Goal: Task Accomplishment & Management: Manage account settings

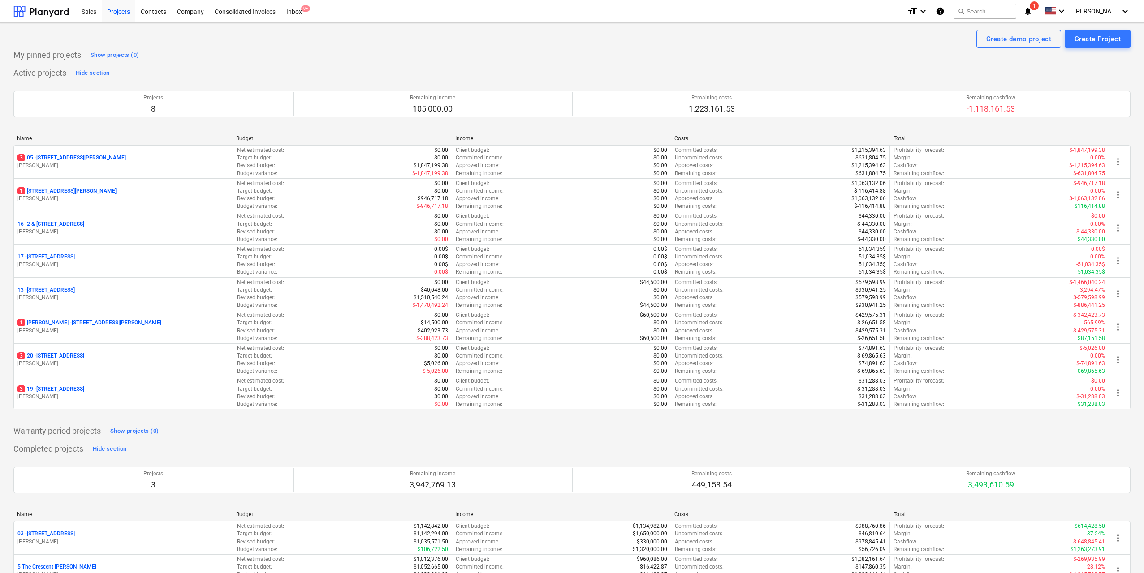
click at [84, 352] on p "3 20 - 38 Murralong Avenue Five Dock" at bounding box center [50, 356] width 67 height 8
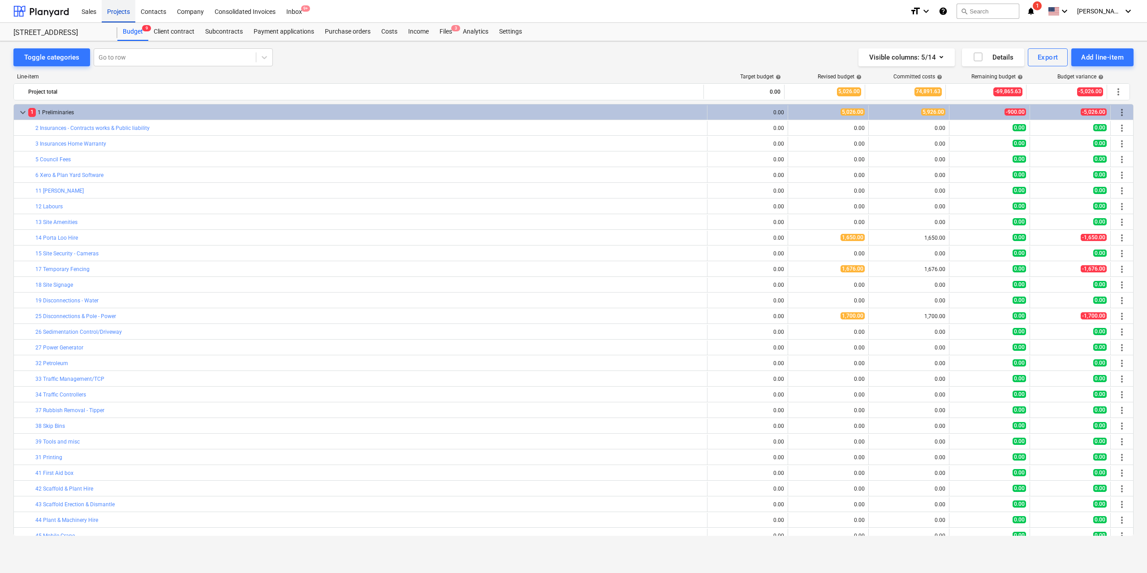
click at [113, 11] on div "Projects" at bounding box center [119, 11] width 34 height 23
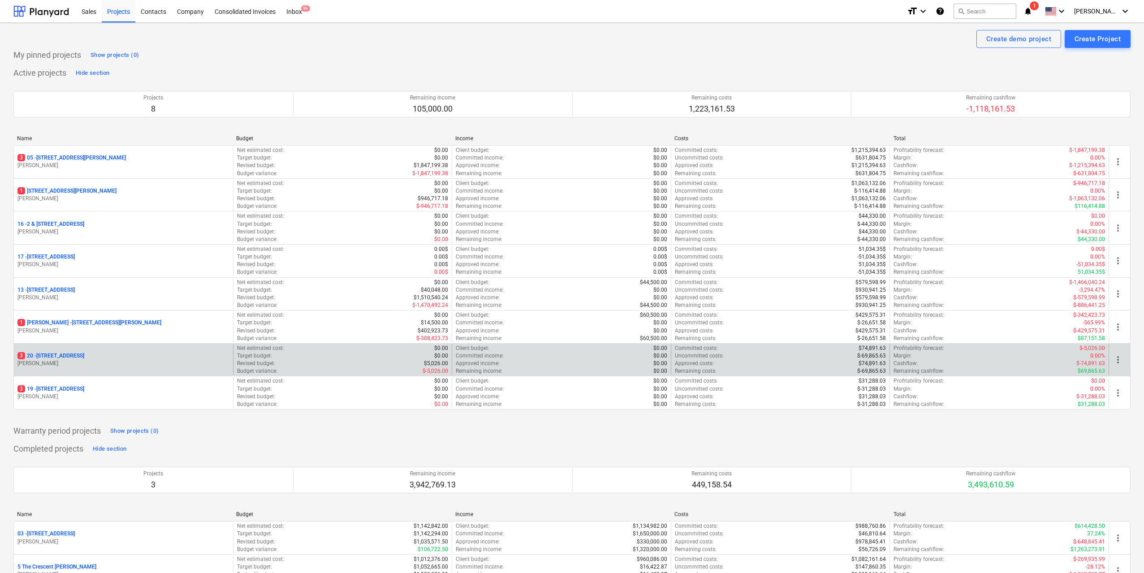
click at [84, 355] on p "3 20 - 38 Murralong Avenue Five Dock" at bounding box center [50, 356] width 67 height 8
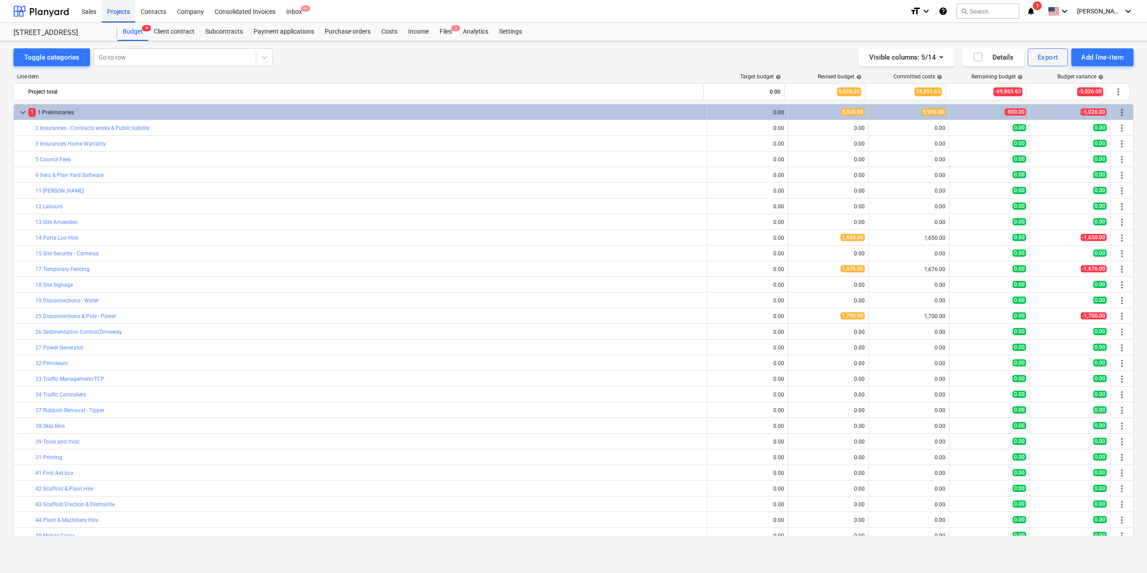
click at [102, 10] on div "Projects" at bounding box center [119, 11] width 34 height 23
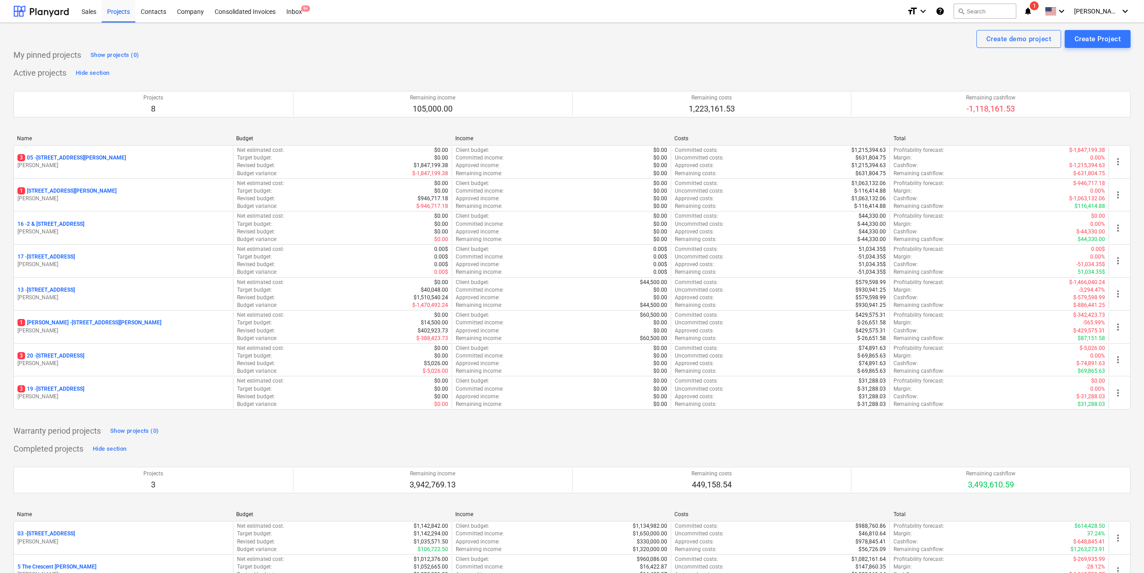
drag, startPoint x: 80, startPoint y: 355, endPoint x: 24, endPoint y: 412, distance: 79.8
click at [24, 412] on div "Name Budget Income Costs Total 3 05 - 3 Emmerick Street, Lilyfield C. Elias Net…" at bounding box center [571, 274] width 1117 height 278
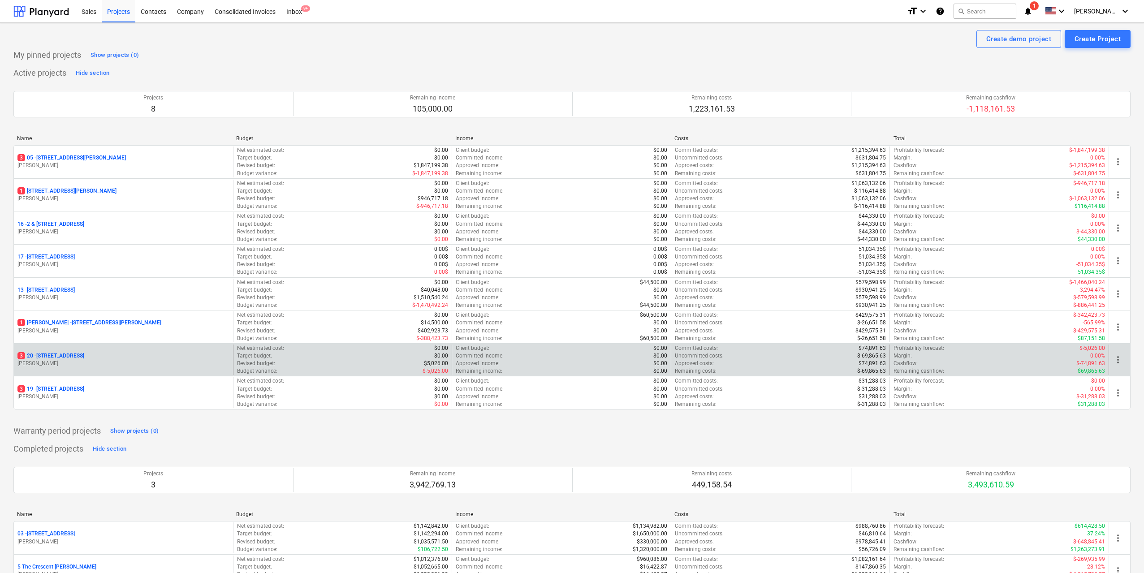
drag, startPoint x: 19, startPoint y: 358, endPoint x: 306, endPoint y: 359, distance: 287.1
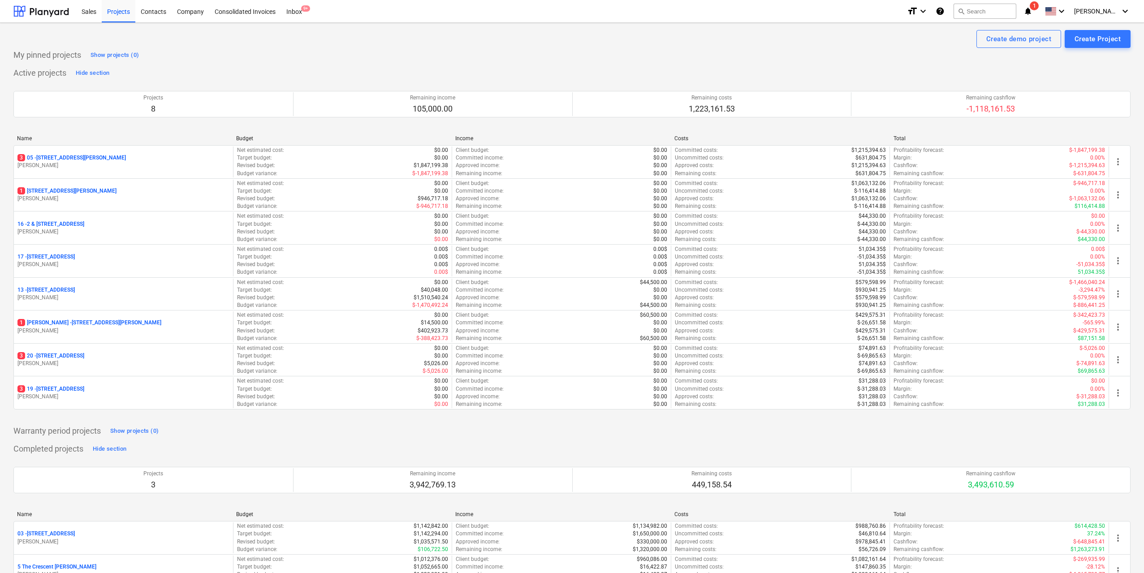
drag, startPoint x: 306, startPoint y: 359, endPoint x: 215, endPoint y: 430, distance: 115.6
click at [215, 430] on div "Warranty period projects Show projects (0)" at bounding box center [571, 431] width 1117 height 14
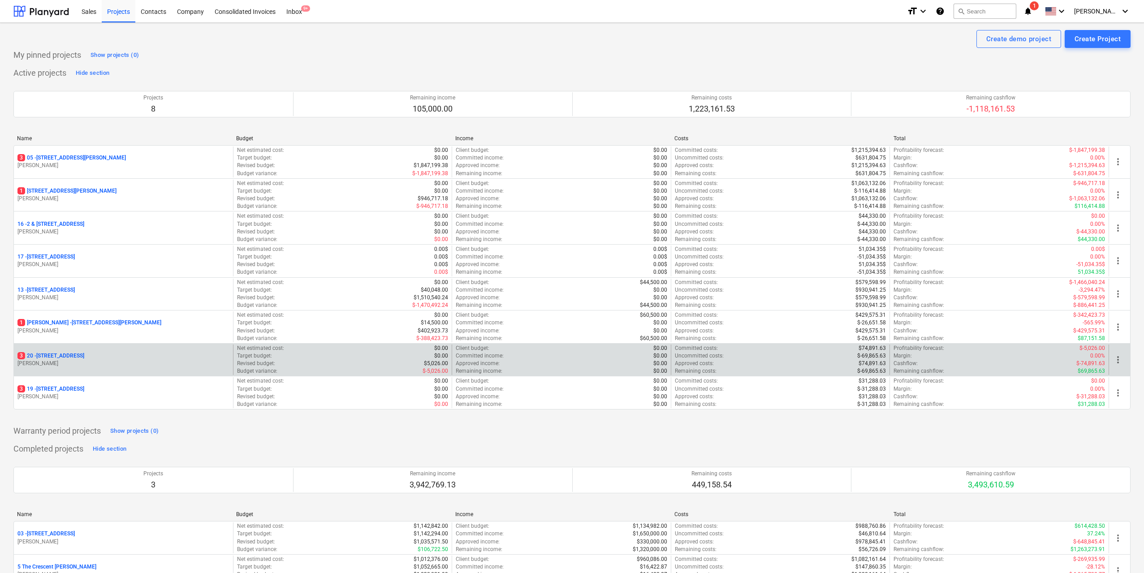
click at [79, 358] on p "3 20 - 38 Murralong Avenue Five Dock" at bounding box center [50, 356] width 67 height 8
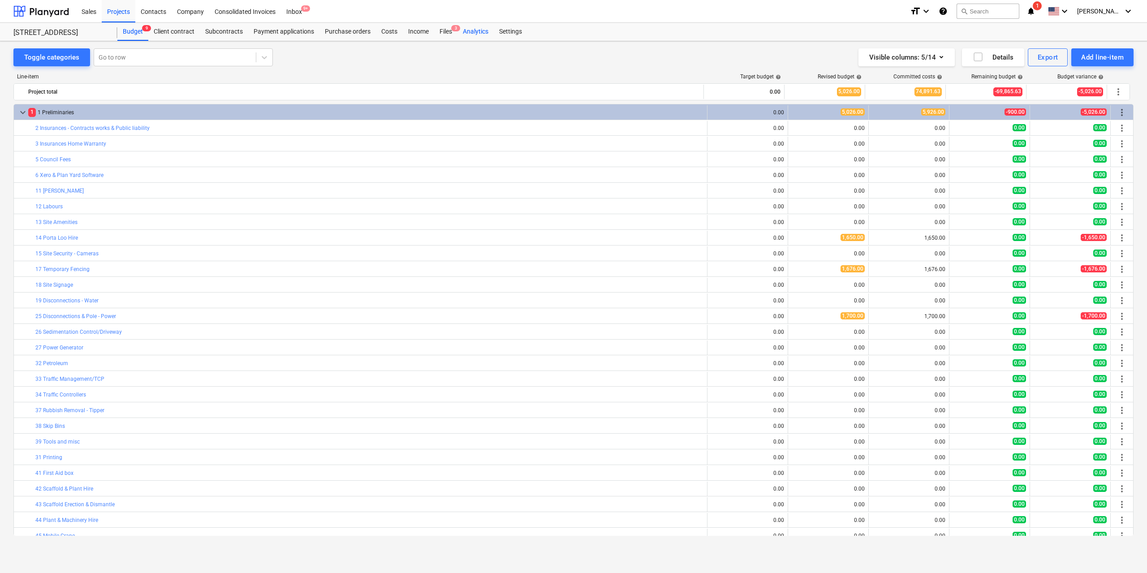
click at [460, 33] on div "Analytics" at bounding box center [475, 32] width 36 height 18
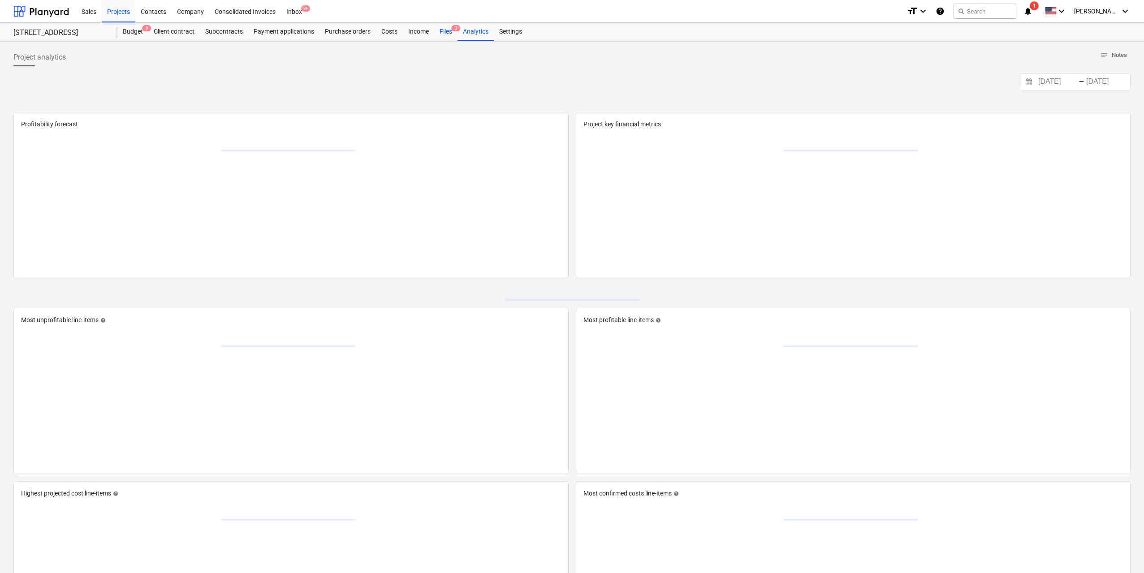
click at [452, 32] on div "Files 3" at bounding box center [445, 32] width 23 height 18
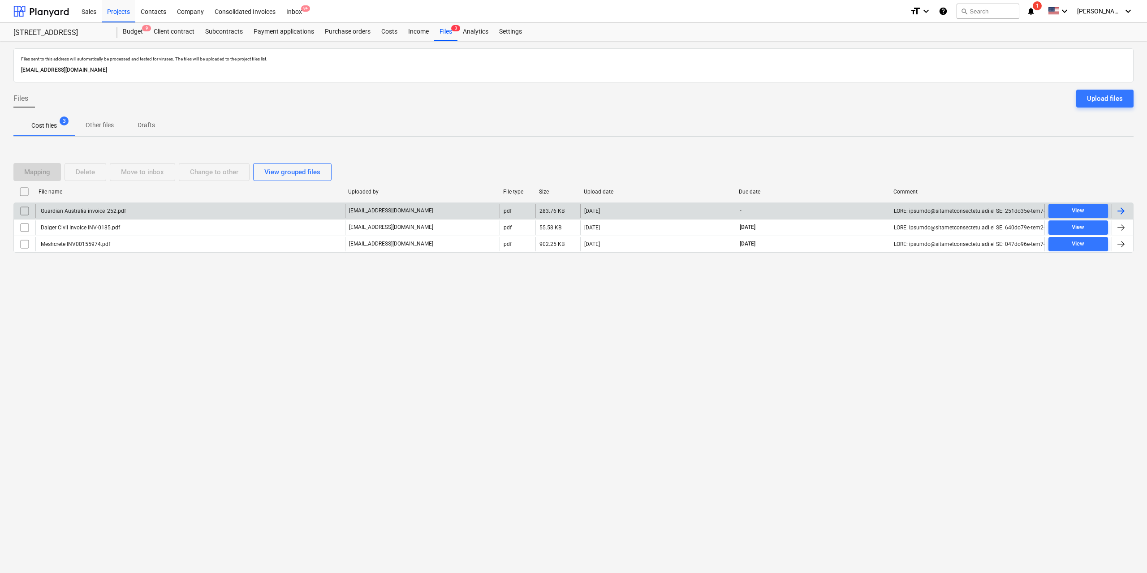
click at [92, 209] on div "Guardian Australia invoice_252.pdf" at bounding box center [82, 211] width 86 height 6
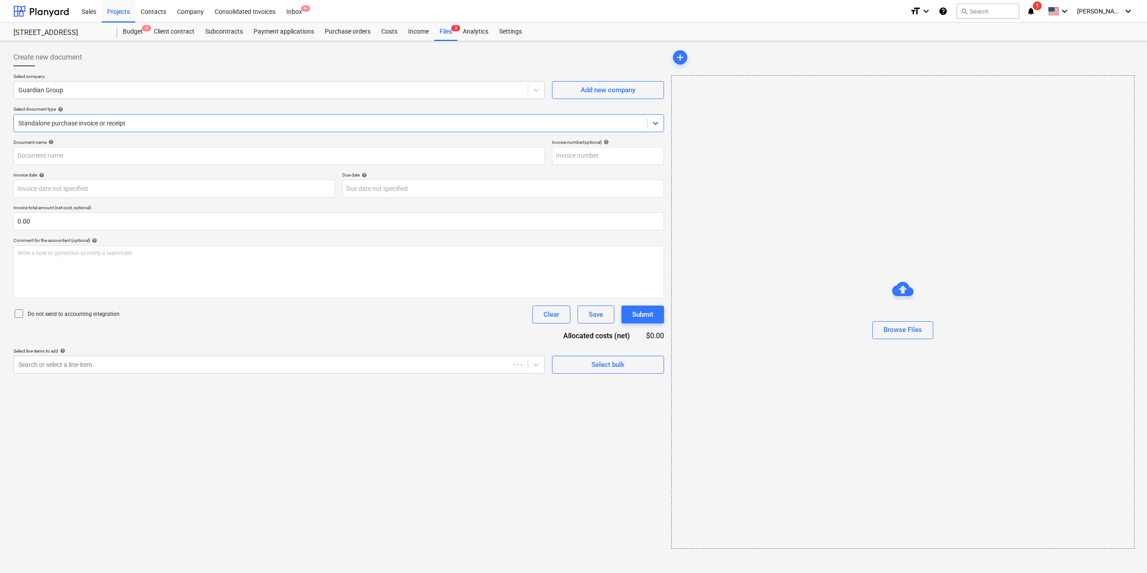
type input "252"
type input "13 Oct 2025"
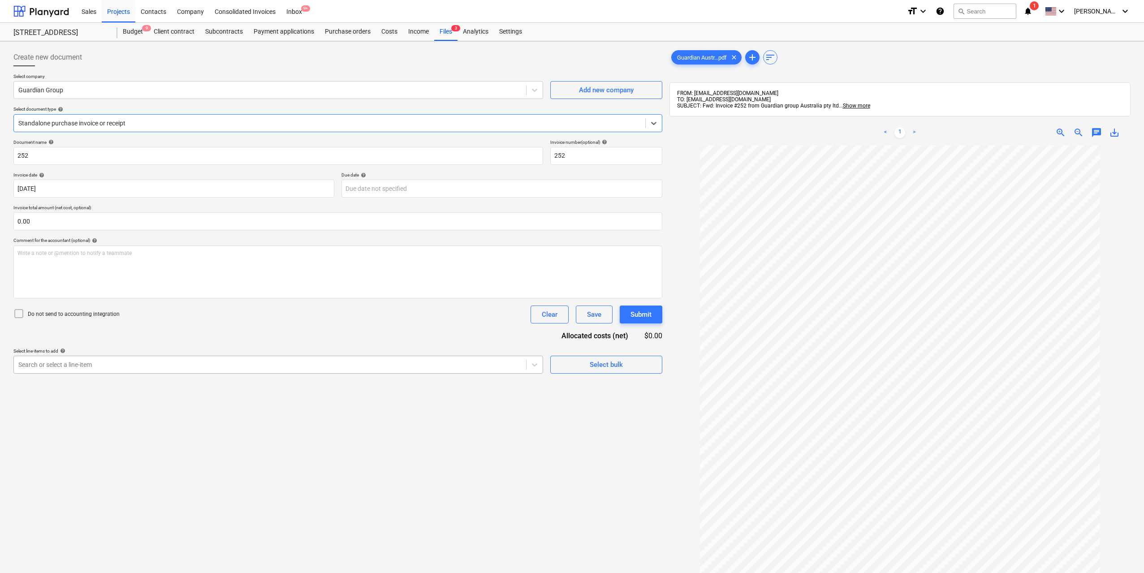
click at [314, 370] on div "Search or select a line-item" at bounding box center [270, 364] width 512 height 13
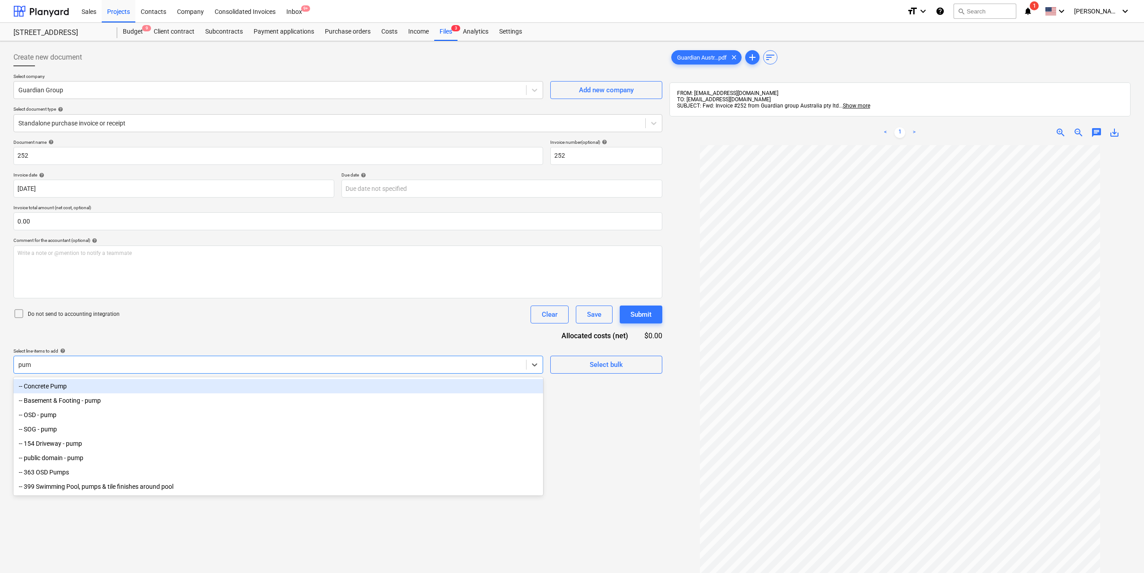
type input "pump"
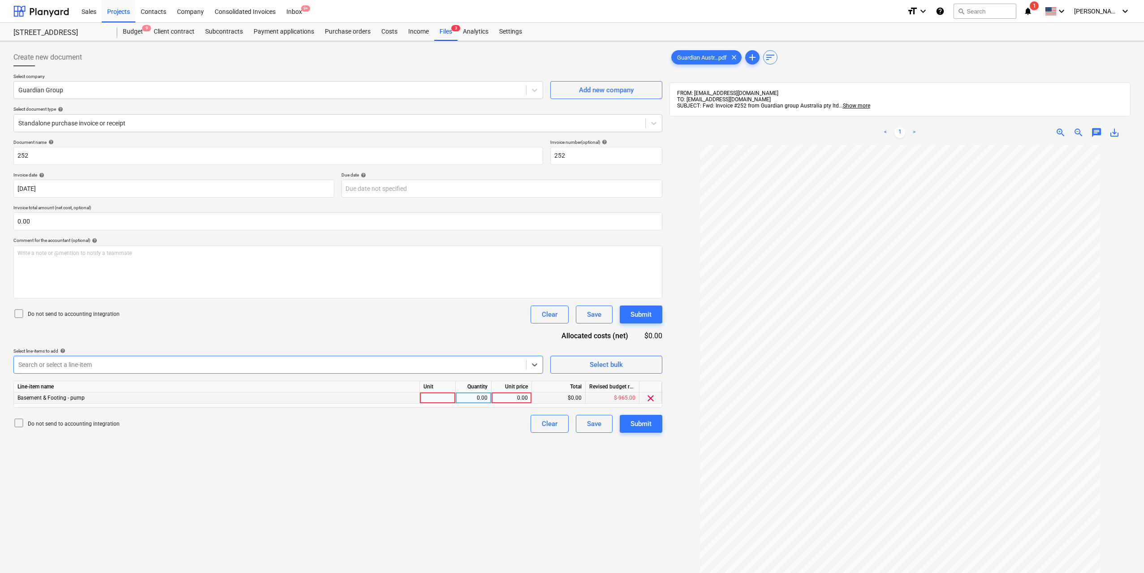
click at [445, 397] on div at bounding box center [438, 397] width 36 height 11
type input "1"
click at [487, 400] on div "0.00" at bounding box center [473, 397] width 28 height 11
type input "1"
click at [510, 397] on div "0.00" at bounding box center [511, 397] width 33 height 11
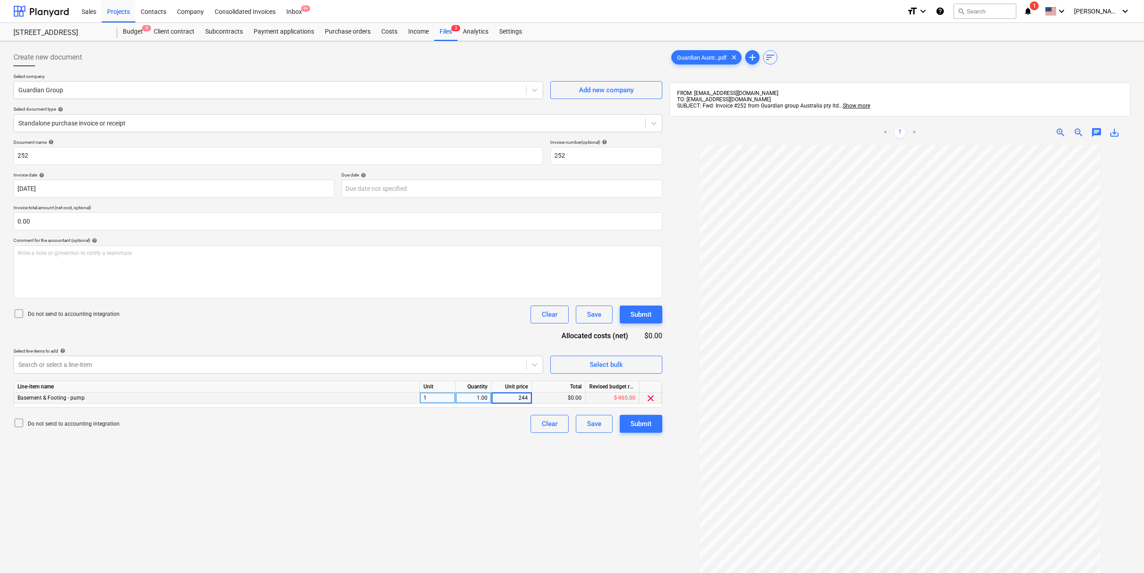
type input "2446"
click at [507, 447] on div "Create new document Select company Guardian Group Add new company Select docume…" at bounding box center [338, 371] width 656 height 652
click at [644, 423] on div "Submit" at bounding box center [640, 424] width 21 height 12
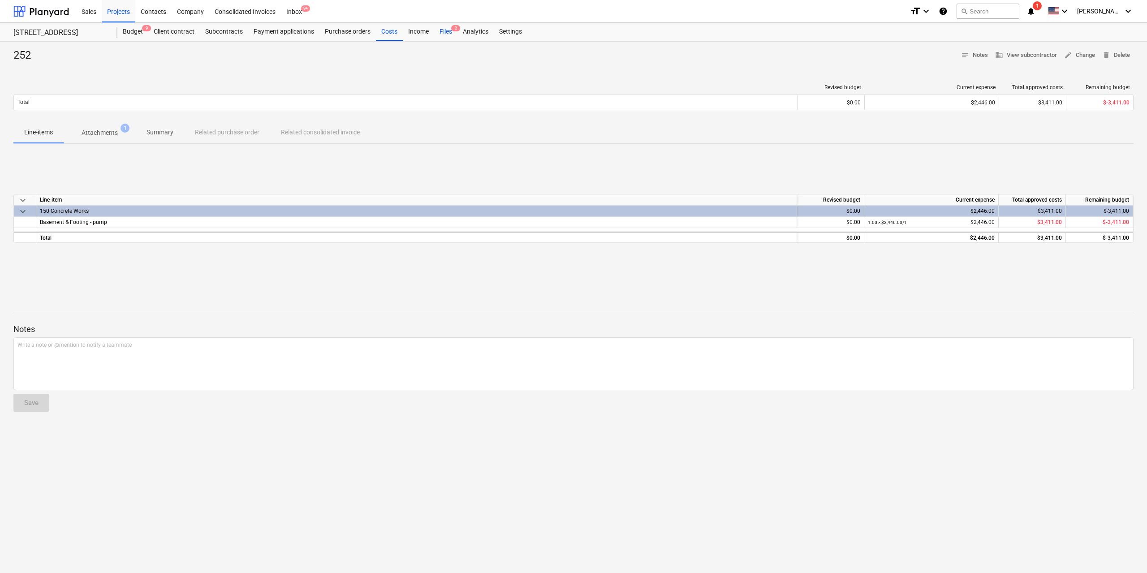
click at [452, 32] on div "Files 2" at bounding box center [445, 32] width 23 height 18
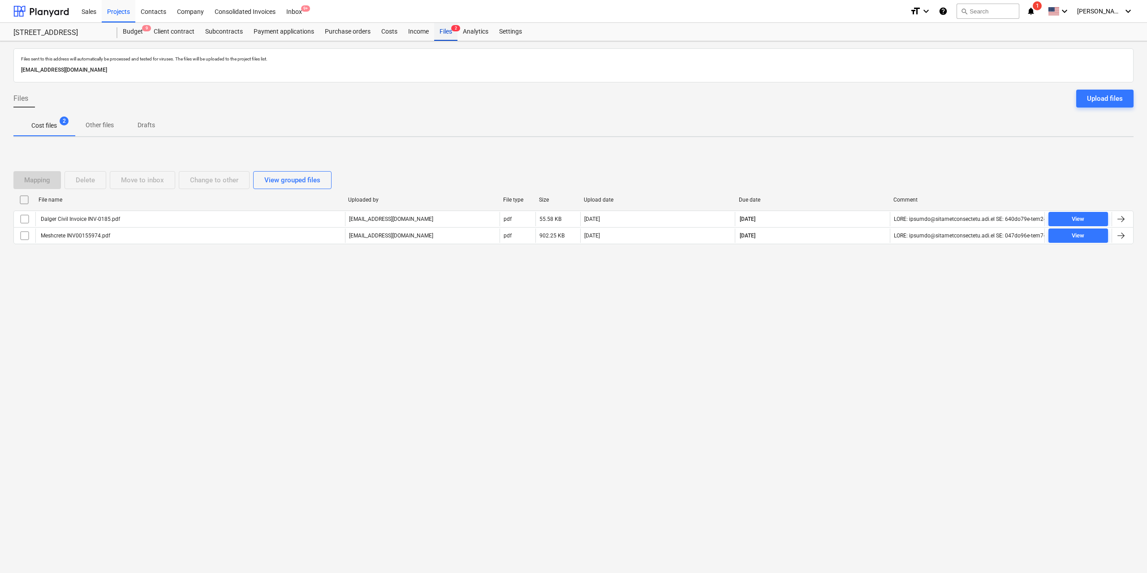
click at [452, 32] on div "Files 2" at bounding box center [445, 32] width 23 height 18
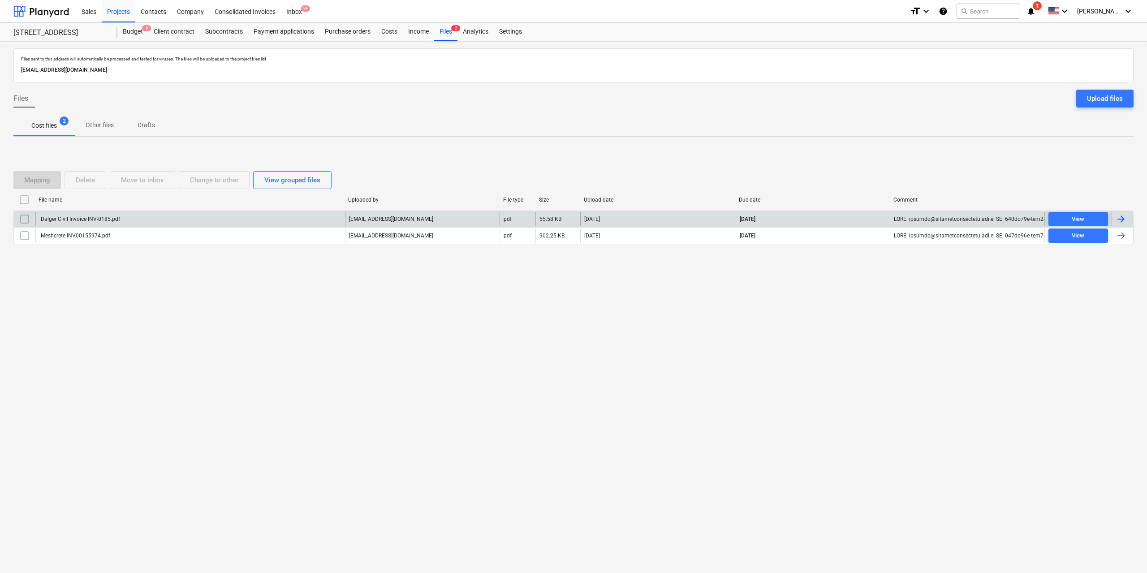
click at [89, 224] on div "Dalger Civil Invoice INV-0185.pdf" at bounding box center [190, 219] width 310 height 14
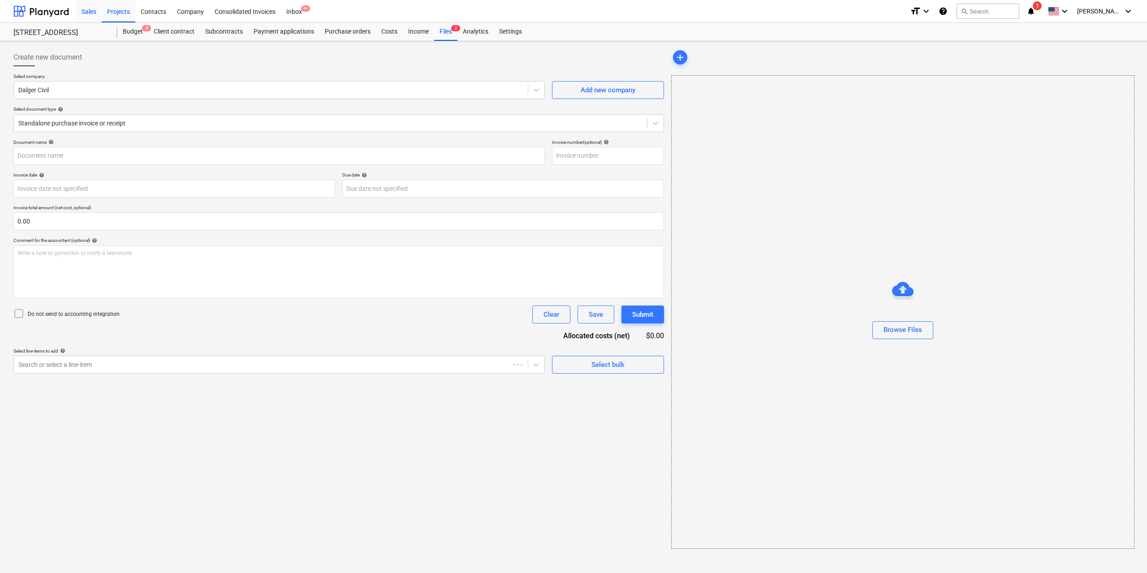
type input "INV-0185"
type input "13 Oct 2025"
type input "20 Oct 2025"
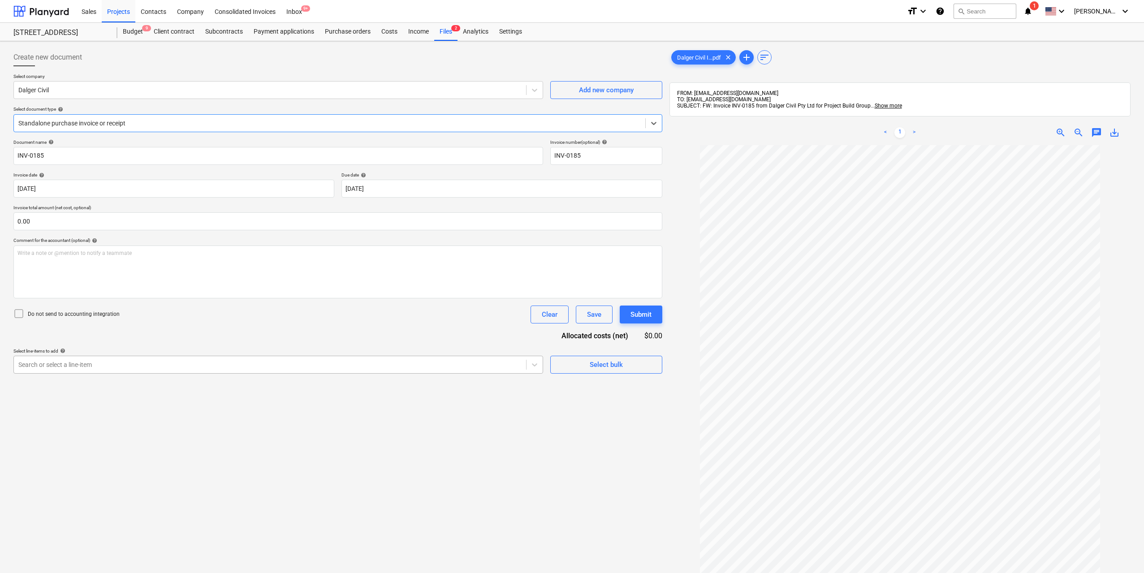
click at [427, 367] on div at bounding box center [269, 364] width 503 height 9
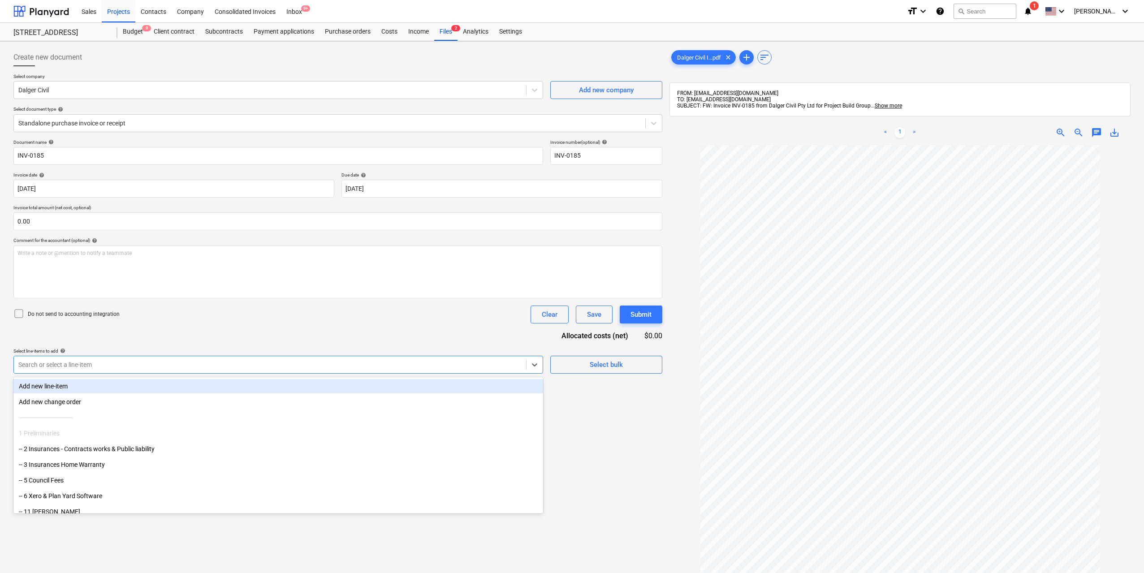
type input "m"
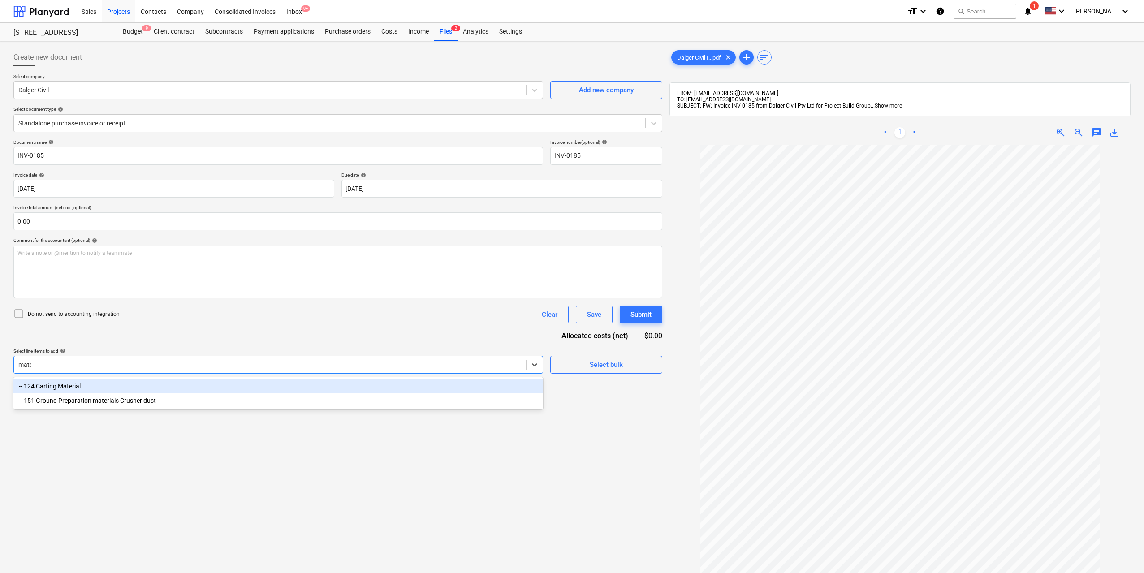
type input "mater"
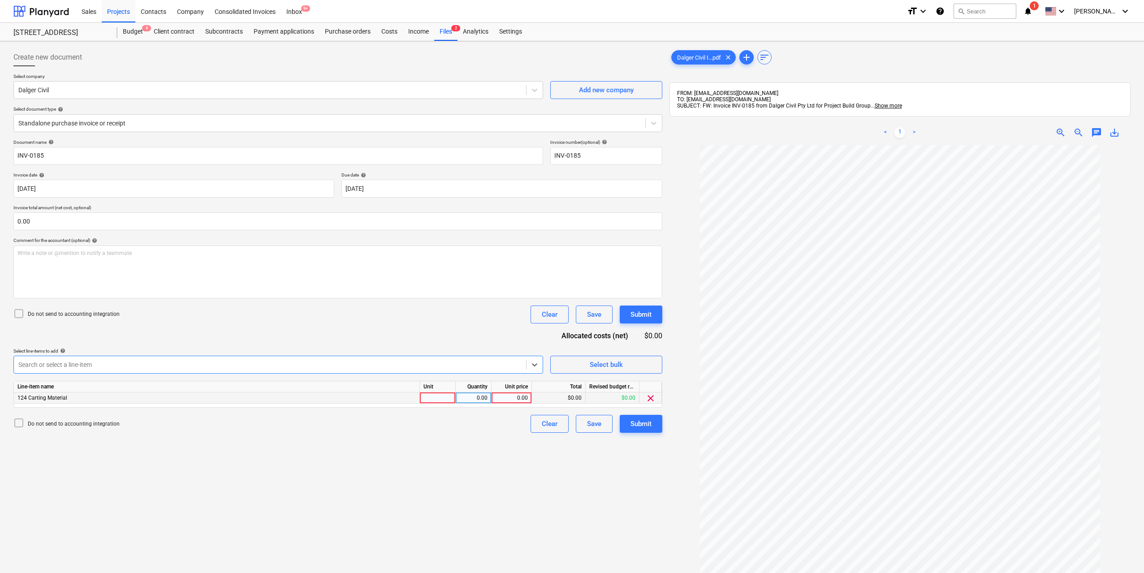
click at [427, 396] on div at bounding box center [438, 397] width 36 height 11
type input "1"
click at [475, 397] on div "0.00" at bounding box center [473, 397] width 28 height 11
click at [523, 400] on div "0.00" at bounding box center [511, 397] width 33 height 11
type input "6050"
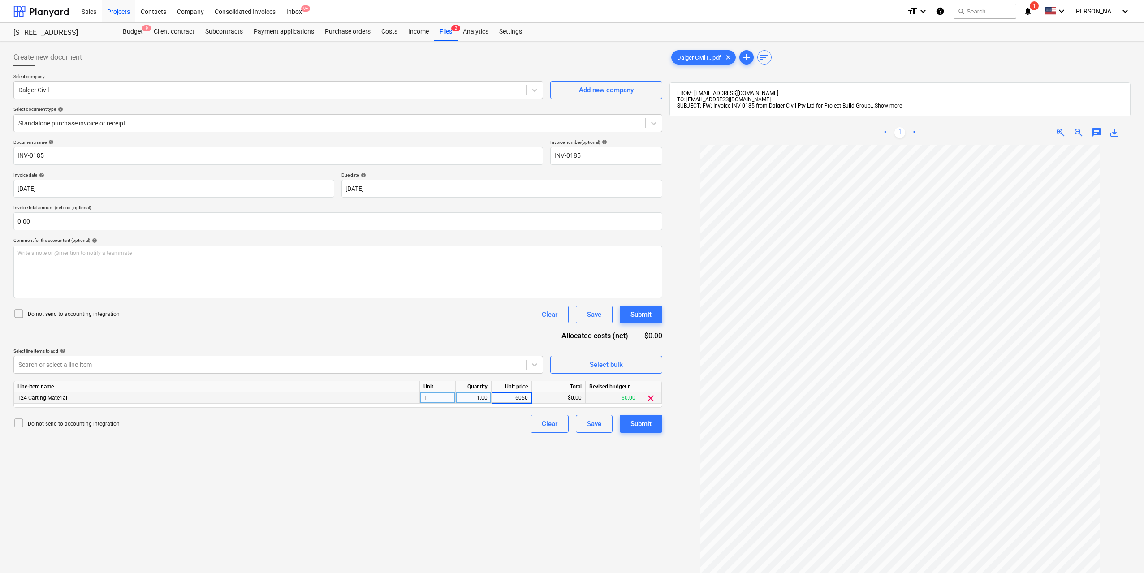
click at [501, 466] on div "Create new document Select company Dalger Civil Add new company Select document…" at bounding box center [338, 371] width 656 height 652
click at [649, 420] on div "Submit" at bounding box center [640, 424] width 21 height 12
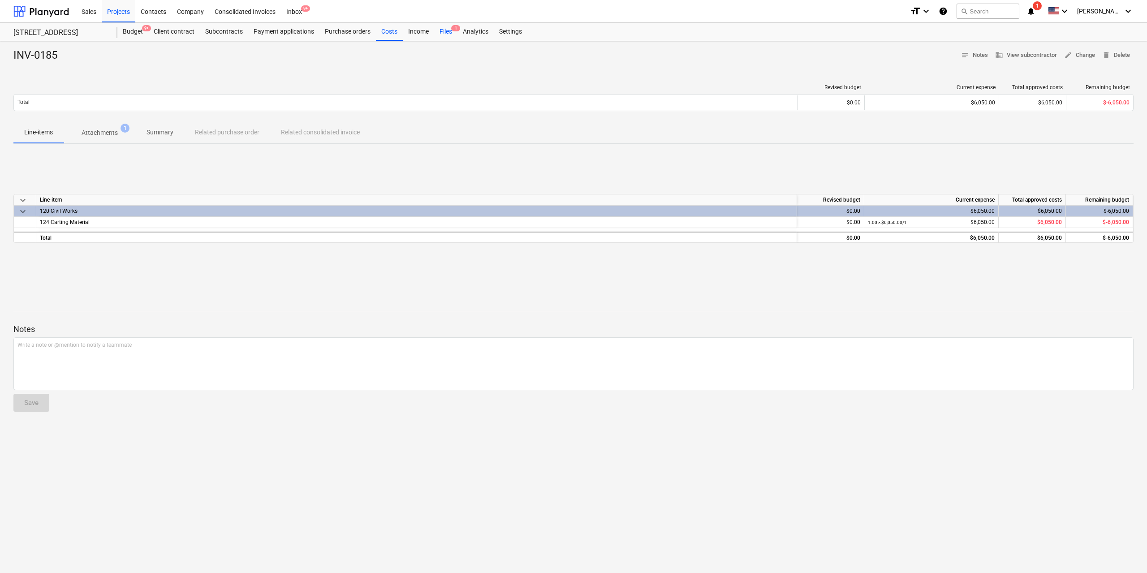
click at [445, 30] on div "Files 1" at bounding box center [445, 32] width 23 height 18
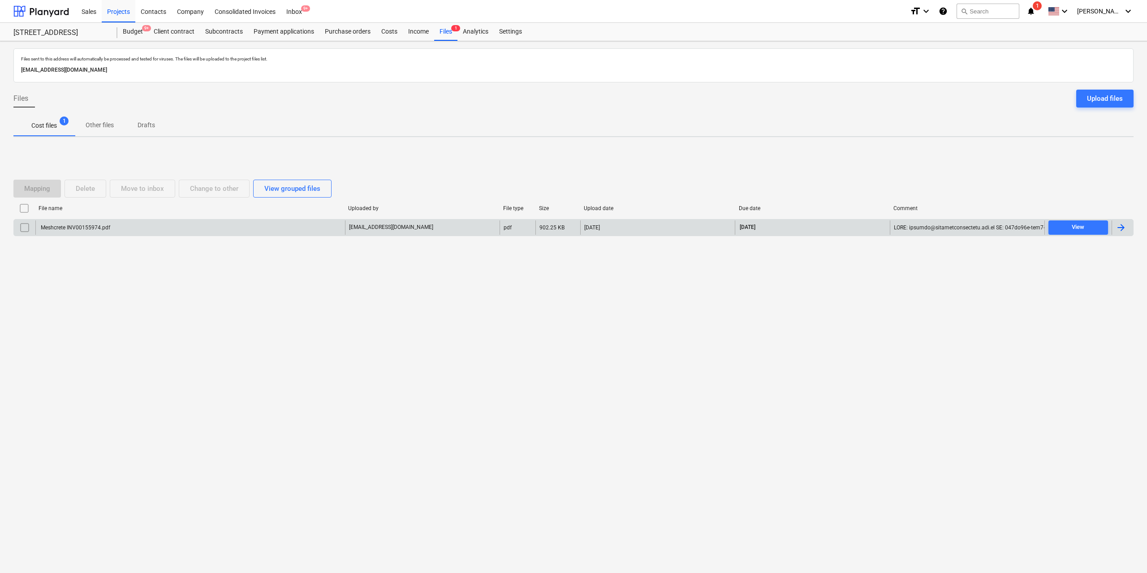
click at [90, 226] on div "Meshcrete INV00155974.pdf" at bounding box center [74, 227] width 71 height 6
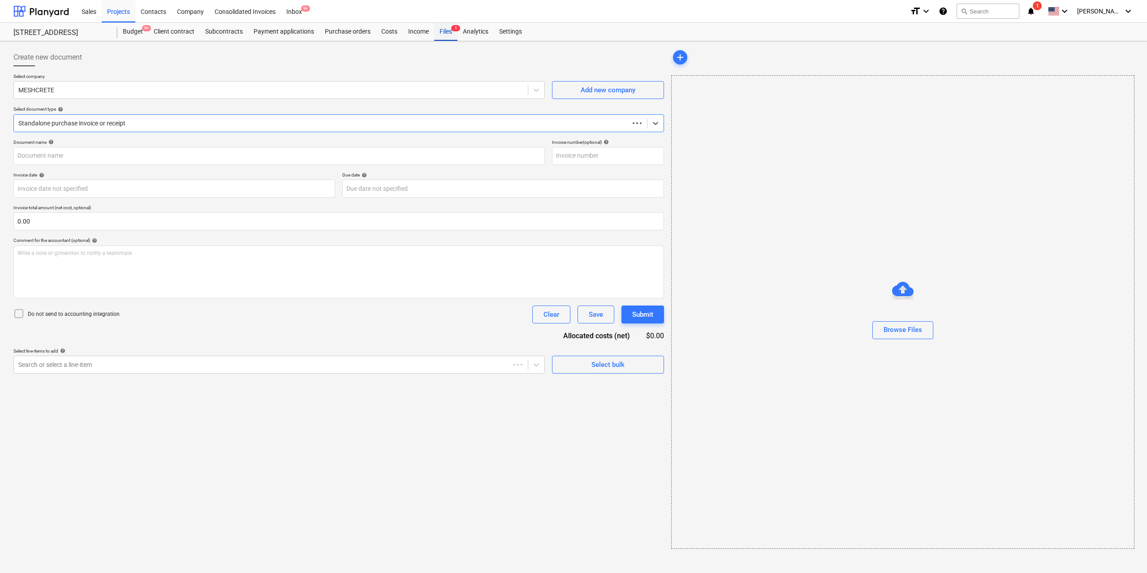
type input "00155974"
type input "[DATE]"
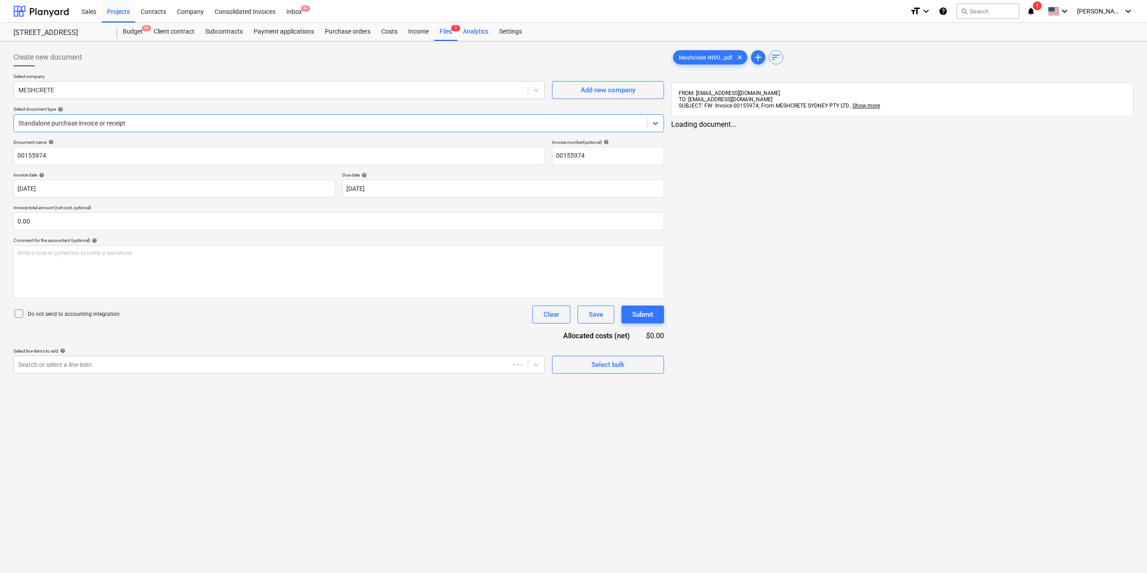
click at [444, 36] on div "Files 1" at bounding box center [445, 32] width 23 height 18
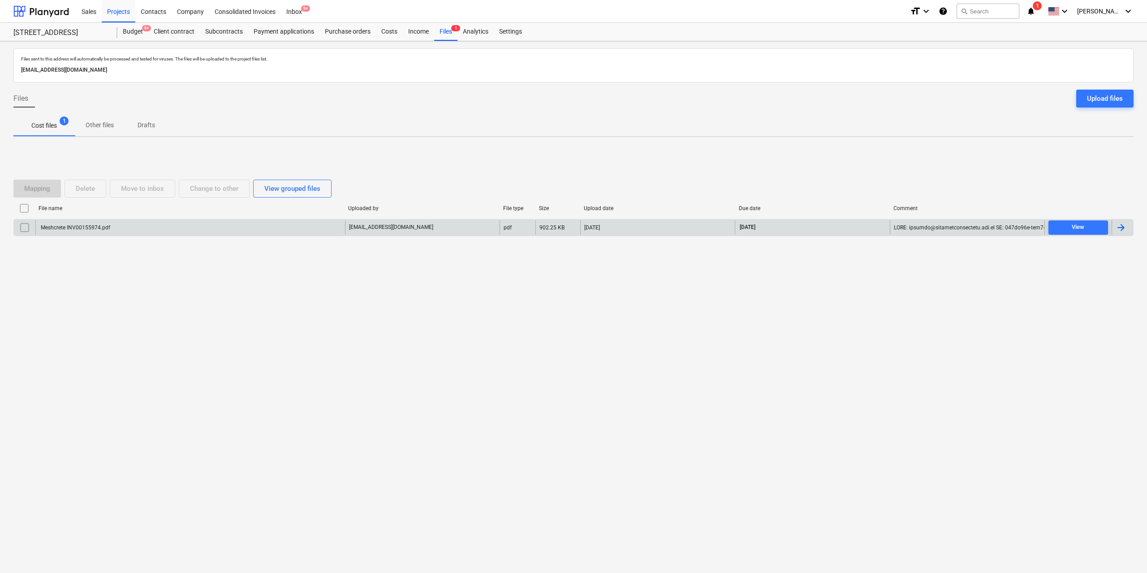
click at [105, 232] on div "Meshcrete INV00155974.pdf" at bounding box center [190, 227] width 310 height 14
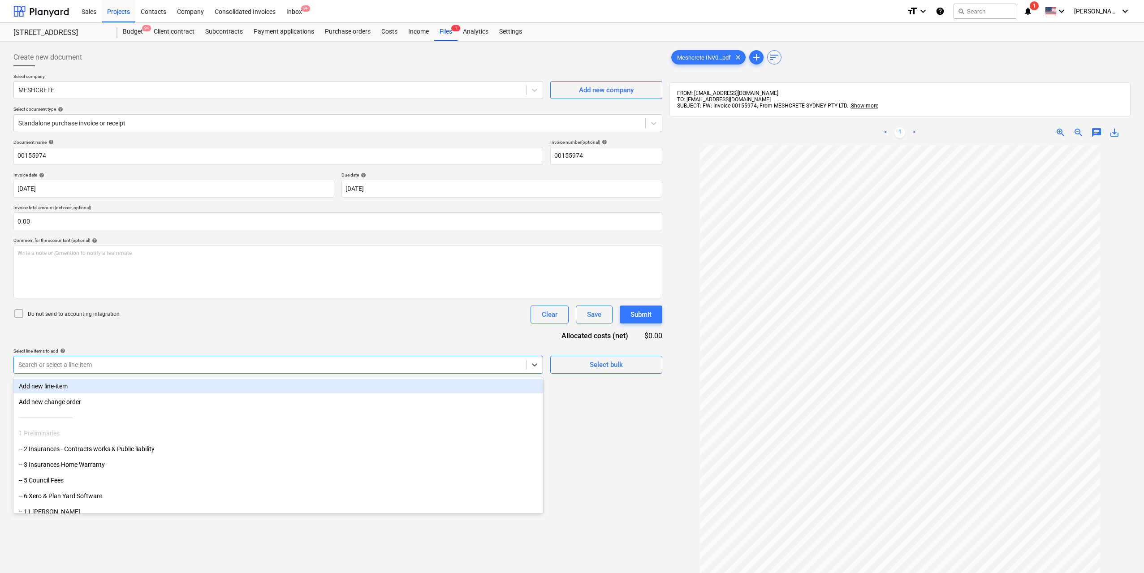
click at [447, 368] on div at bounding box center [269, 364] width 503 height 9
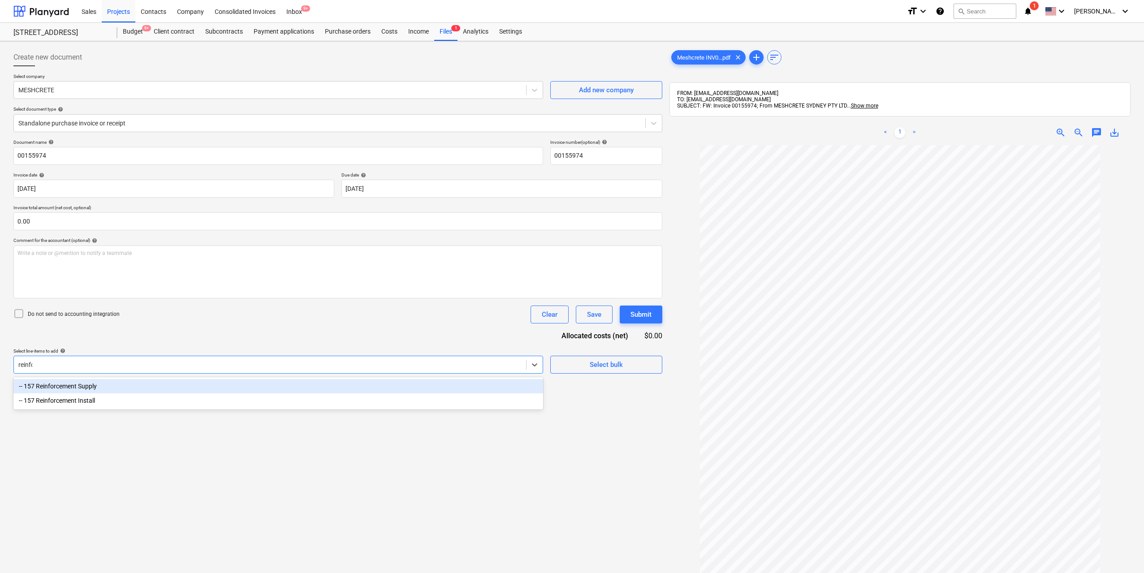
type input "reinfor"
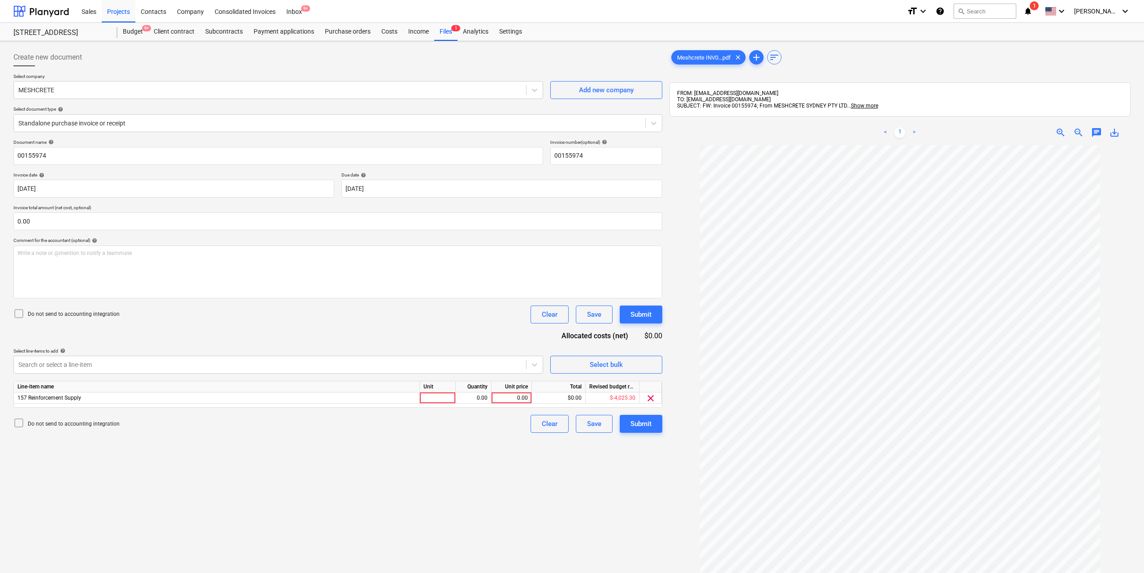
scroll to position [20, 0]
click at [443, 400] on div at bounding box center [438, 397] width 36 height 11
type input "1"
click at [482, 399] on div "0.00" at bounding box center [473, 397] width 28 height 11
type input "1"
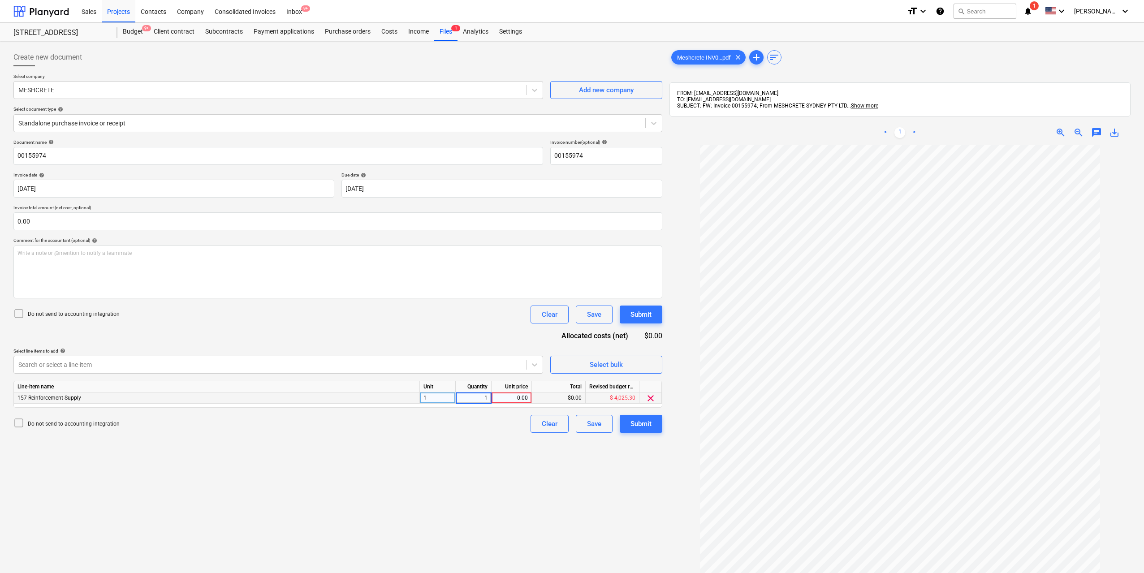
click at [507, 398] on div "0.00" at bounding box center [511, 397] width 33 height 11
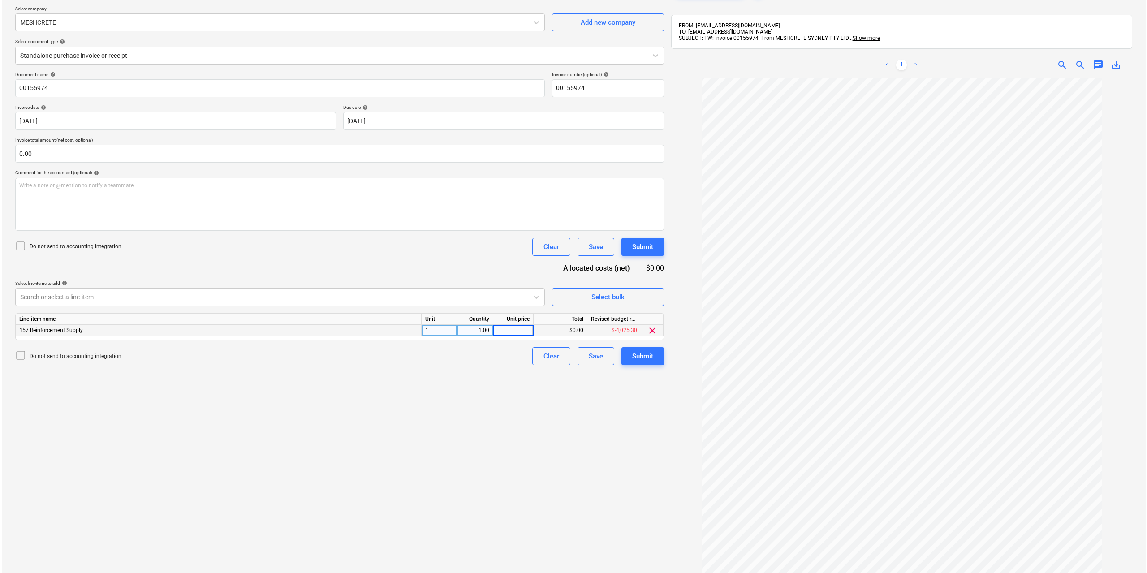
scroll to position [127, 0]
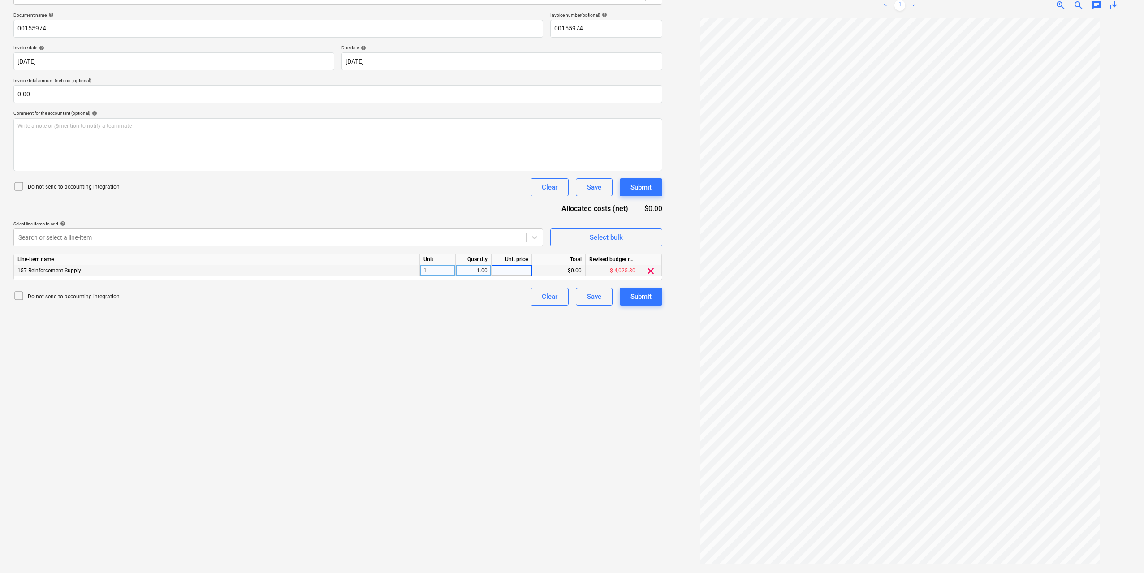
click at [522, 269] on input at bounding box center [511, 270] width 40 height 11
type input "1857.7"
click at [520, 334] on div "Create new document Select company MESHCRETE Add new company Select document ty…" at bounding box center [338, 244] width 656 height 652
click at [628, 298] on button "Submit" at bounding box center [640, 297] width 43 height 18
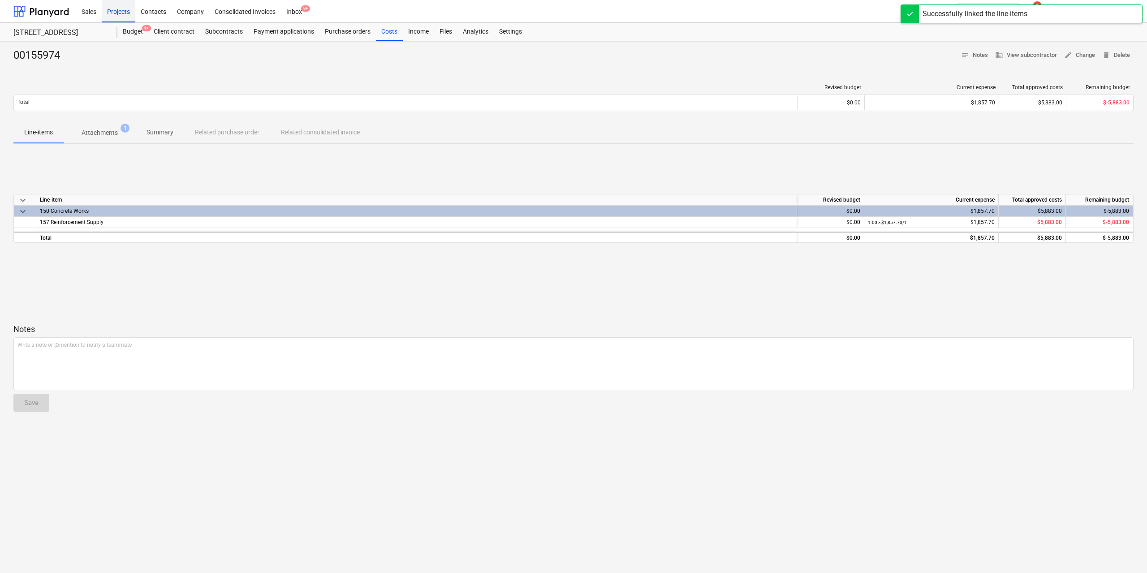
click at [111, 5] on div "Projects" at bounding box center [119, 11] width 34 height 23
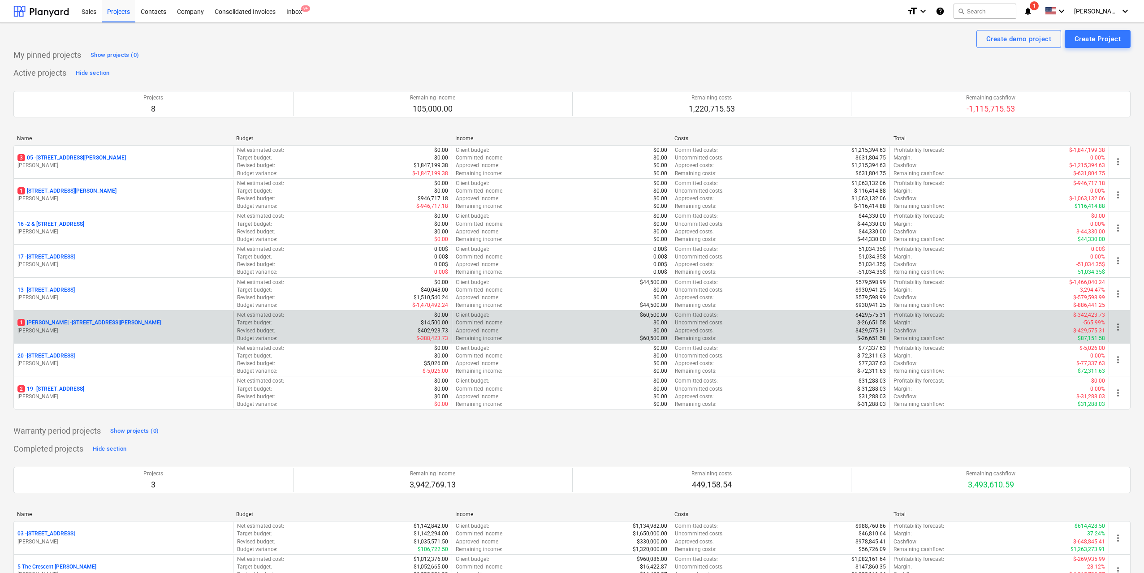
click at [100, 323] on p "1 Chapman - 8 Chapman Street, Gladesville" at bounding box center [89, 323] width 144 height 8
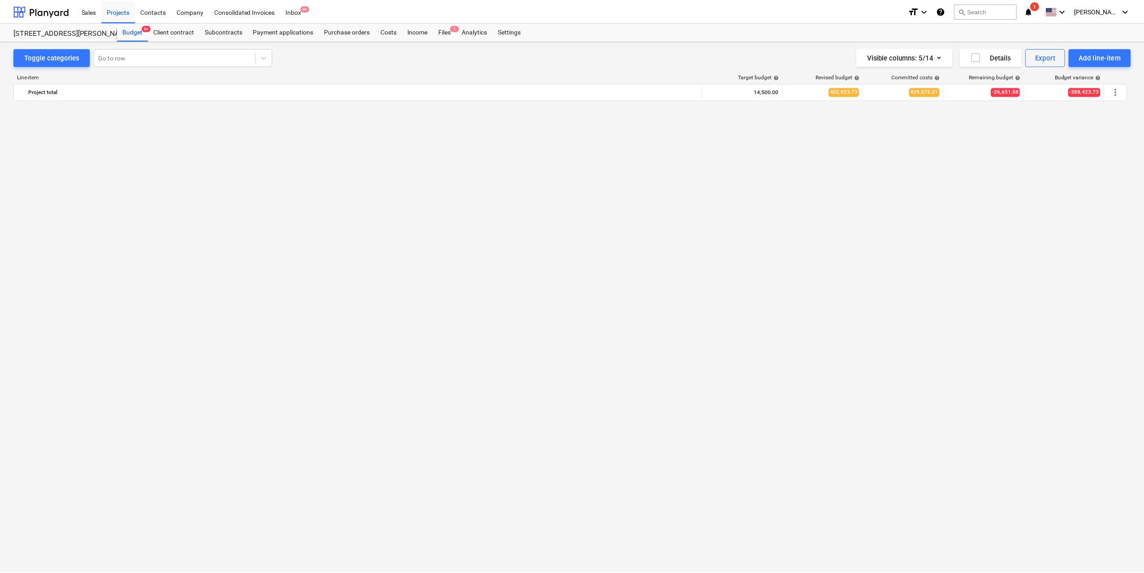
scroll to position [2641, 0]
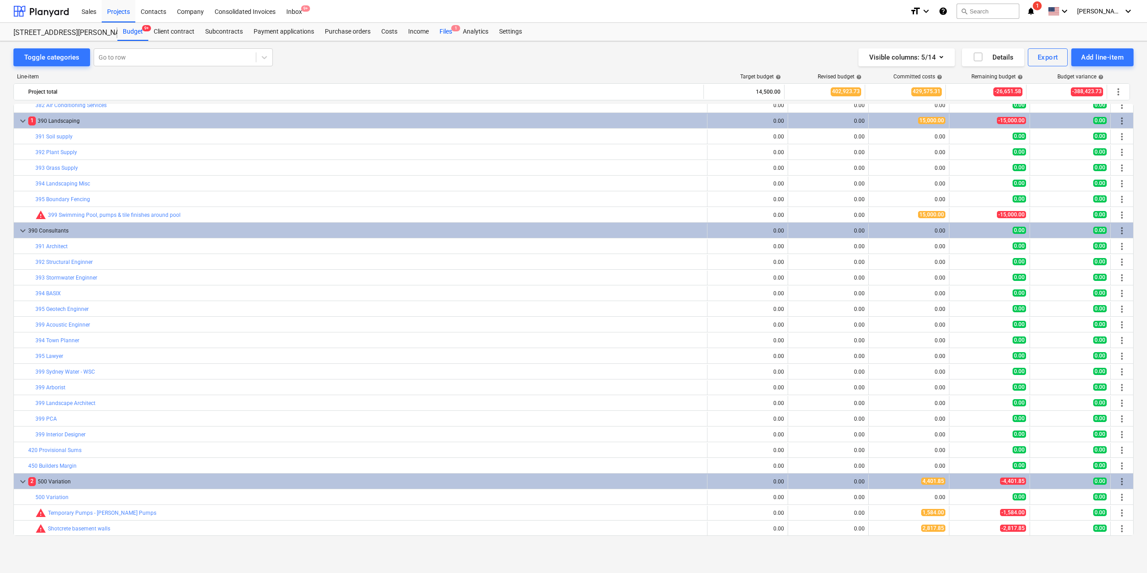
click at [449, 35] on div "Files 1" at bounding box center [445, 32] width 23 height 18
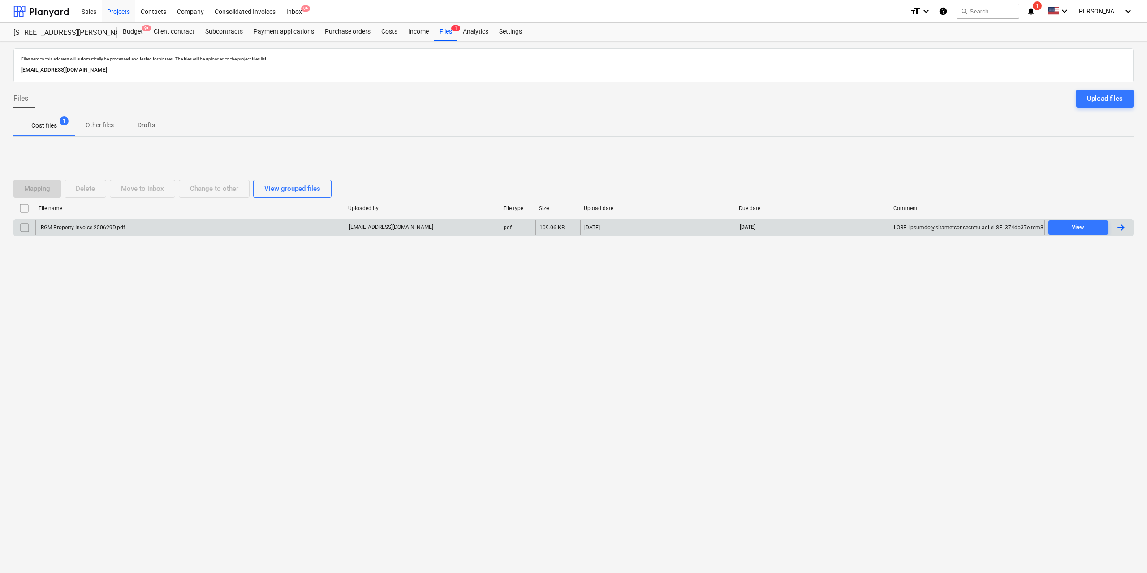
click at [120, 229] on div "RGM Property Invoice 250629D.pdf" at bounding box center [82, 227] width 86 height 6
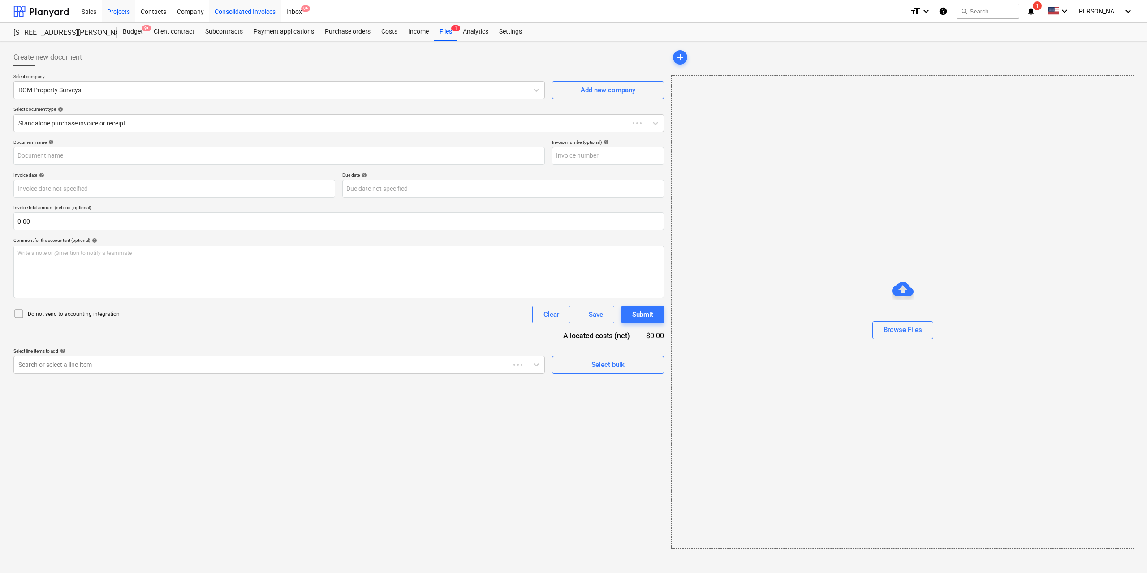
type input "250629D"
type input "13 Oct 2025"
type input "12 Nov 2025"
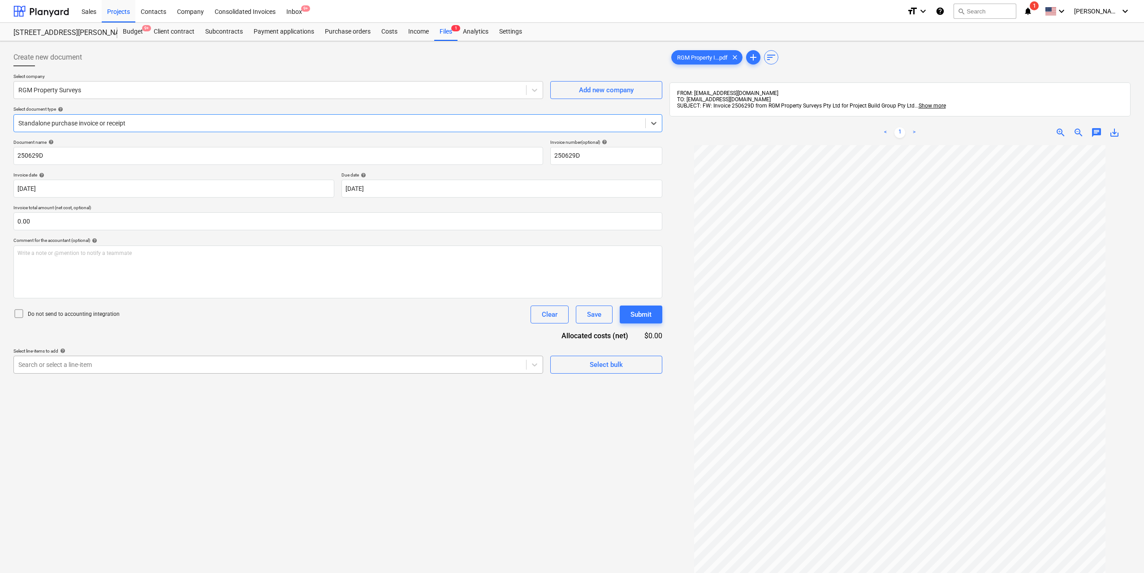
click at [496, 367] on div at bounding box center [269, 364] width 503 height 9
type input "surv"
click at [446, 400] on div at bounding box center [438, 397] width 36 height 11
click at [473, 397] on div "0.00" at bounding box center [473, 397] width 28 height 11
click at [514, 397] on div "0.00" at bounding box center [511, 397] width 33 height 11
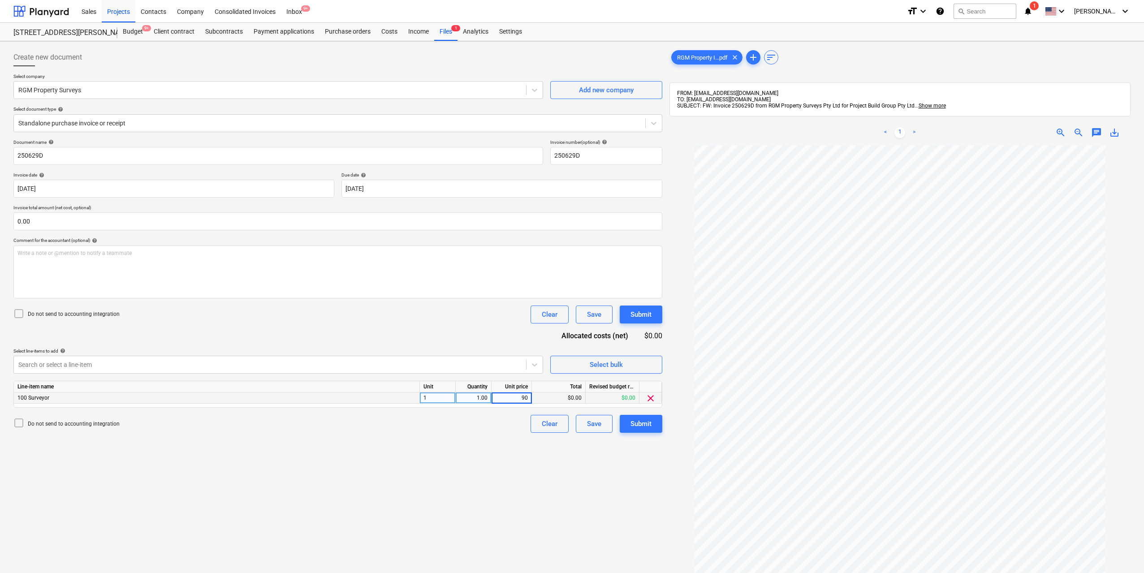
type input "900"
click at [515, 472] on div "Create new document Select company RGM Property Surveys Add new company Select …" at bounding box center [338, 371] width 656 height 652
click at [637, 429] on div "Submit" at bounding box center [640, 424] width 21 height 12
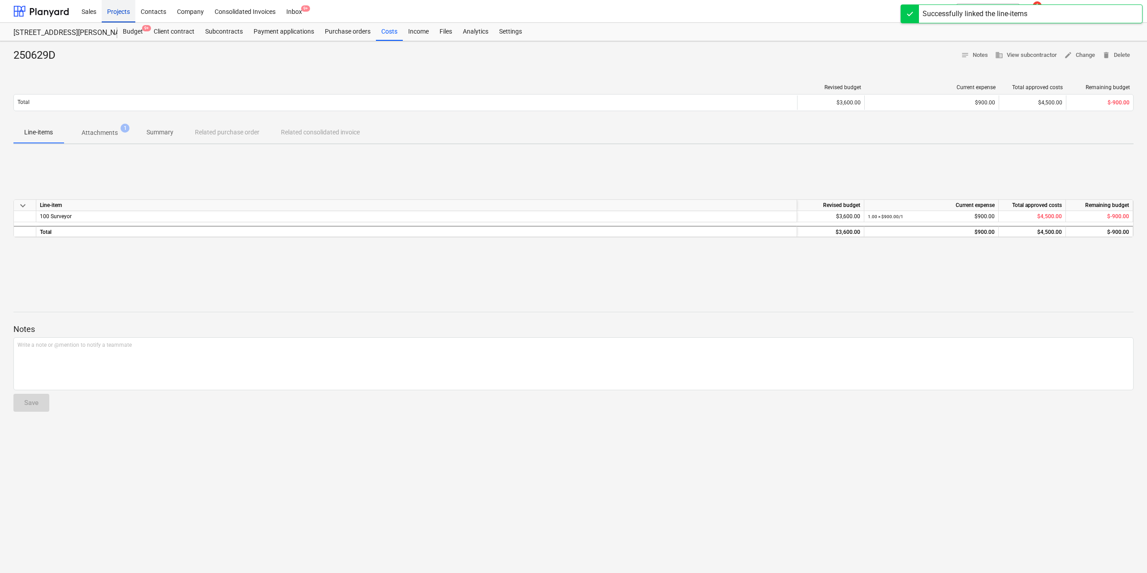
click at [112, 9] on div "Projects" at bounding box center [119, 11] width 34 height 23
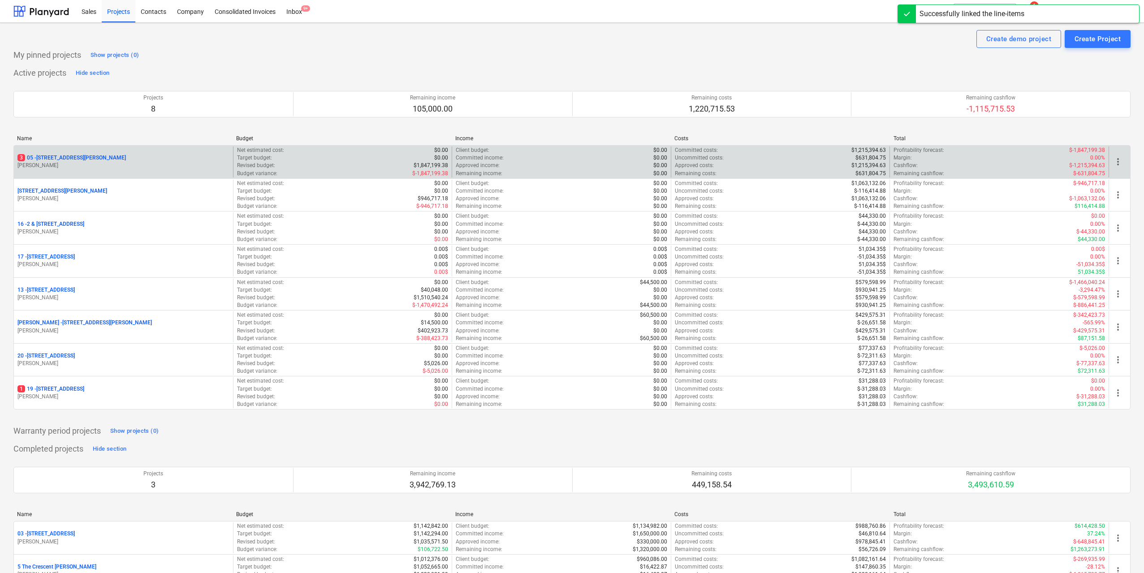
click at [107, 155] on div "[STREET_ADDRESS][PERSON_NAME]" at bounding box center [123, 158] width 212 height 8
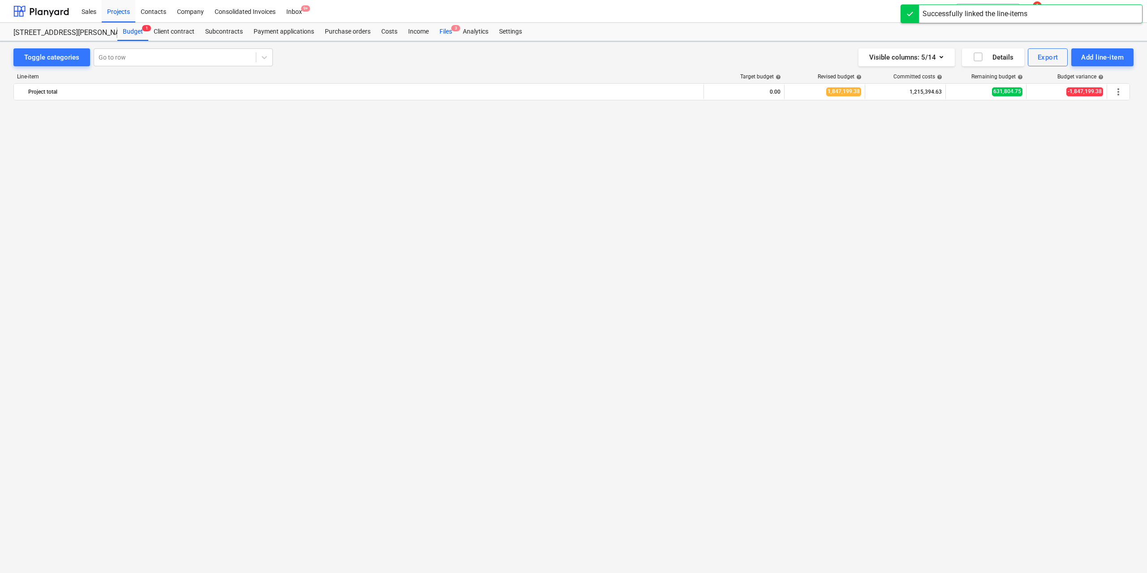
click at [441, 30] on div "Files 3" at bounding box center [445, 32] width 23 height 18
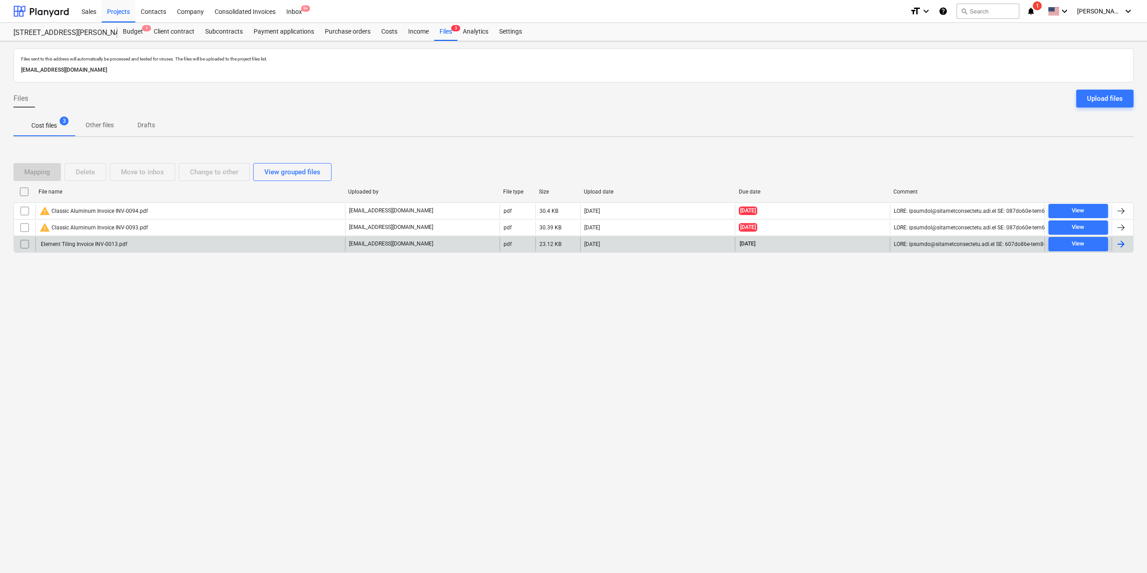
click at [153, 239] on div "Element Tiling Invoice INV-0013.pdf" at bounding box center [190, 244] width 310 height 14
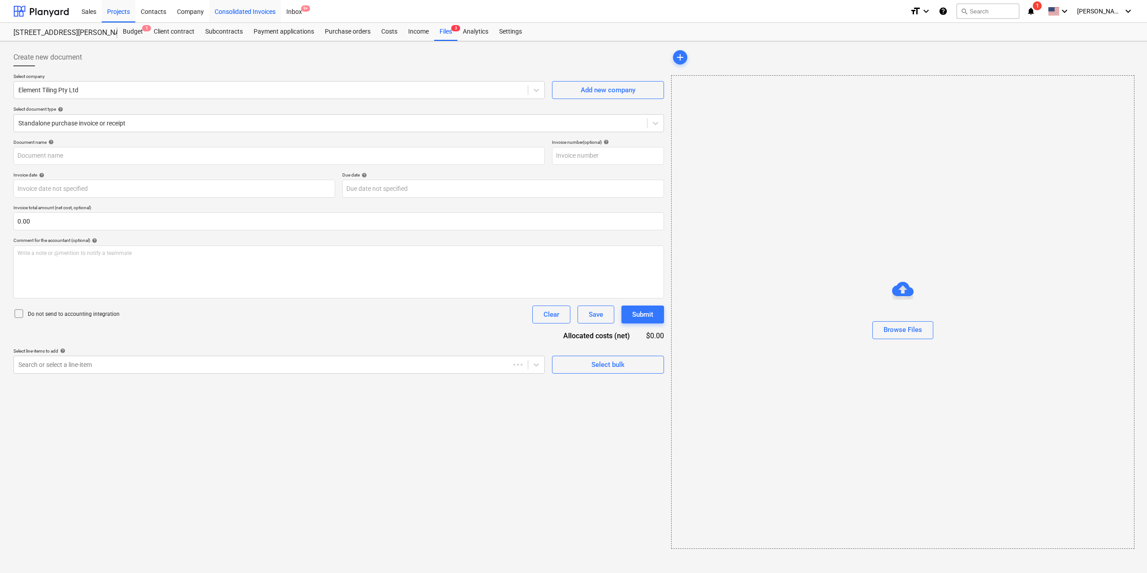
type input "INV-0013"
type input "[DATE]"
type input "17 Oct 2025"
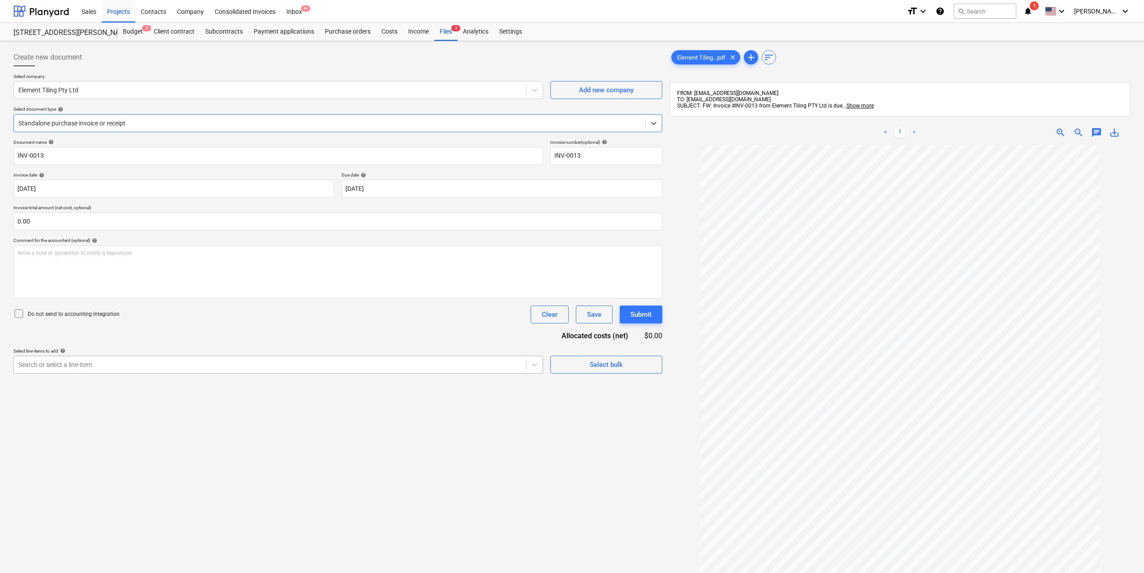
click at [441, 363] on div at bounding box center [269, 364] width 503 height 9
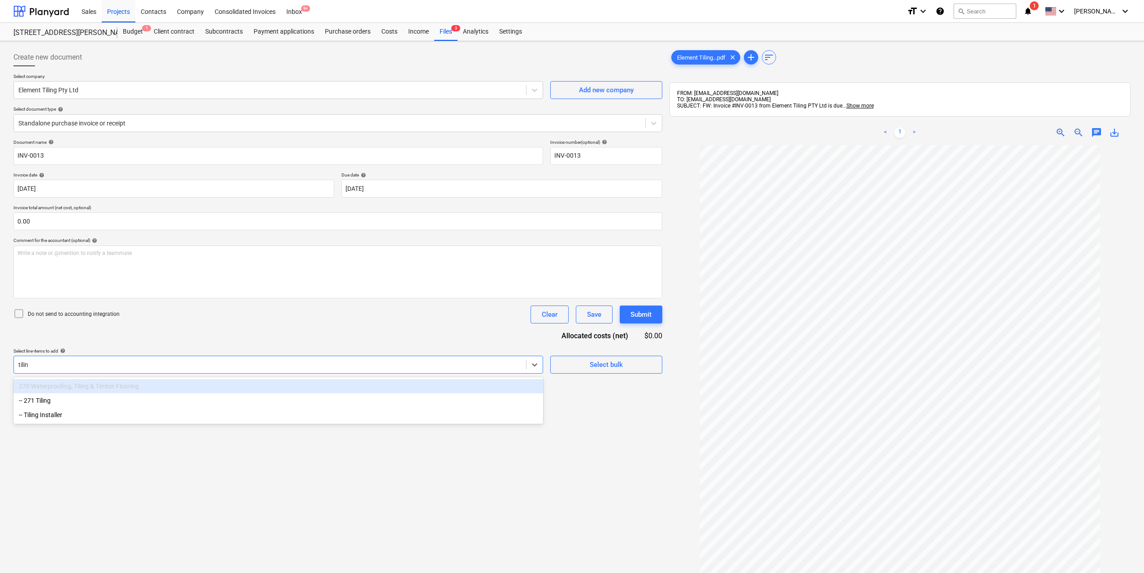
type input "tiling"
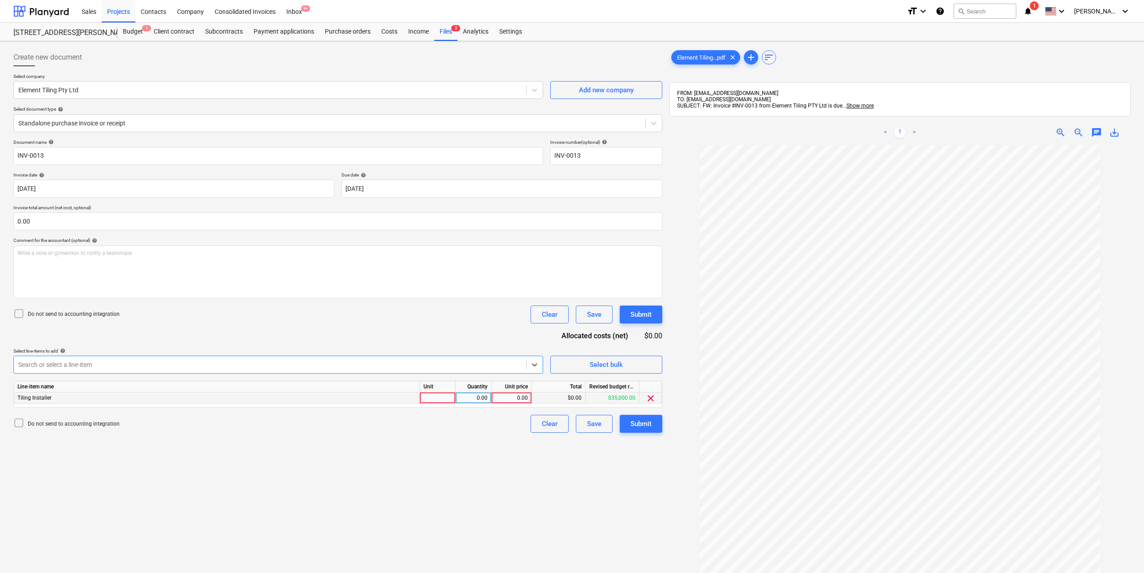
click at [444, 394] on div at bounding box center [438, 397] width 36 height 11
click at [465, 394] on div "0.00" at bounding box center [473, 397] width 28 height 11
type input "1"
click at [525, 402] on div "0.00" at bounding box center [511, 397] width 33 height 11
type input "5000"
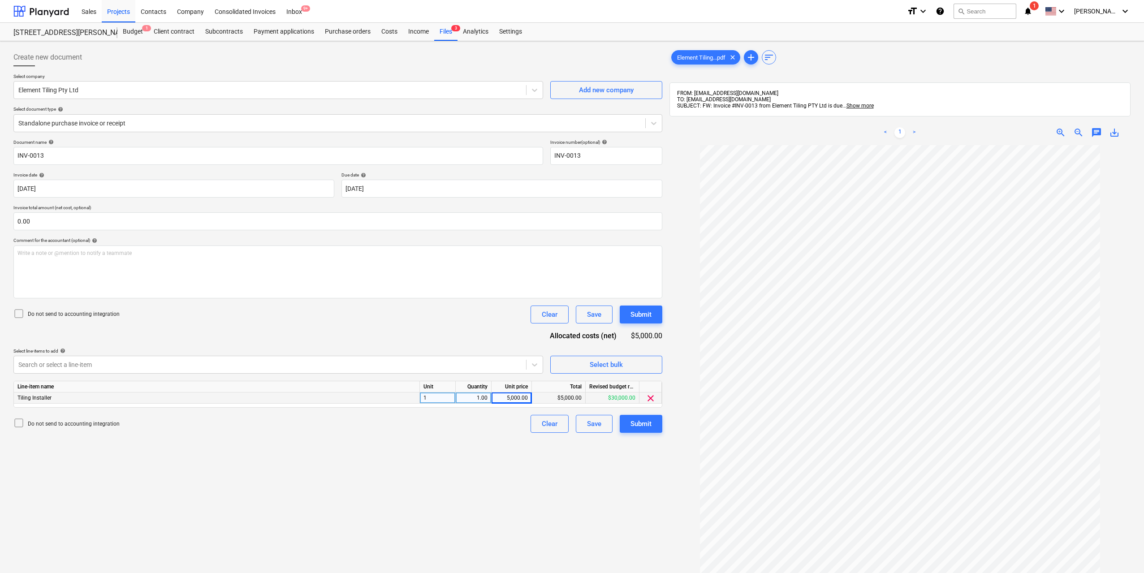
click at [488, 452] on div "Create new document Select company Element Tiling Pty Ltd Add new company Selec…" at bounding box center [338, 371] width 656 height 652
click at [648, 426] on div "Submit" at bounding box center [640, 424] width 21 height 12
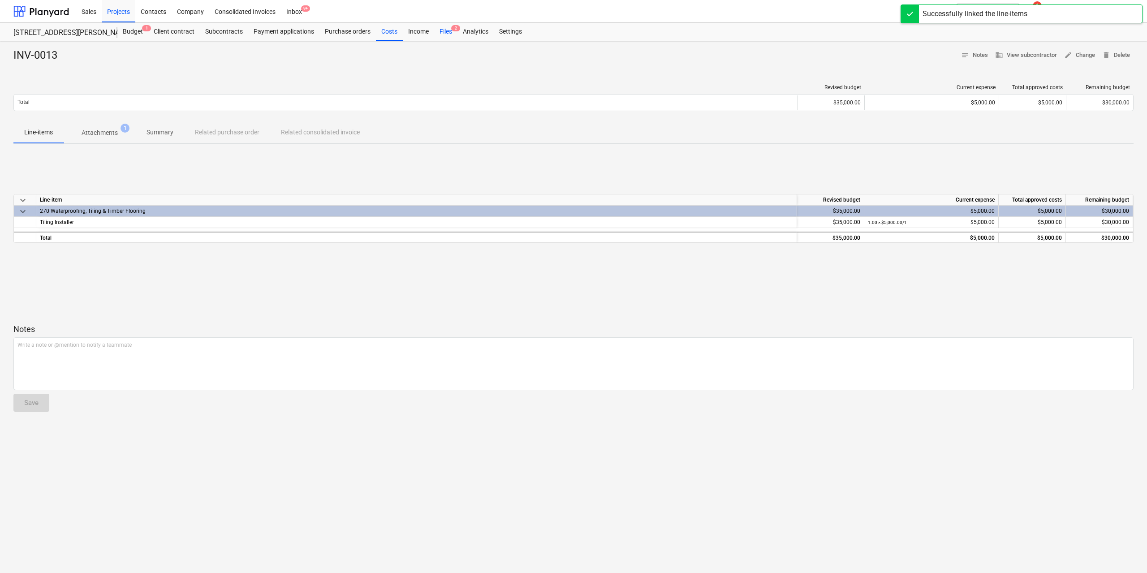
click at [440, 38] on div "Files 2" at bounding box center [445, 32] width 23 height 18
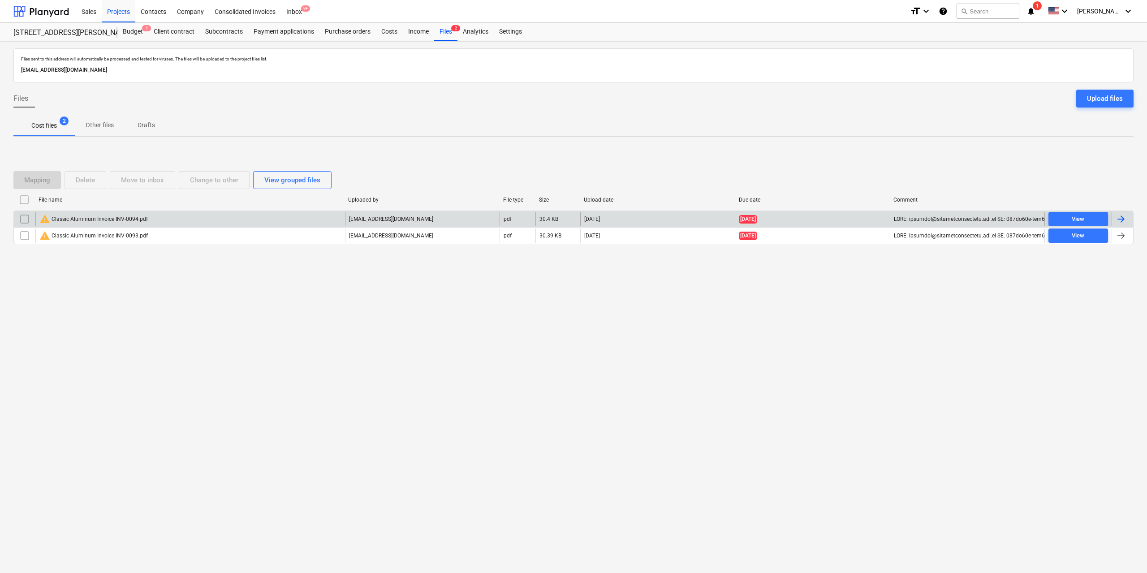
click at [101, 219] on div "warning Classic Aluminum Invoice INV-0094.pdf" at bounding box center [93, 219] width 108 height 11
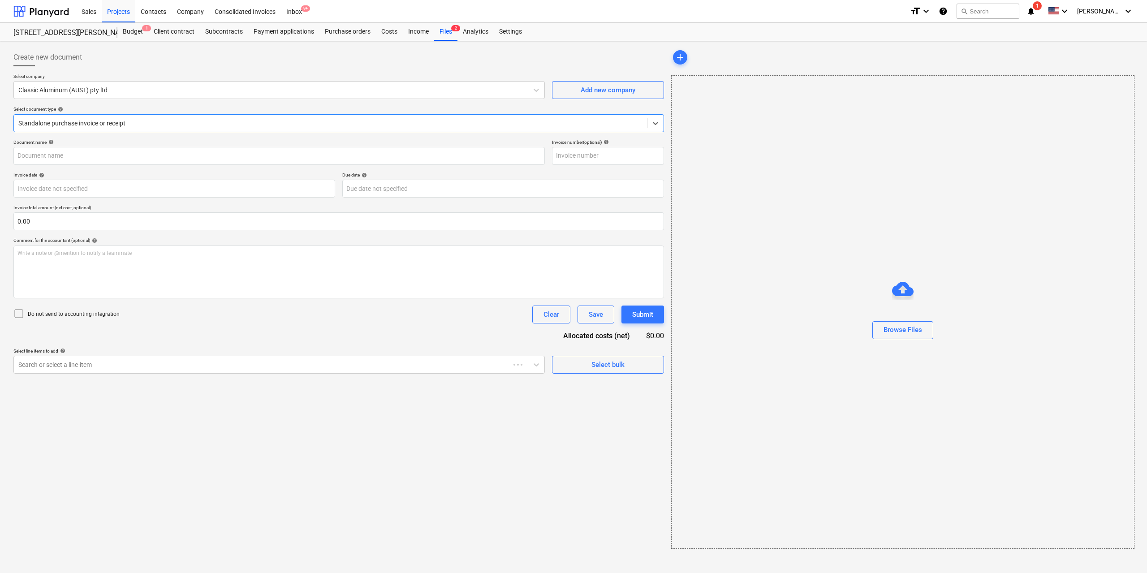
type input "INV-0094"
type input "[DATE]"
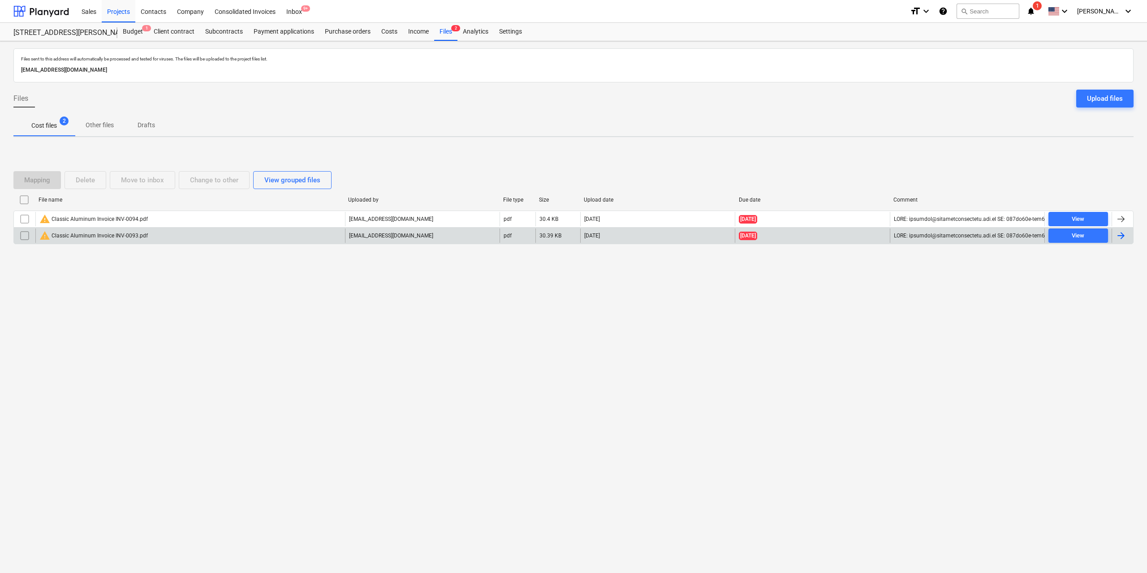
click at [95, 233] on div "warning Classic Aluminum Invoice INV-0093.pdf" at bounding box center [93, 235] width 108 height 11
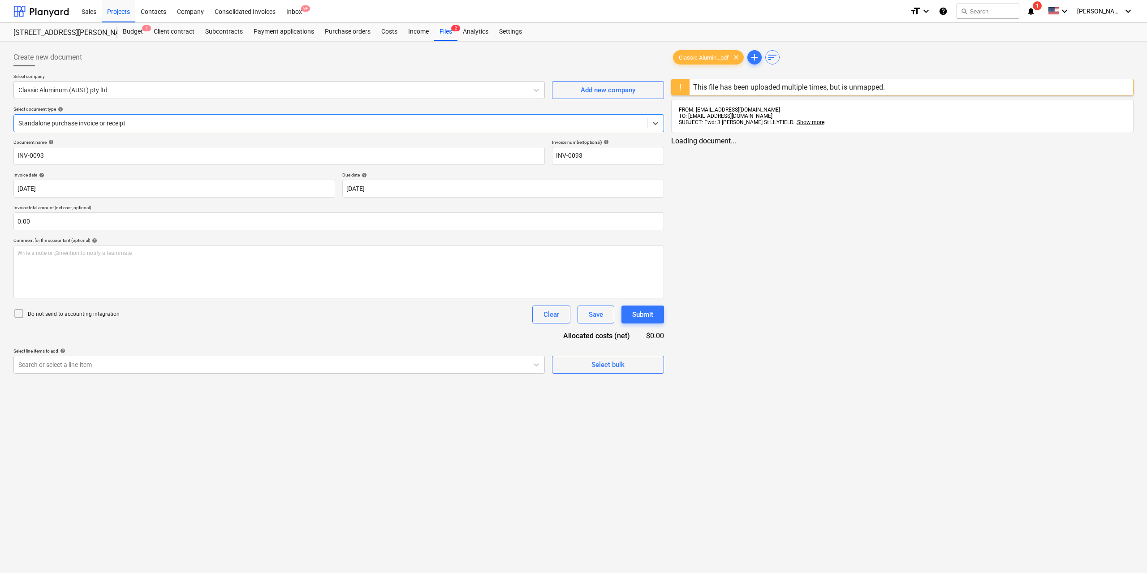
type input "INV-0093"
type input "[DATE]"
click at [686, 53] on div "Classic Alumin...pdf clear" at bounding box center [706, 57] width 71 height 14
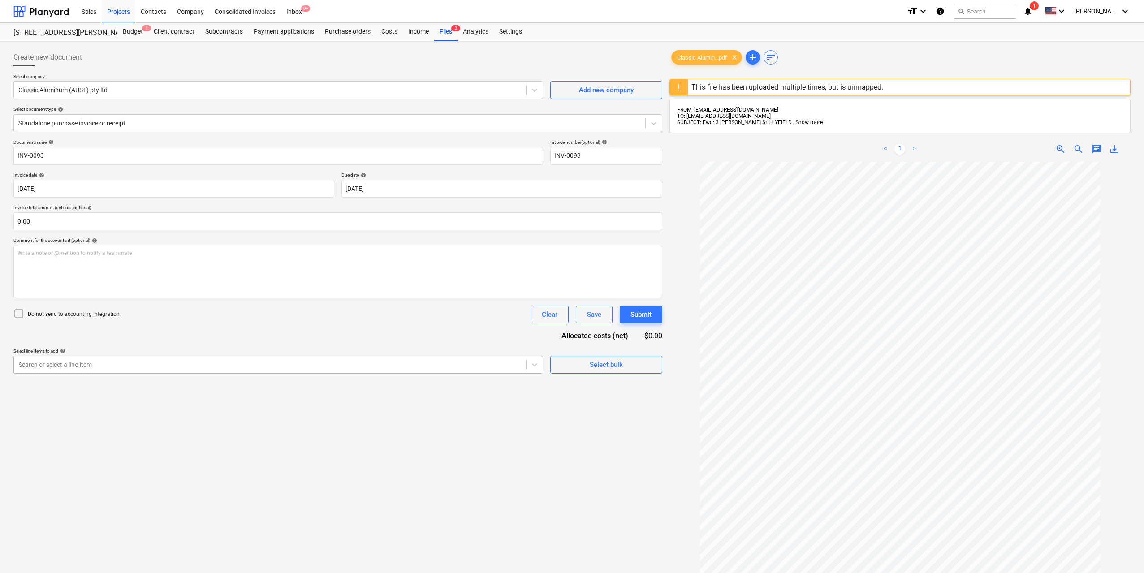
click at [314, 356] on div "Search or select a line-item" at bounding box center [277, 365] width 529 height 18
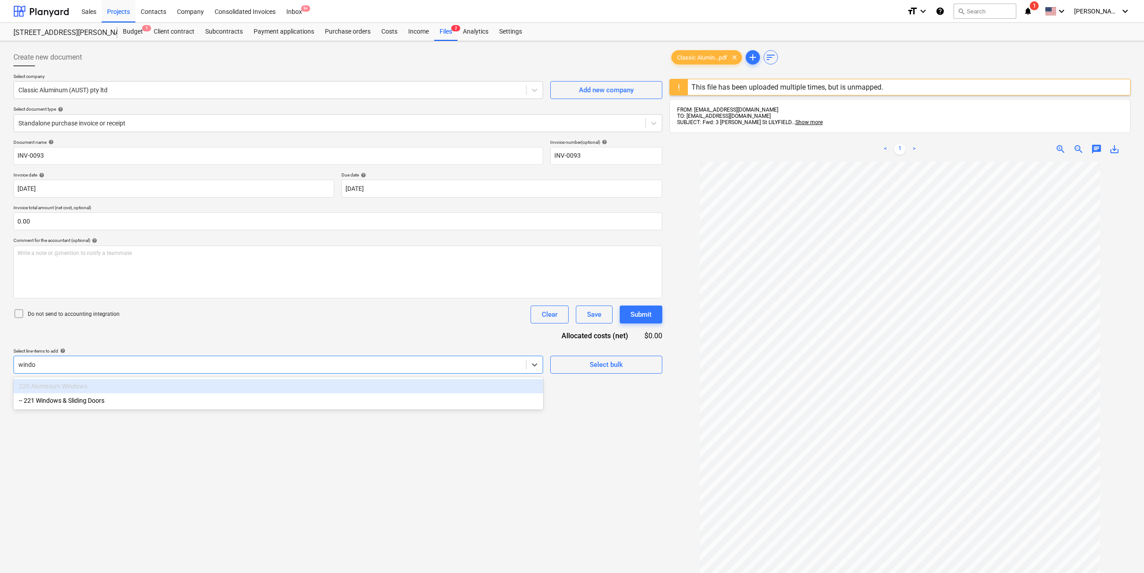
type input "window"
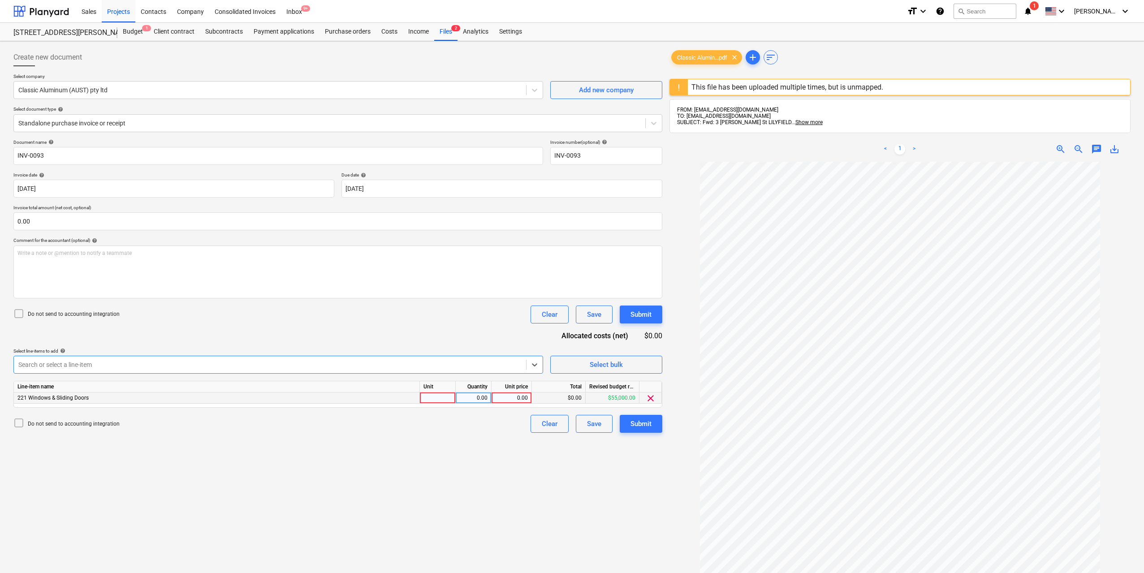
click at [438, 397] on div at bounding box center [438, 397] width 36 height 11
type input "1"
click at [469, 396] on div "0.00" at bounding box center [473, 397] width 28 height 11
click at [511, 397] on div "0.00" at bounding box center [511, 397] width 33 height 11
type input "15000"
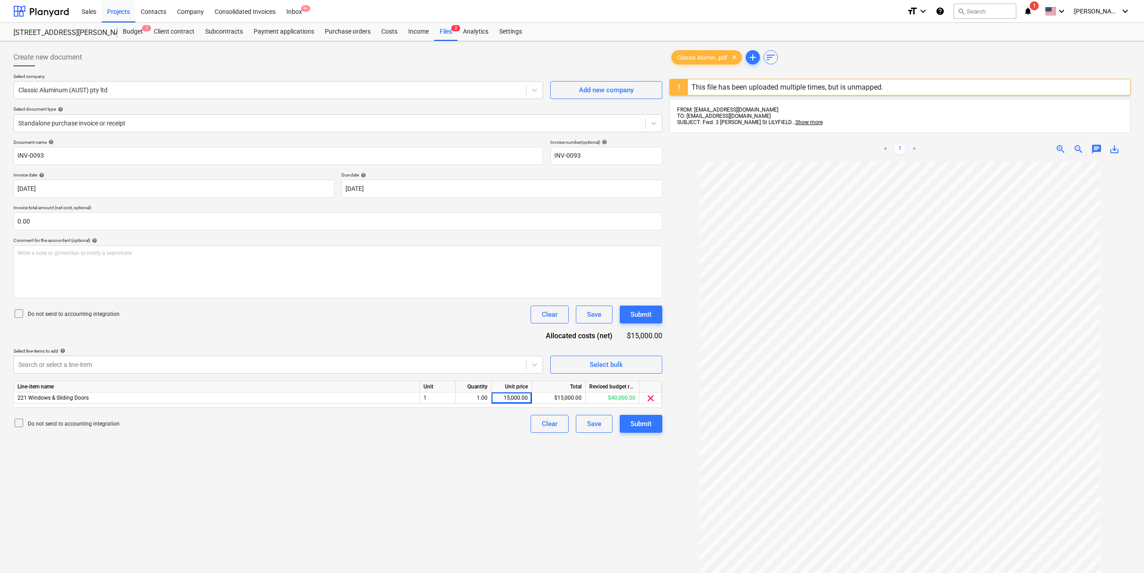
click at [508, 503] on div "Create new document Select company Classic Aluminum (AUST) pty ltd Add new comp…" at bounding box center [338, 379] width 656 height 668
click at [649, 421] on div "Submit" at bounding box center [640, 424] width 21 height 12
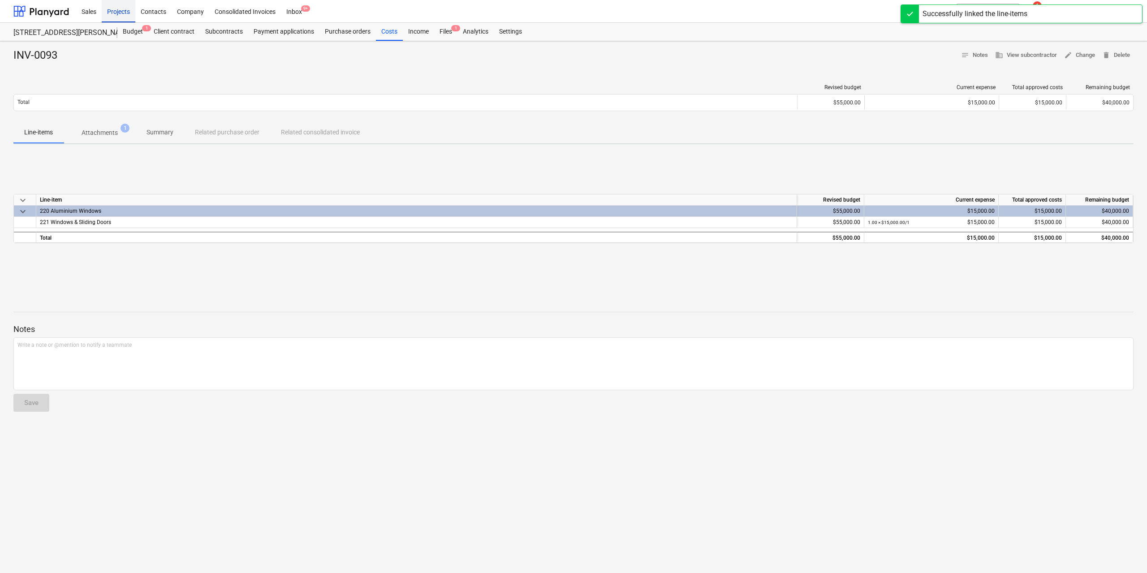
click at [110, 10] on div "Projects" at bounding box center [119, 11] width 34 height 23
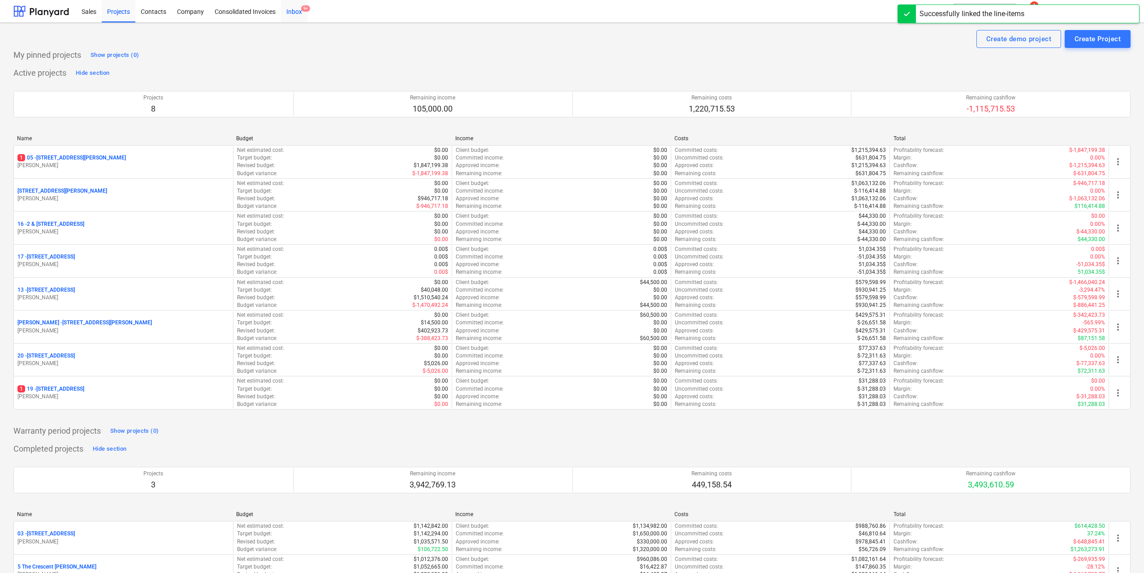
click at [298, 13] on div "Inbox 9+" at bounding box center [294, 11] width 26 height 23
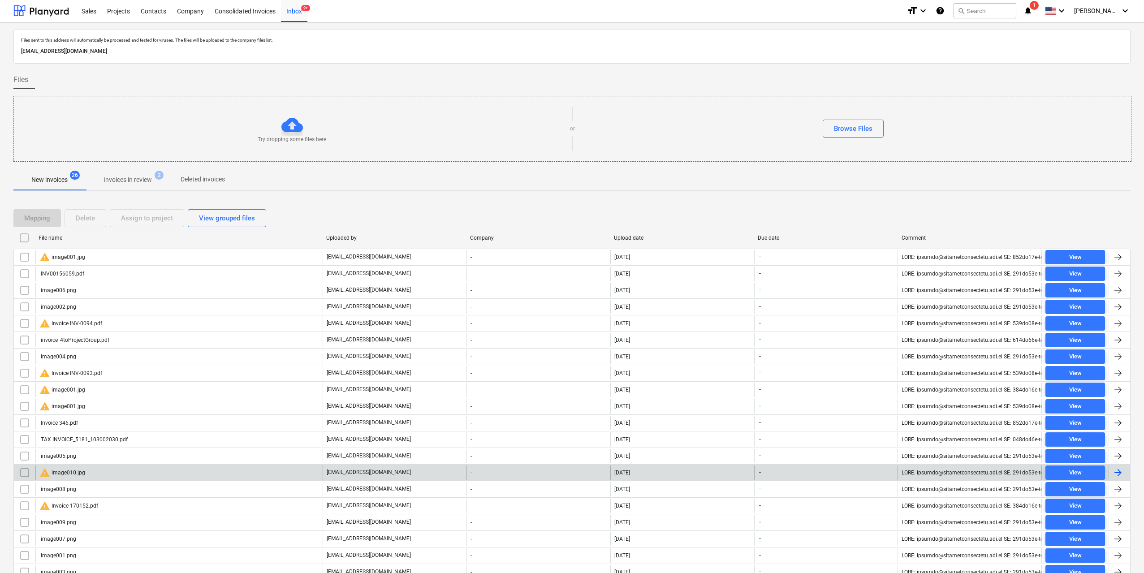
scroll to position [140, 0]
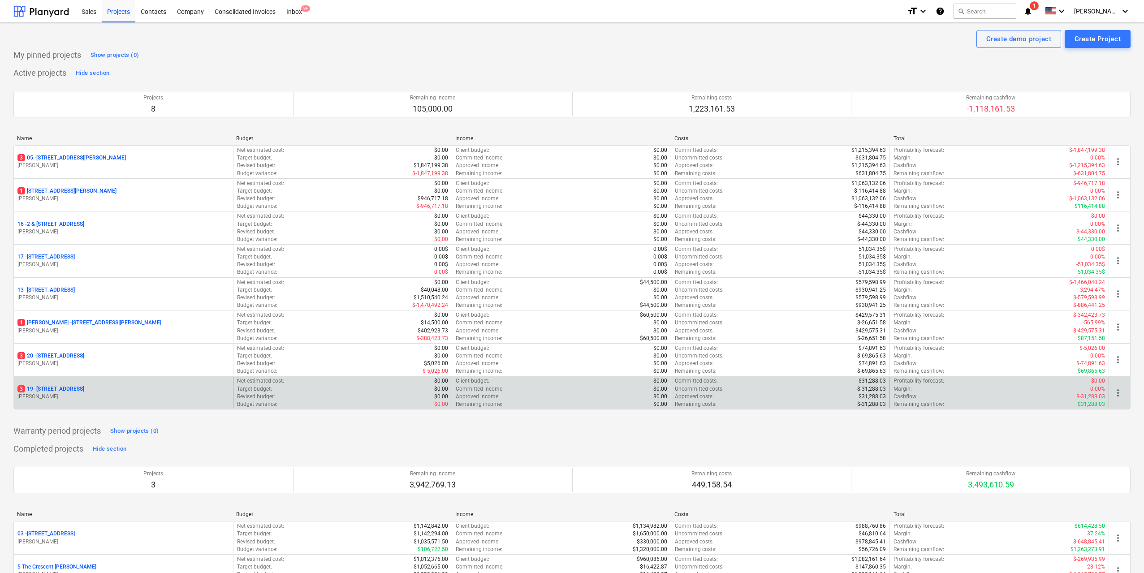
click at [84, 391] on p "[STREET_ADDRESS]" at bounding box center [50, 389] width 67 height 8
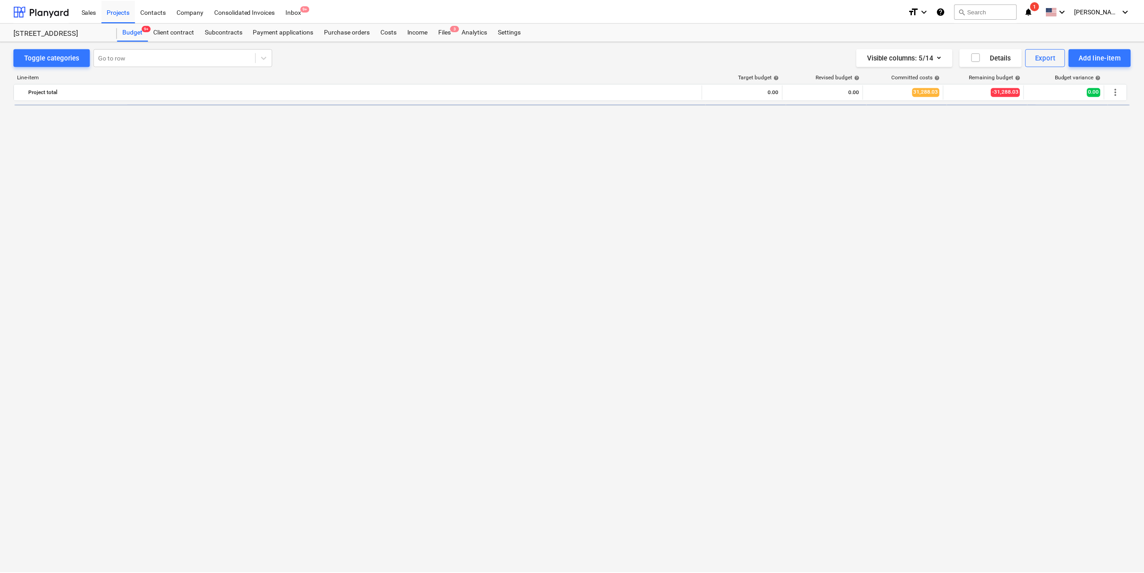
scroll to position [45, 0]
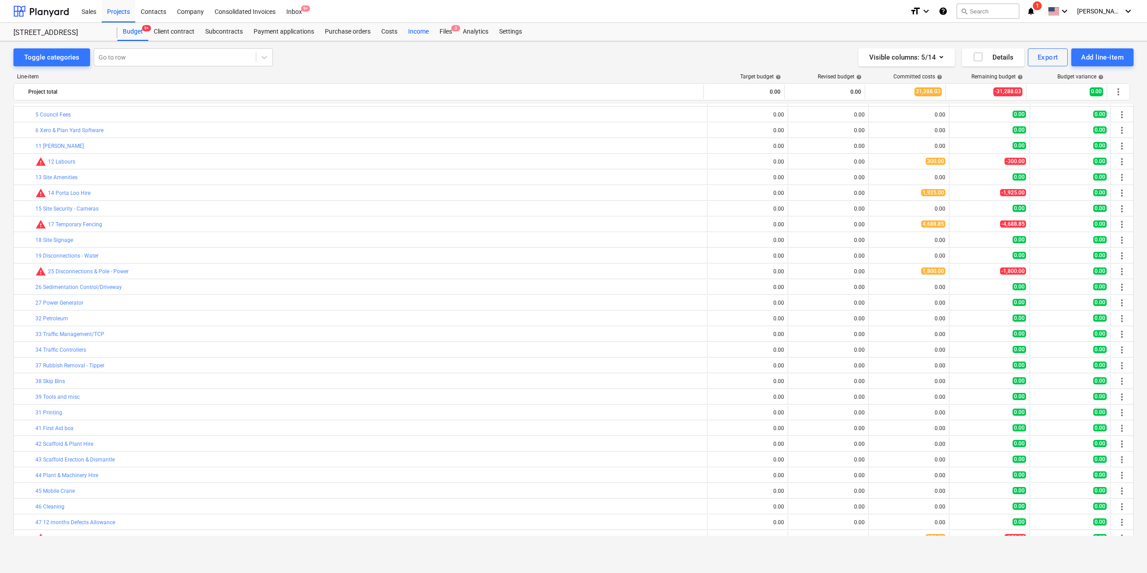
click at [430, 30] on div "Income" at bounding box center [418, 32] width 31 height 18
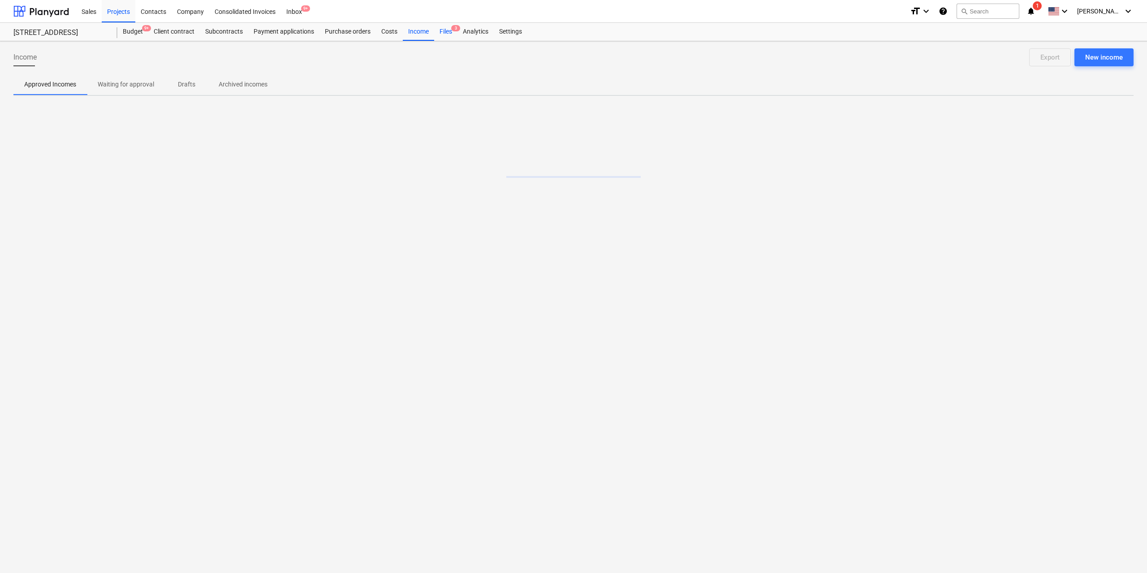
click at [445, 30] on div "Files 3" at bounding box center [445, 32] width 23 height 18
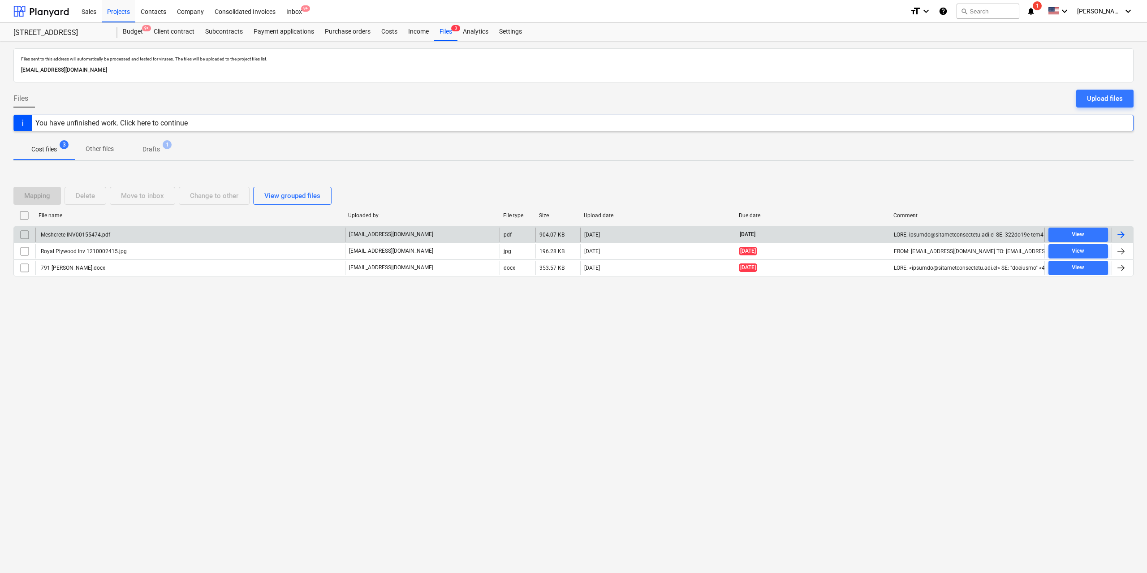
click at [107, 237] on div "Meshcrete INV00155474.pdf" at bounding box center [74, 235] width 71 height 6
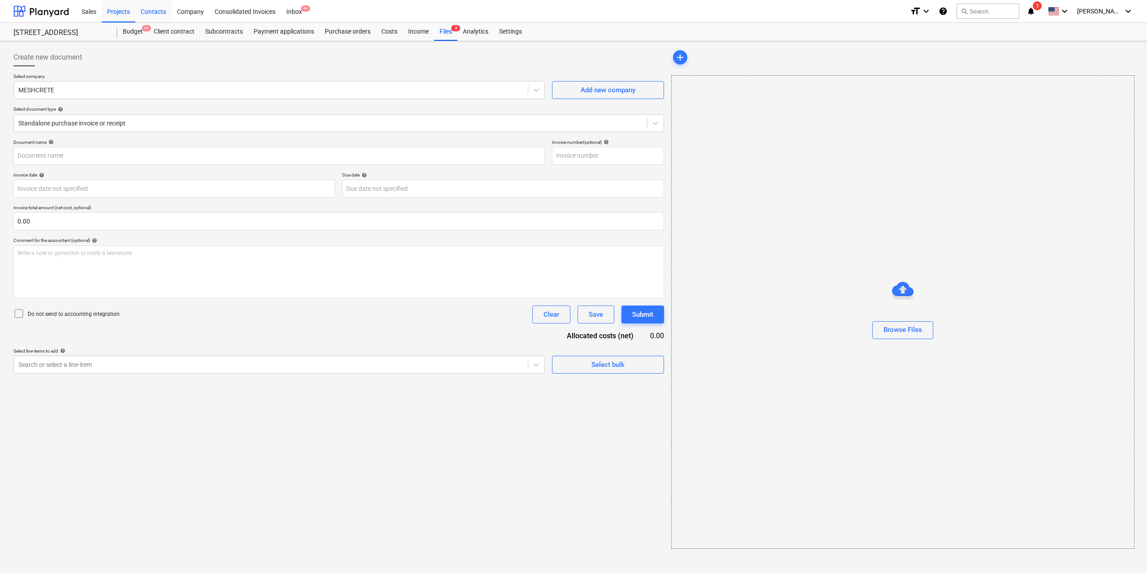
type input "00155474"
type input "[DATE]"
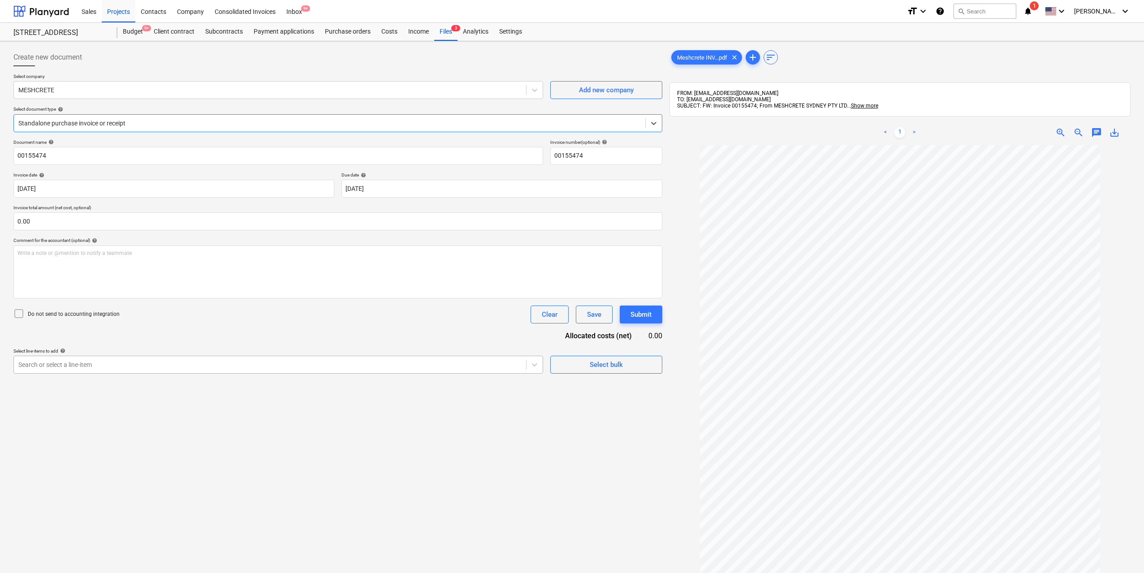
click at [204, 369] on div at bounding box center [269, 364] width 503 height 9
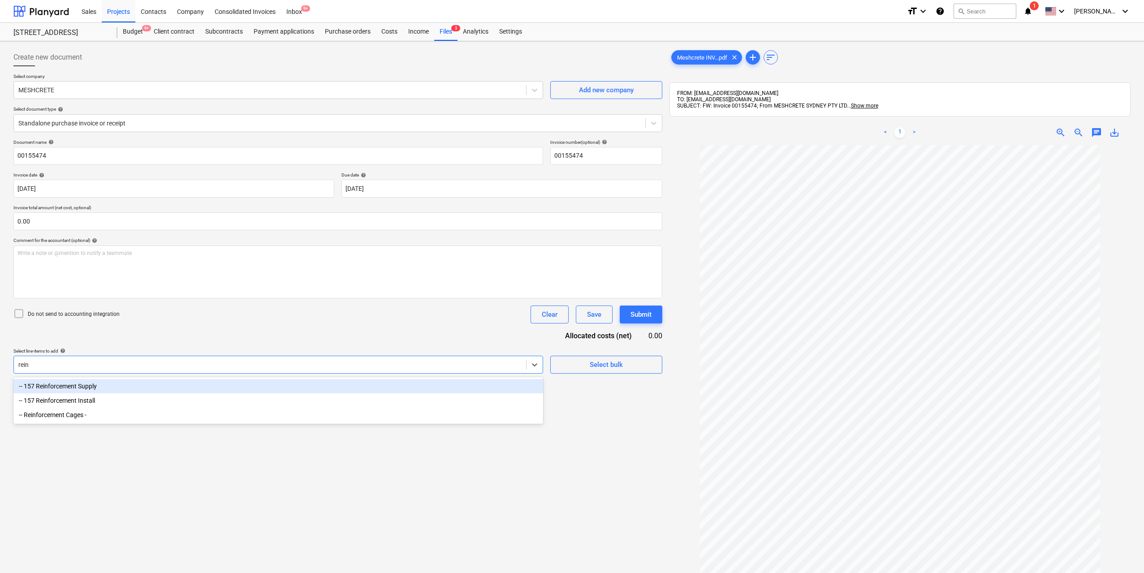
type input "reinf"
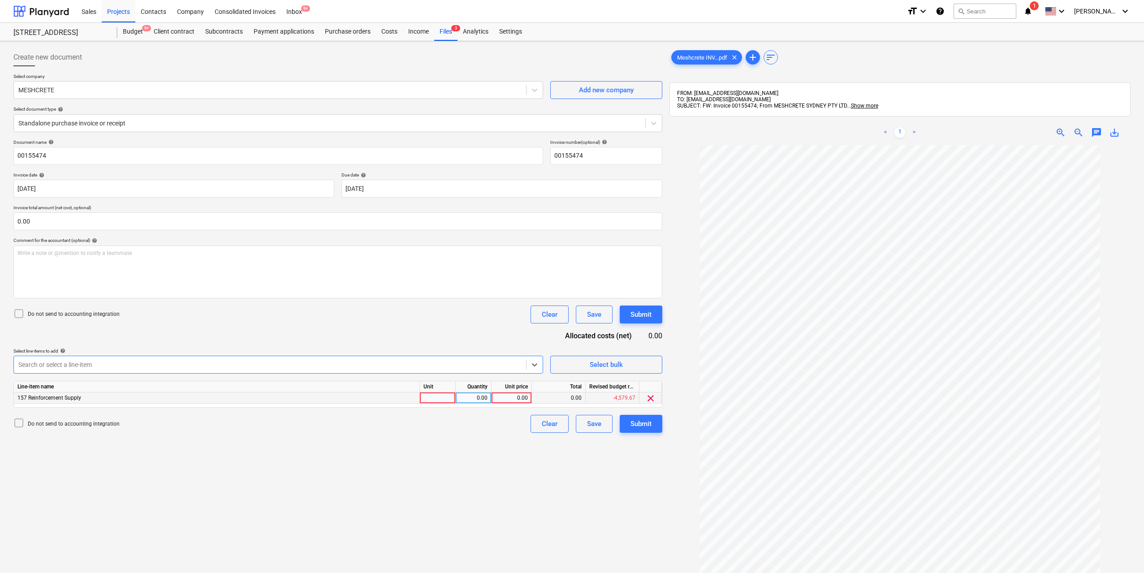
click at [430, 393] on div at bounding box center [438, 397] width 36 height 11
type input "1"
click at [483, 398] on div "0.00" at bounding box center [473, 397] width 28 height 11
type input "1"
click at [508, 399] on div "0.00" at bounding box center [511, 397] width 33 height 11
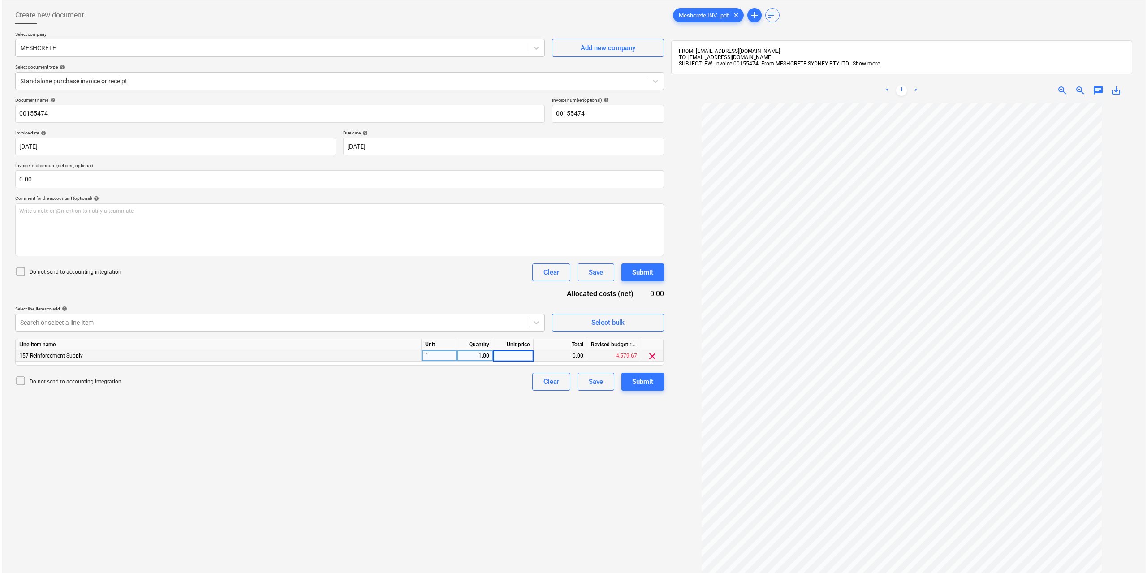
scroll to position [127, 0]
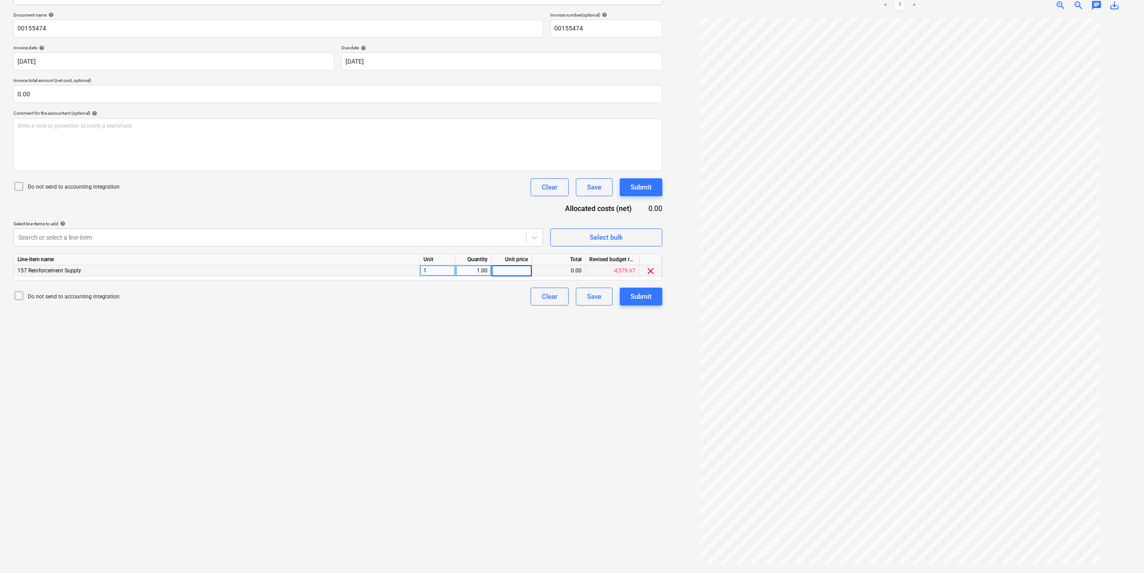
click at [519, 267] on input at bounding box center [511, 270] width 40 height 11
type input "3857.41"
click at [497, 331] on div "Create new document Select company MESHCRETE Add new company Select document ty…" at bounding box center [338, 244] width 656 height 652
click at [644, 302] on div "Submit" at bounding box center [640, 297] width 21 height 12
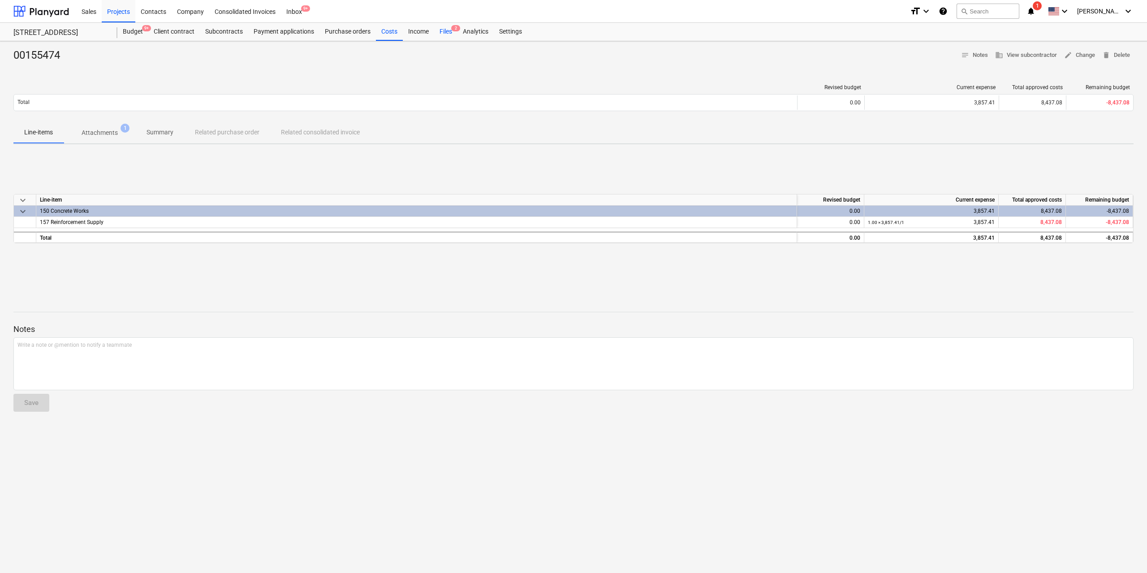
click at [443, 31] on div "Files 2" at bounding box center [445, 32] width 23 height 18
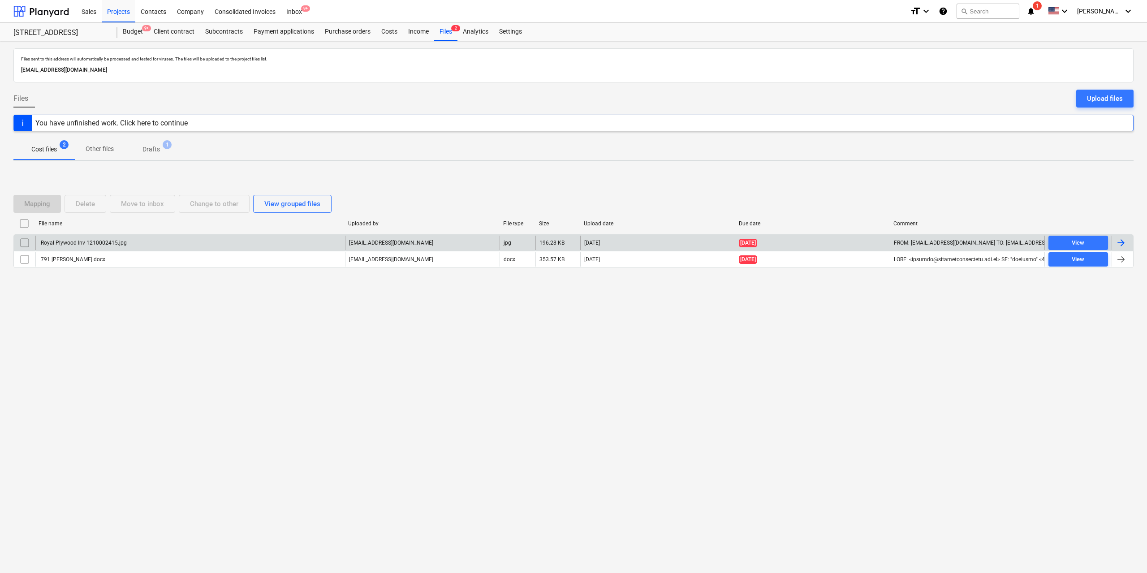
click at [116, 240] on div "Royal Plywood Inv 1210002415.jpg" at bounding box center [82, 243] width 87 height 6
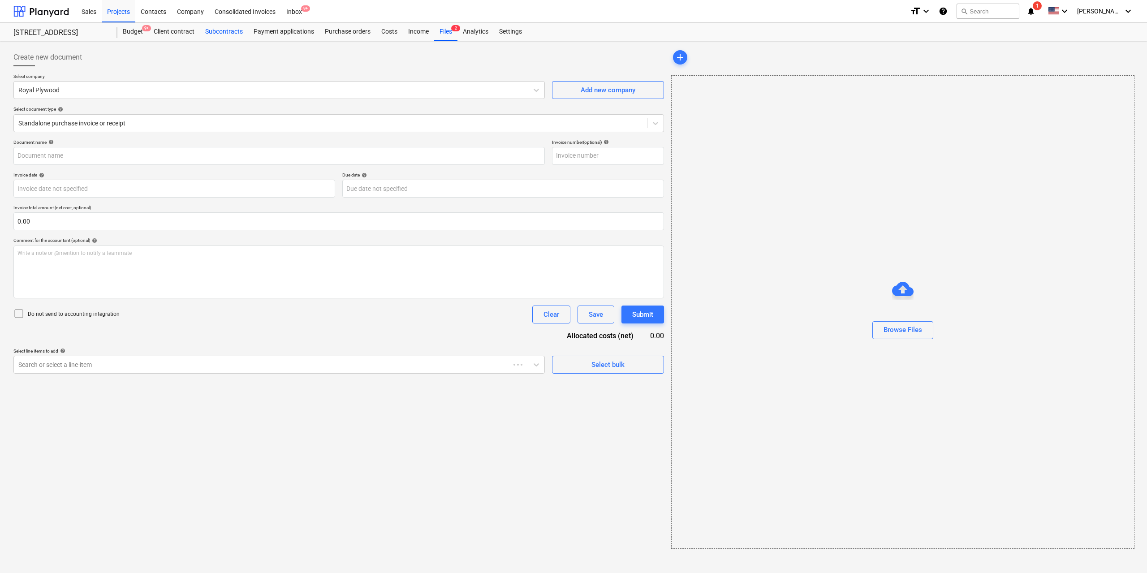
type input "1210002415"
type input "[DATE]"
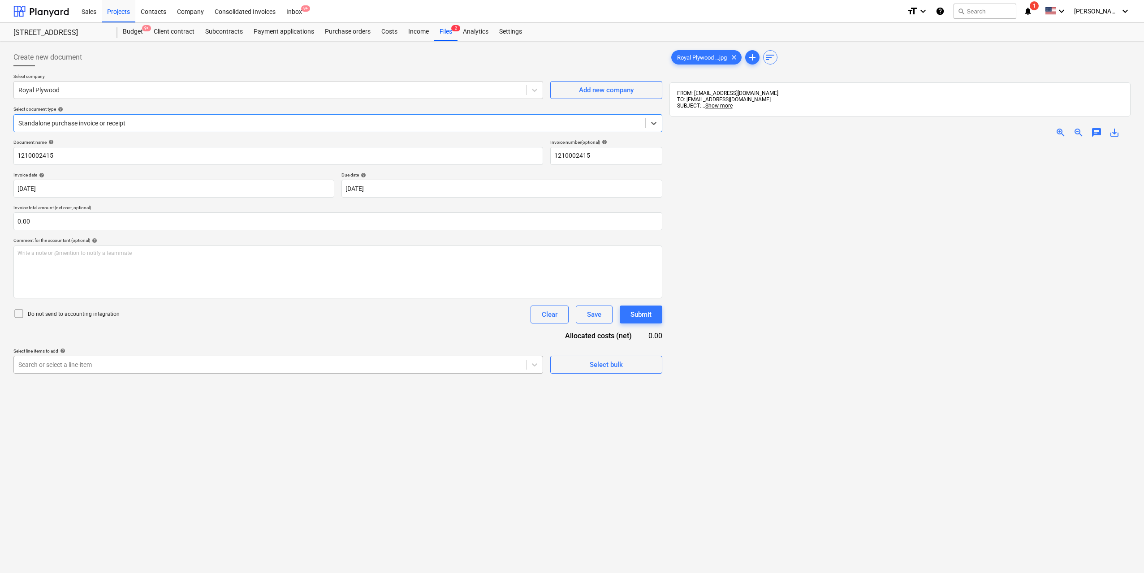
click at [432, 361] on div at bounding box center [269, 364] width 503 height 9
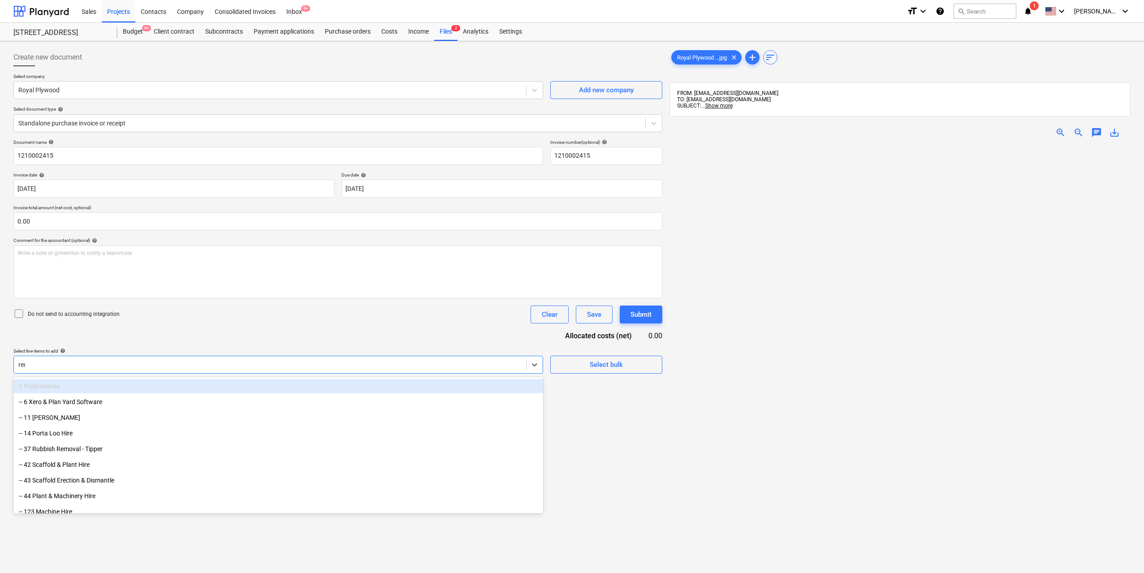
type input "redi"
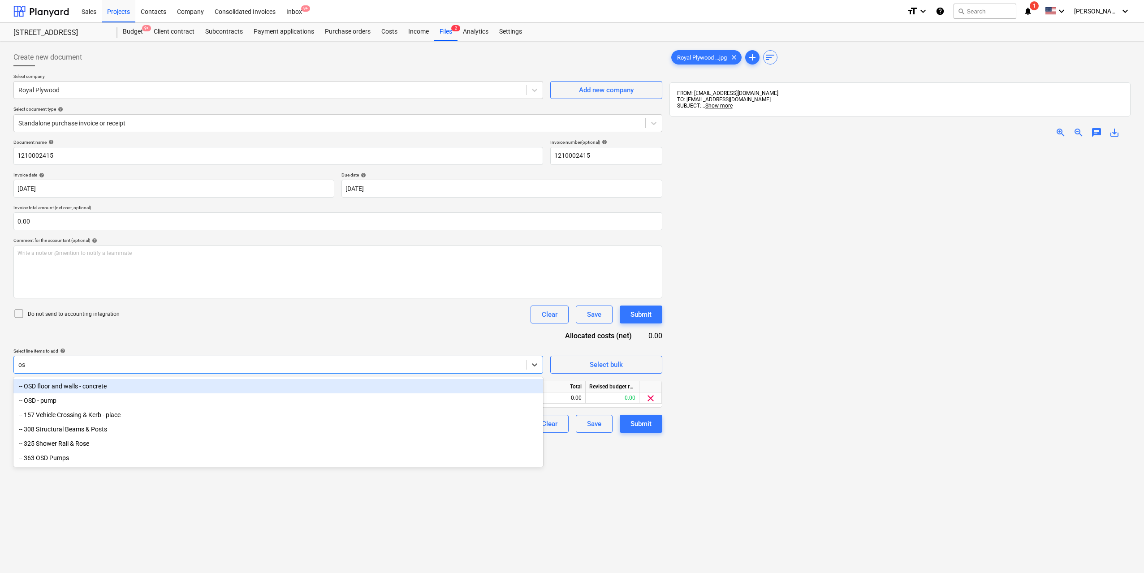
type input "o"
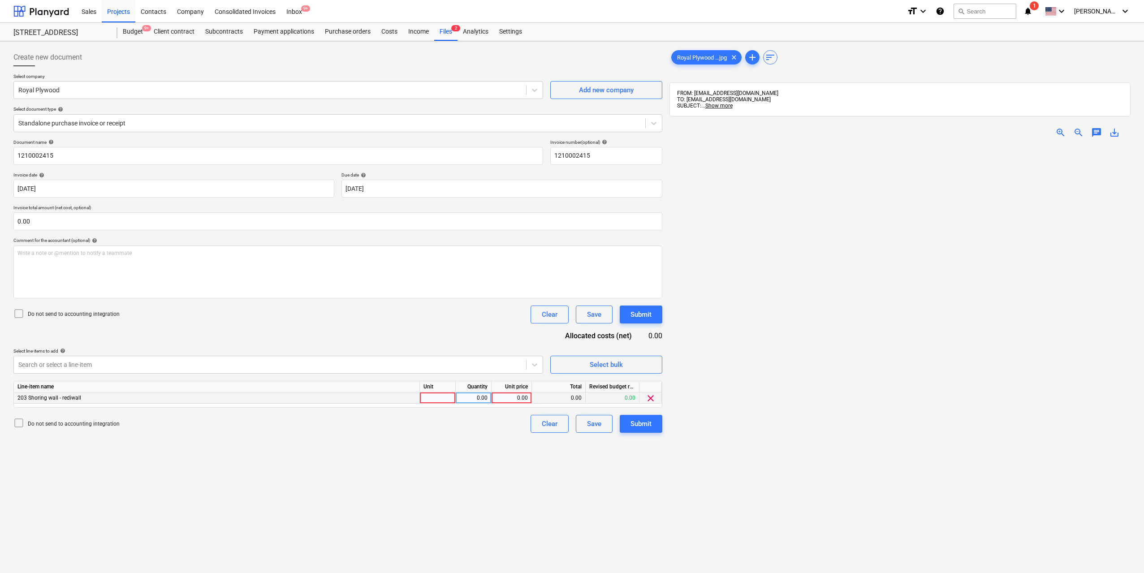
click at [444, 394] on div at bounding box center [438, 397] width 36 height 11
click at [470, 395] on div "0.00" at bounding box center [473, 397] width 28 height 11
click at [621, 509] on div "Create new document Select company Royal Plywood Add new company Select documen…" at bounding box center [338, 371] width 656 height 652
click at [1067, 130] on div "zoom_in" at bounding box center [1060, 132] width 18 height 11
click at [1060, 133] on span "zoom_in" at bounding box center [1060, 132] width 11 height 11
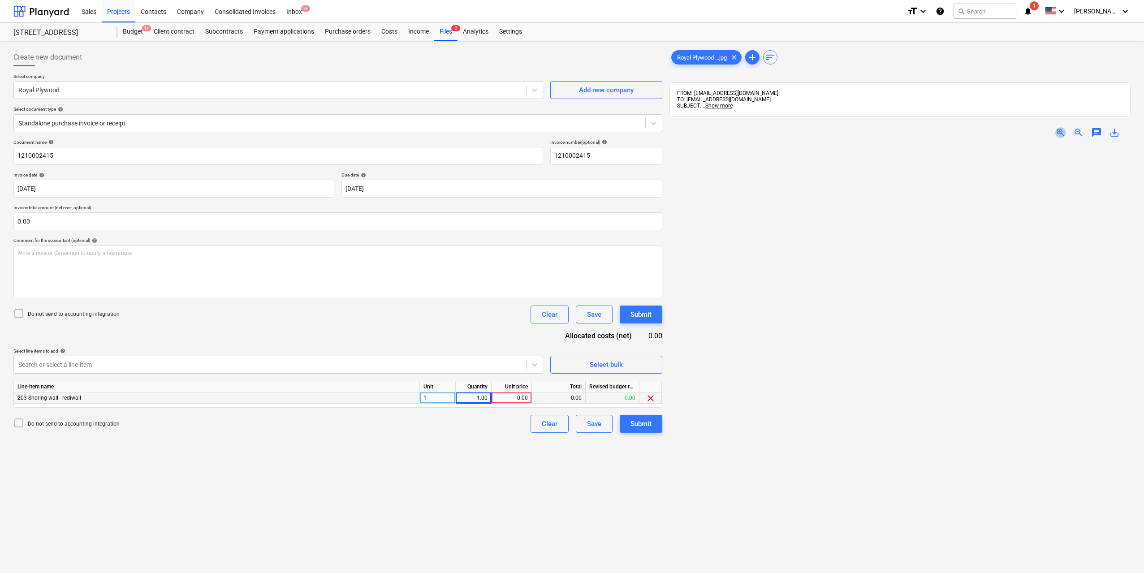
click at [1060, 133] on span "zoom_in" at bounding box center [1060, 132] width 11 height 11
drag, startPoint x: 924, startPoint y: 310, endPoint x: 1011, endPoint y: 242, distance: 110.3
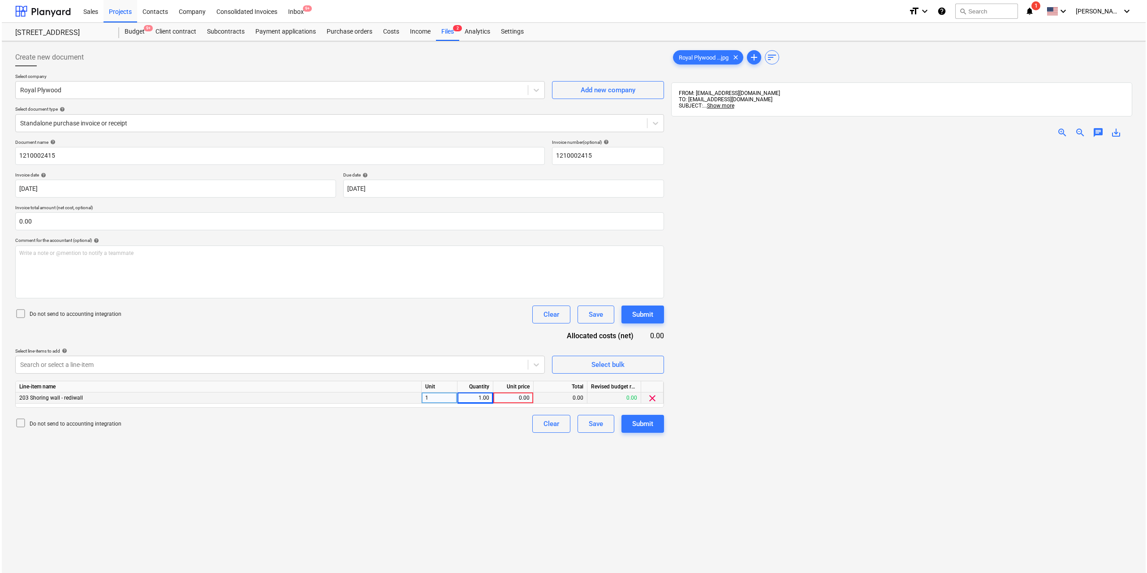
scroll to position [432, 229]
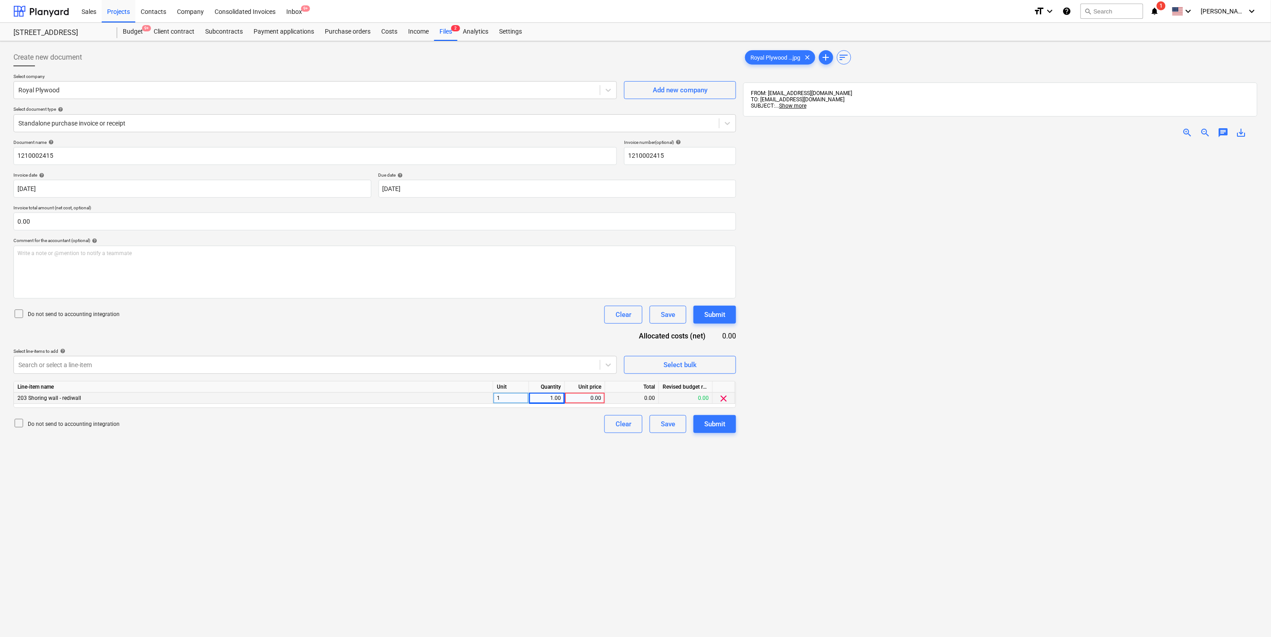
click at [585, 400] on div "0.00" at bounding box center [584, 397] width 33 height 11
type input "1482.93"
click at [611, 488] on div "Create new document Select company Royal Plywood Add new company Select documen…" at bounding box center [375, 402] width 730 height 715
click at [720, 422] on div "Submit" at bounding box center [714, 424] width 21 height 12
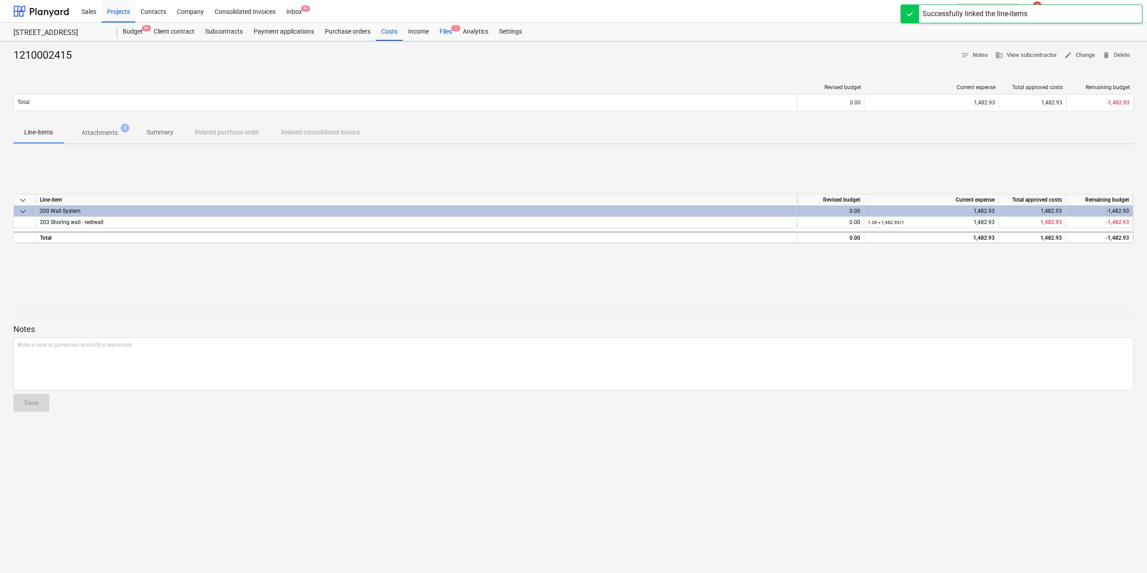
click at [446, 34] on div "Files 1" at bounding box center [445, 32] width 23 height 18
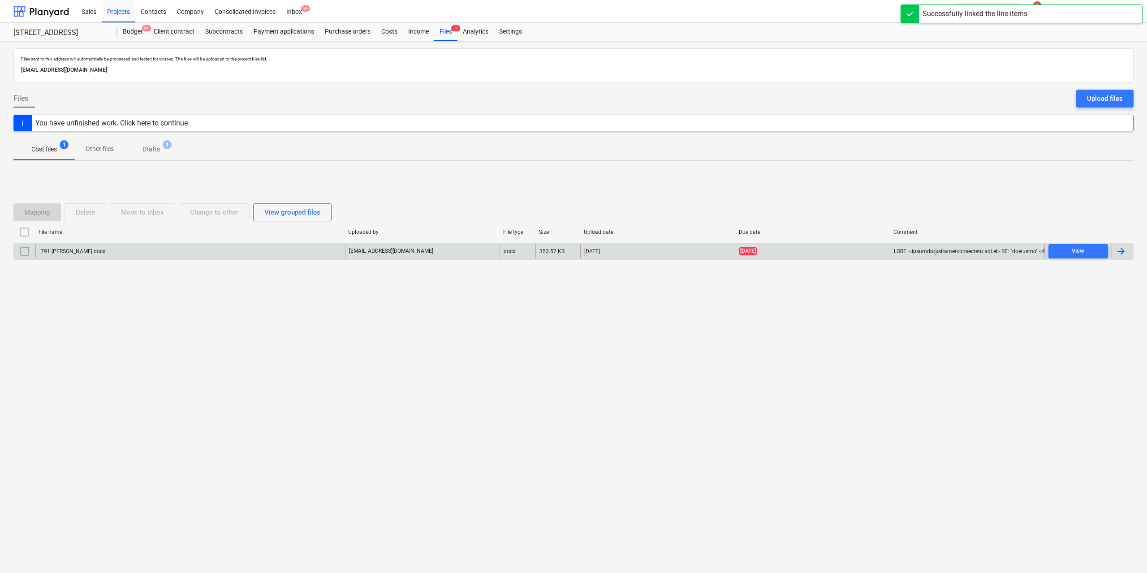
click at [90, 258] on div "791 [PERSON_NAME].docx" at bounding box center [190, 251] width 310 height 14
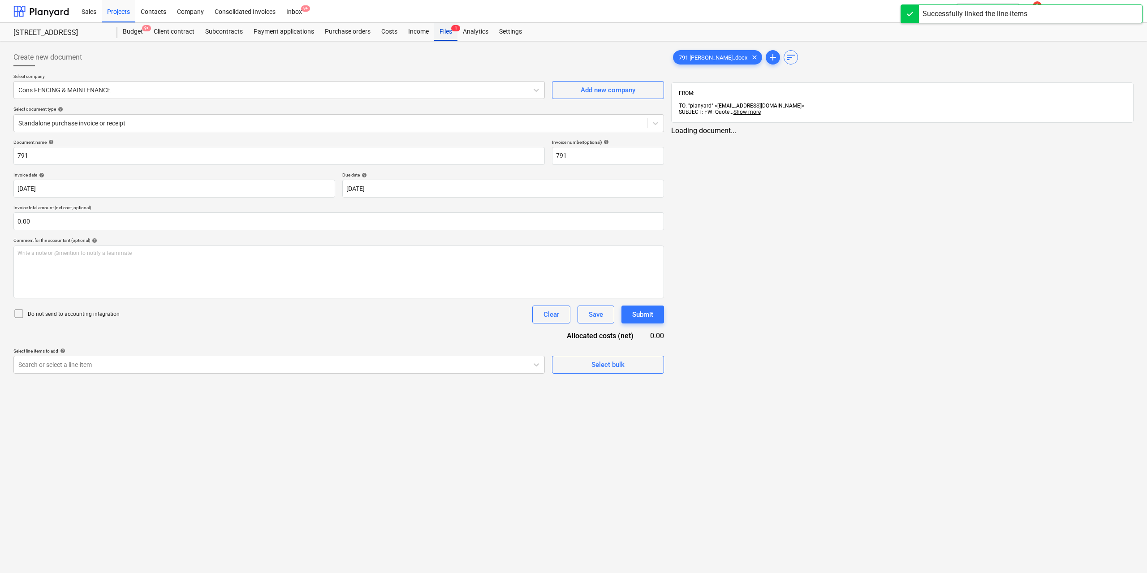
click at [445, 33] on div "Files 1" at bounding box center [445, 32] width 23 height 18
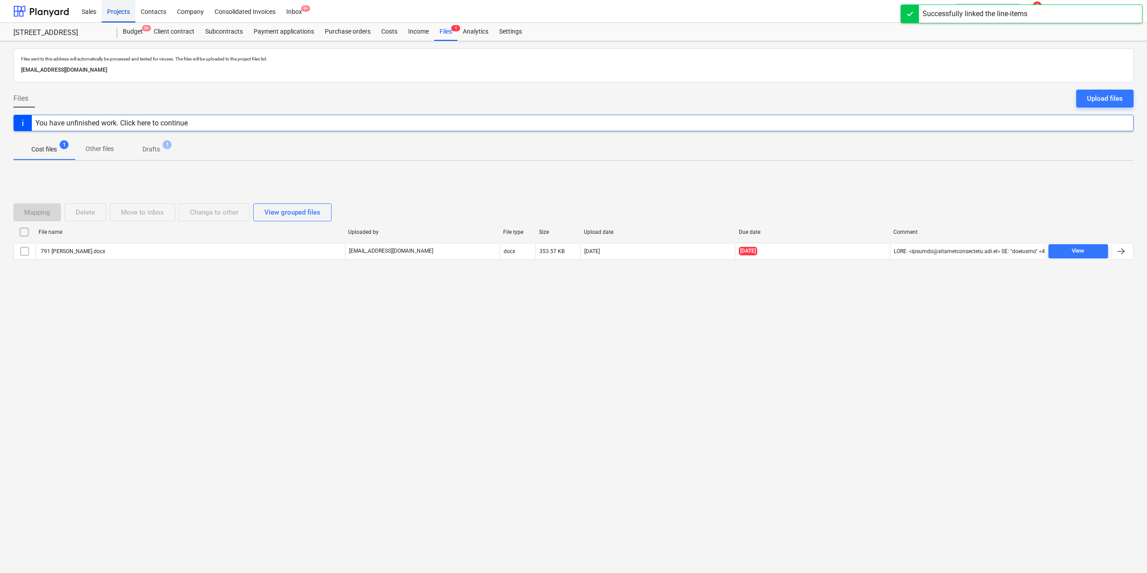
click at [110, 12] on div "Projects" at bounding box center [119, 11] width 34 height 23
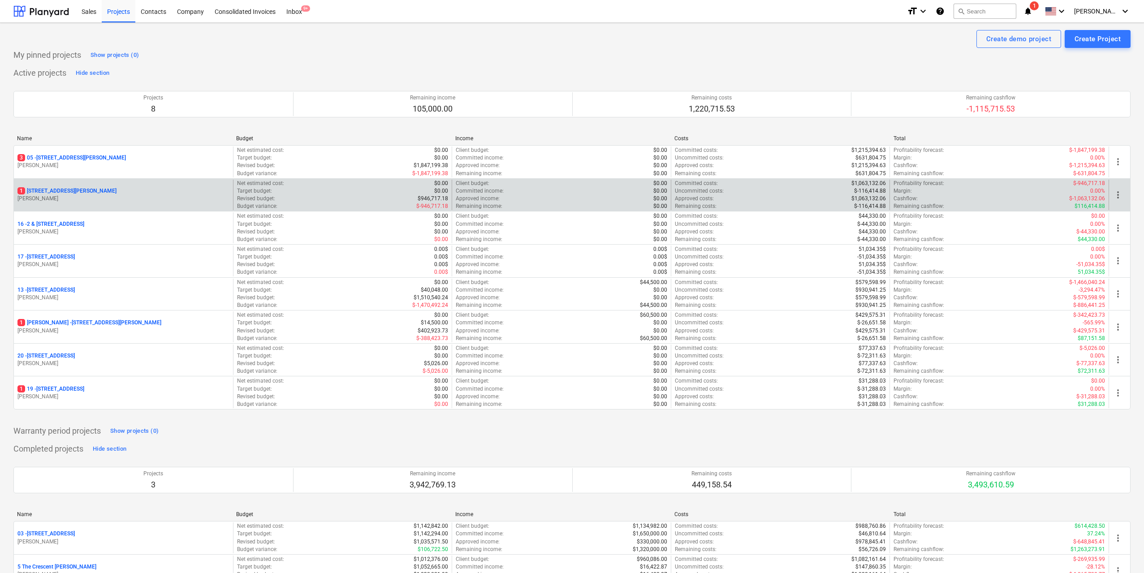
click at [93, 188] on p "[STREET_ADDRESS][PERSON_NAME]" at bounding box center [66, 191] width 99 height 8
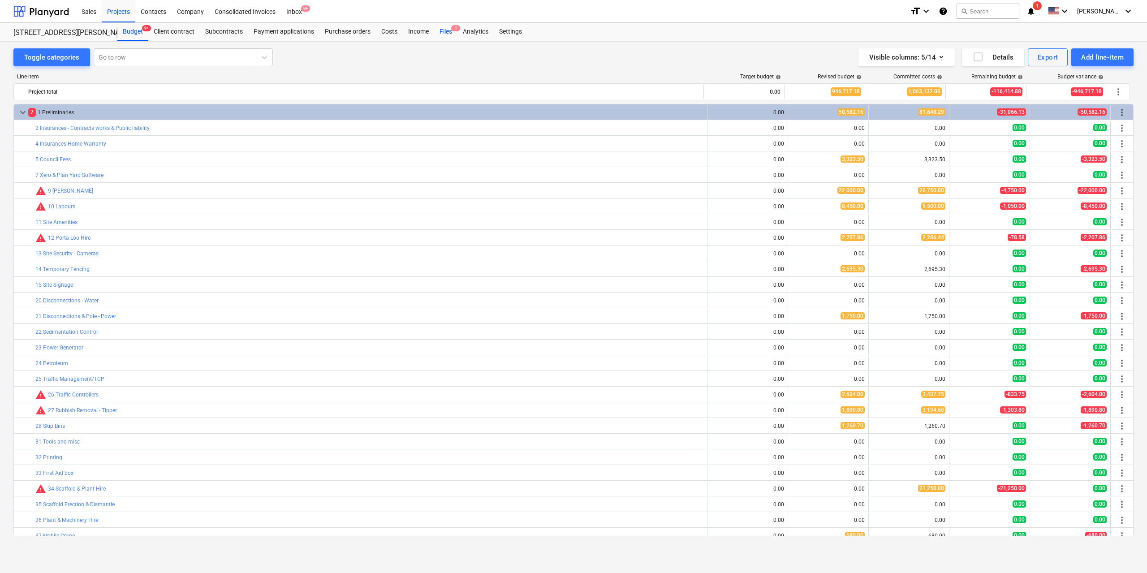
click at [447, 29] on div "Files 1" at bounding box center [445, 32] width 23 height 18
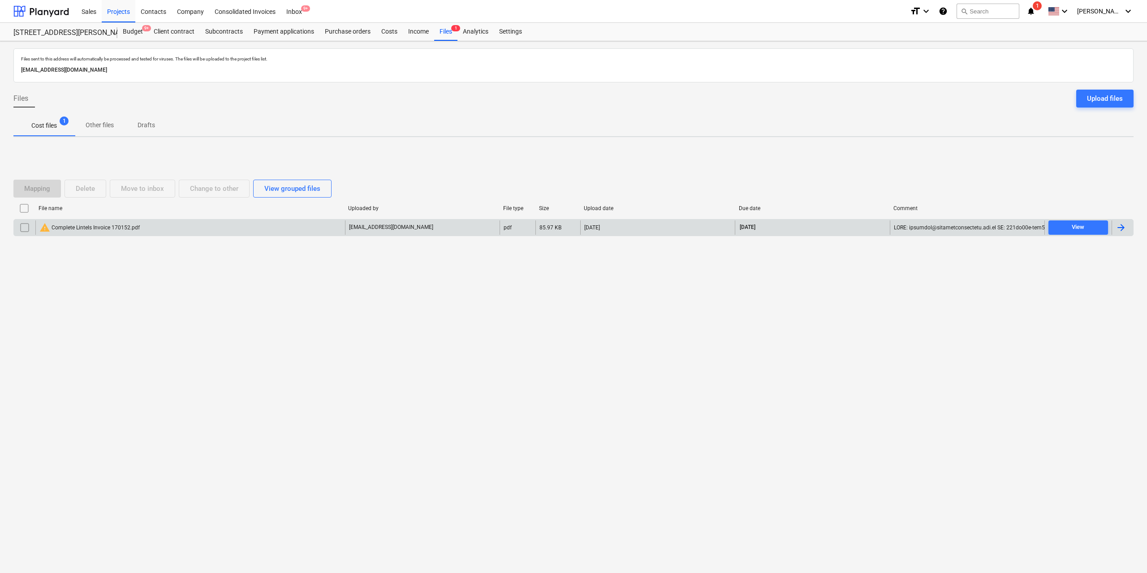
click at [241, 231] on div "warning Complete Lintels Invoice 170152.pdf" at bounding box center [190, 227] width 310 height 14
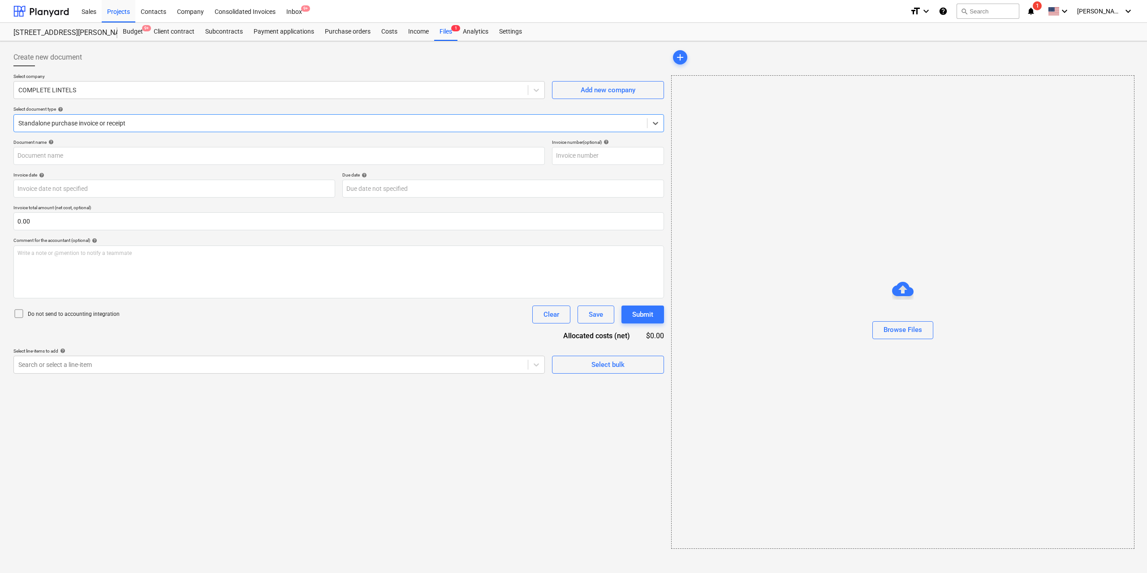
type input "170152"
type input "[DATE]"
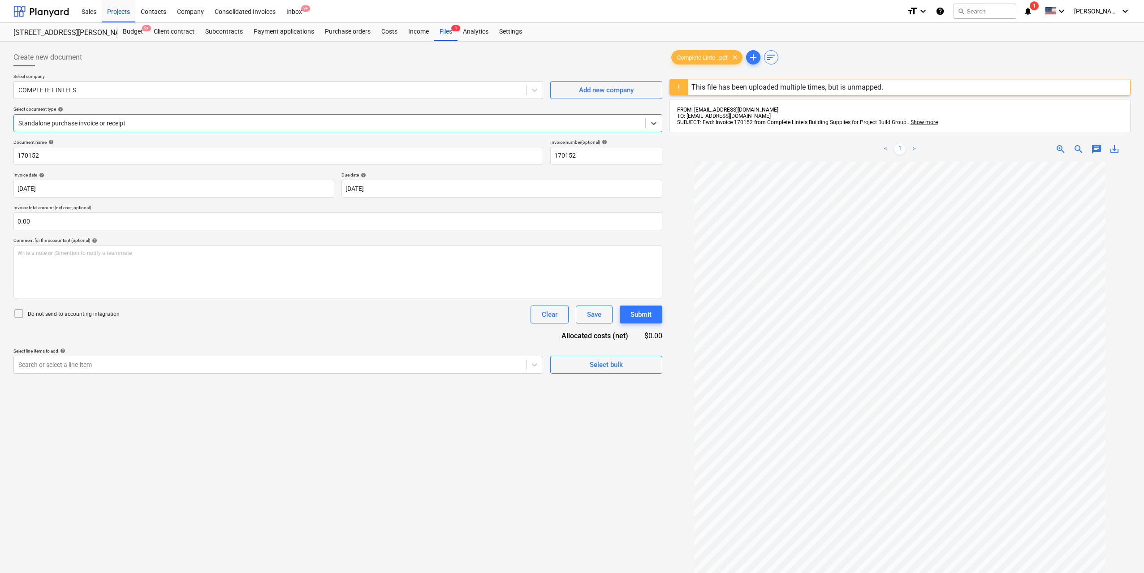
click at [709, 85] on div "This file has been uploaded multiple times, but is unmapped." at bounding box center [787, 87] width 192 height 9
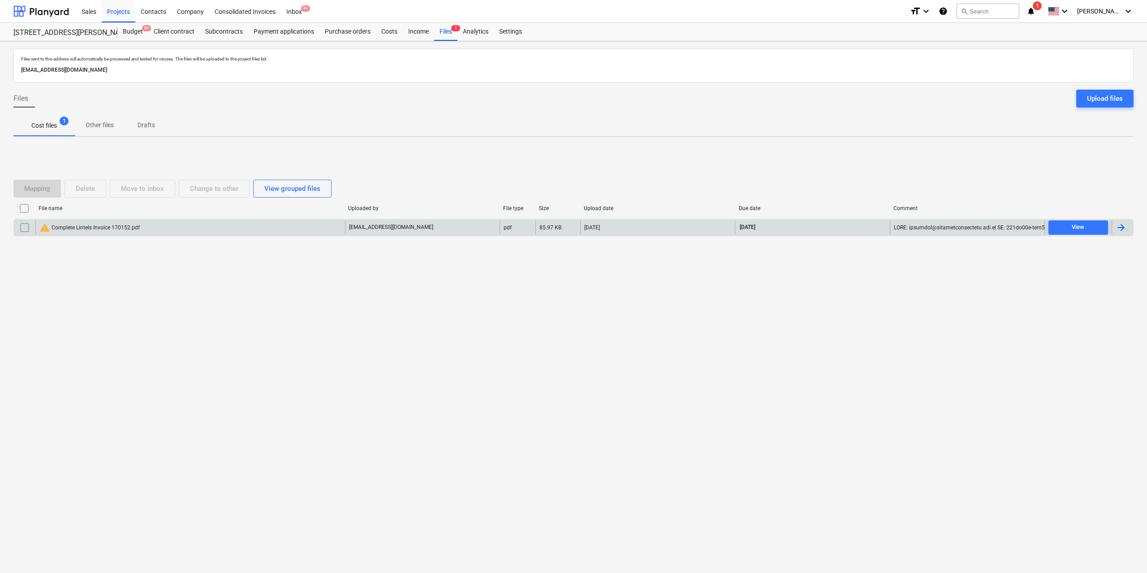
click at [196, 225] on div "warning Complete Lintels Invoice 170152.pdf" at bounding box center [190, 227] width 310 height 14
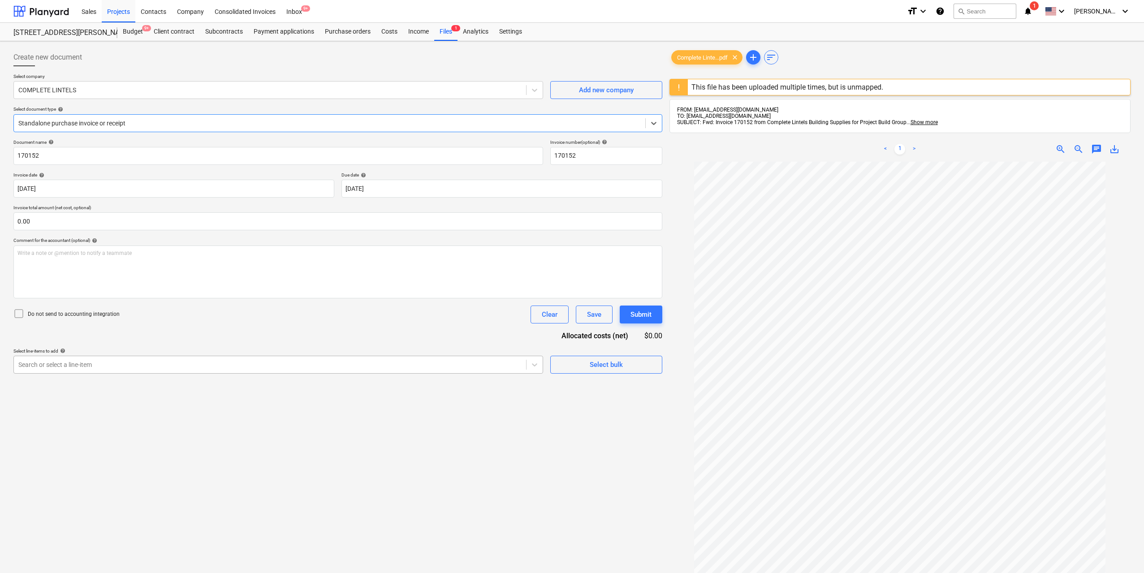
click at [442, 371] on div "Search or select a line-item" at bounding box center [270, 364] width 512 height 13
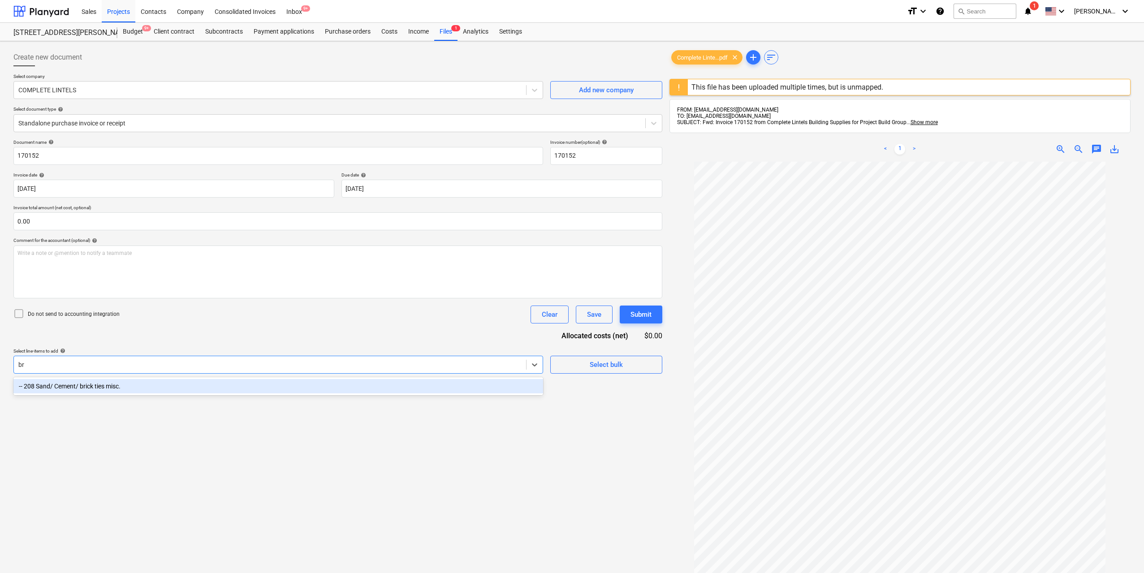
type input "b"
type input "[PERSON_NAME]"
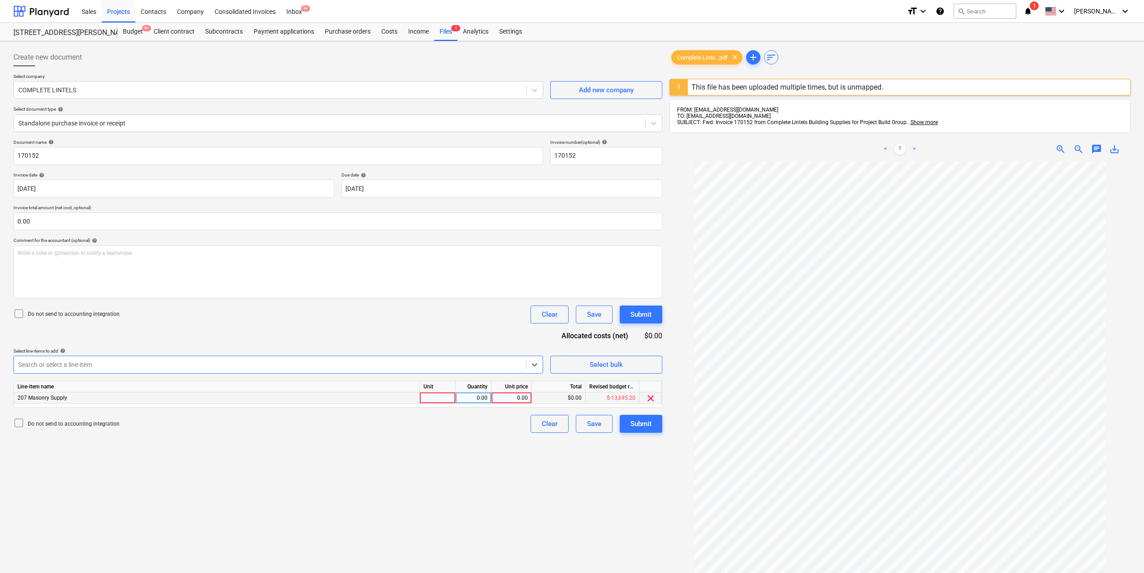
click at [446, 398] on div at bounding box center [438, 397] width 36 height 11
type input "1"
click at [470, 394] on div "0.00" at bounding box center [473, 397] width 28 height 11
click at [513, 396] on div "0.00" at bounding box center [511, 397] width 33 height 11
click at [512, 397] on input at bounding box center [511, 397] width 40 height 11
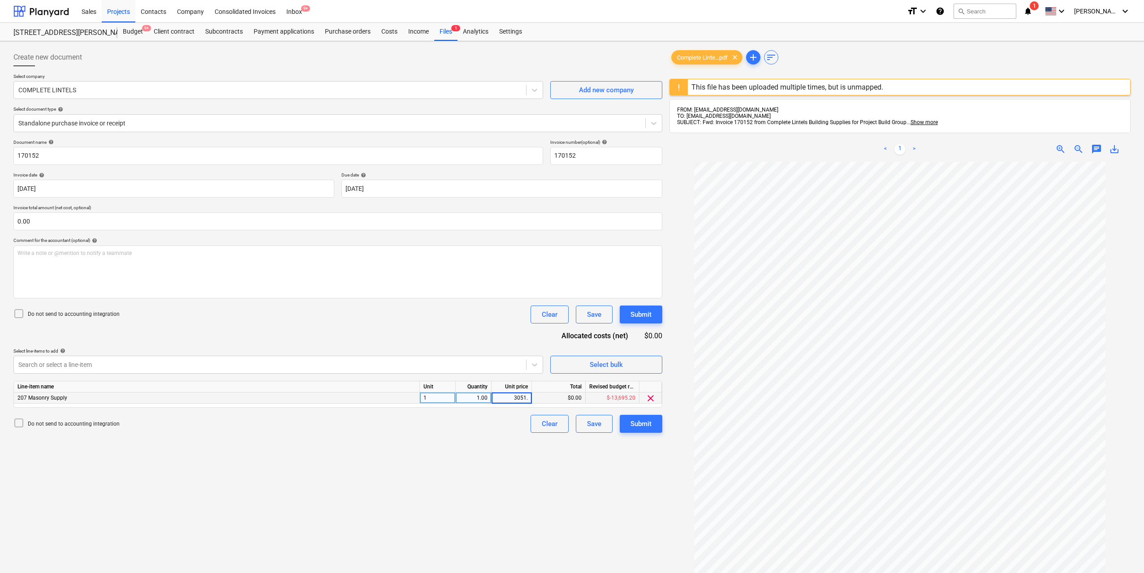
type input "3051.4"
click at [512, 447] on div "Create new document Select company COMPLETE LINTELS Add new company Select docu…" at bounding box center [338, 379] width 656 height 668
click at [645, 424] on div "Submit" at bounding box center [640, 424] width 21 height 12
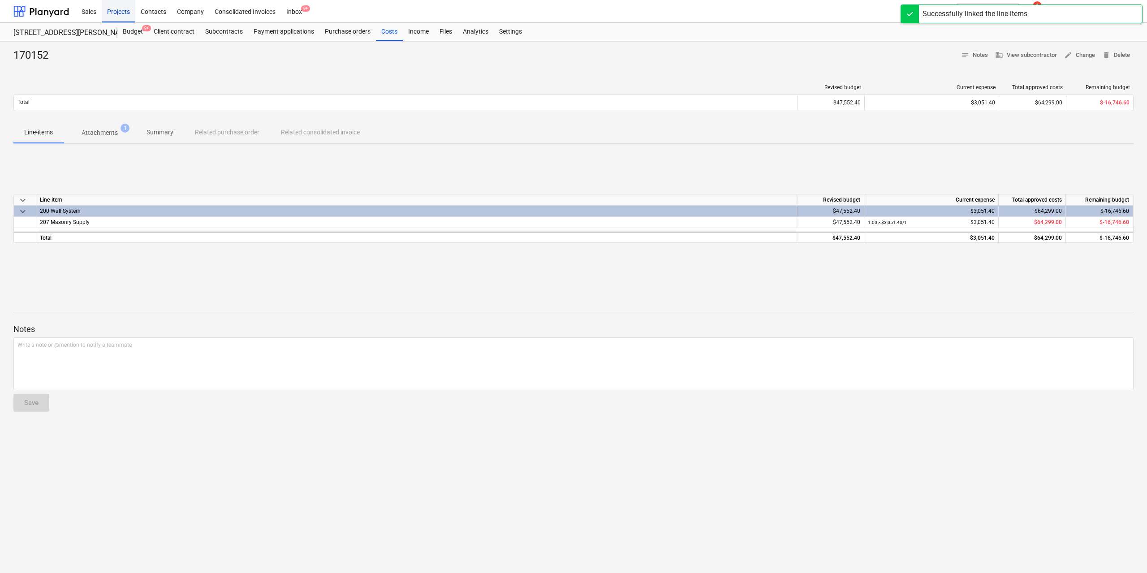
click at [117, 11] on div "Projects" at bounding box center [119, 11] width 34 height 23
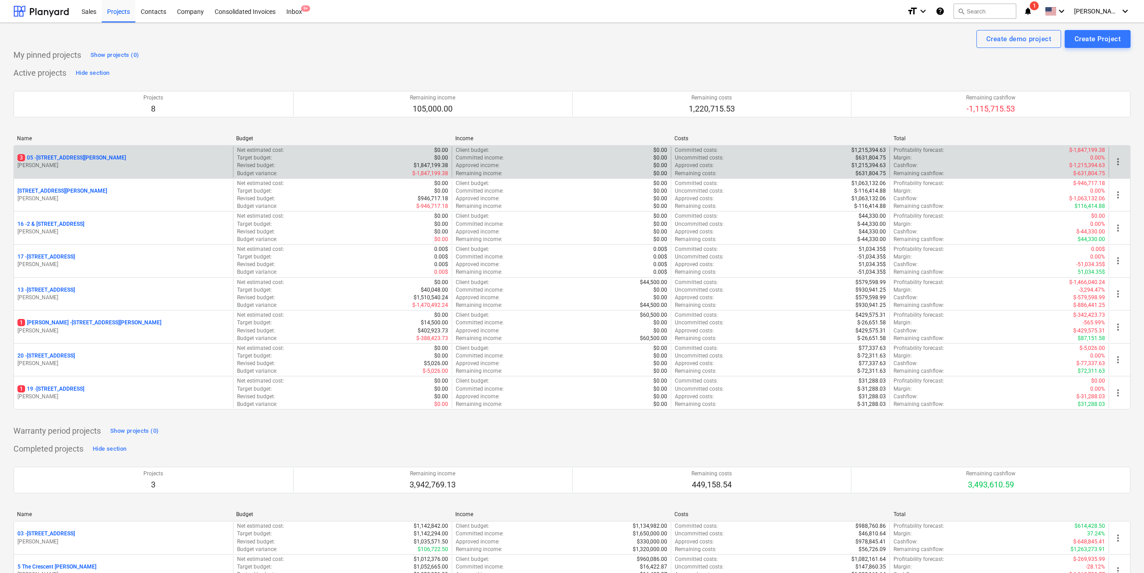
click at [120, 159] on div "[STREET_ADDRESS][PERSON_NAME]" at bounding box center [123, 158] width 212 height 8
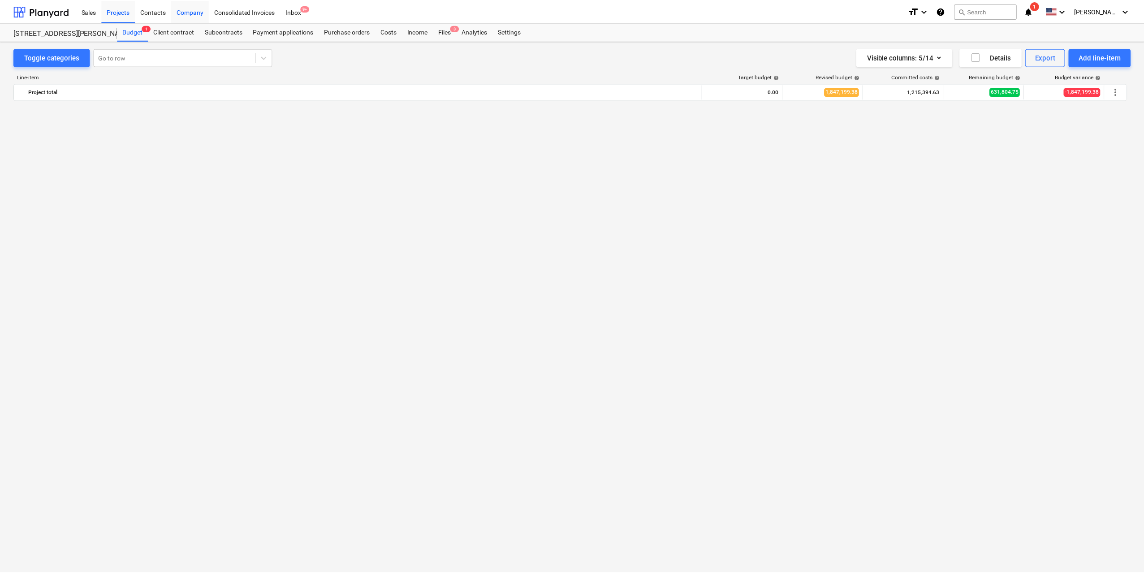
scroll to position [1360, 0]
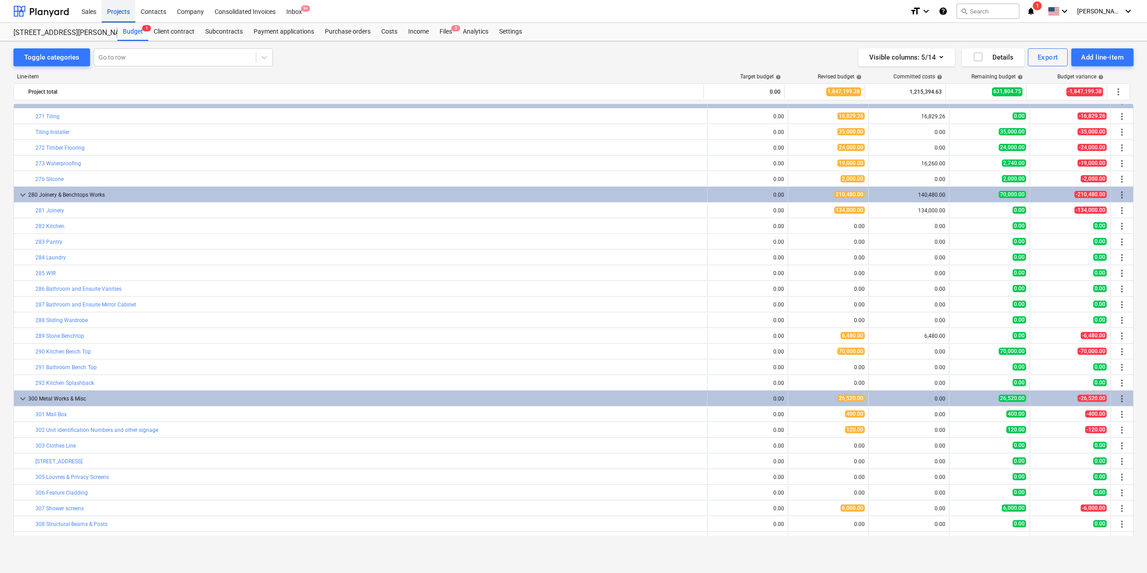
click at [116, 11] on div "Projects" at bounding box center [119, 11] width 34 height 23
